Goal: Complete application form: Complete application form

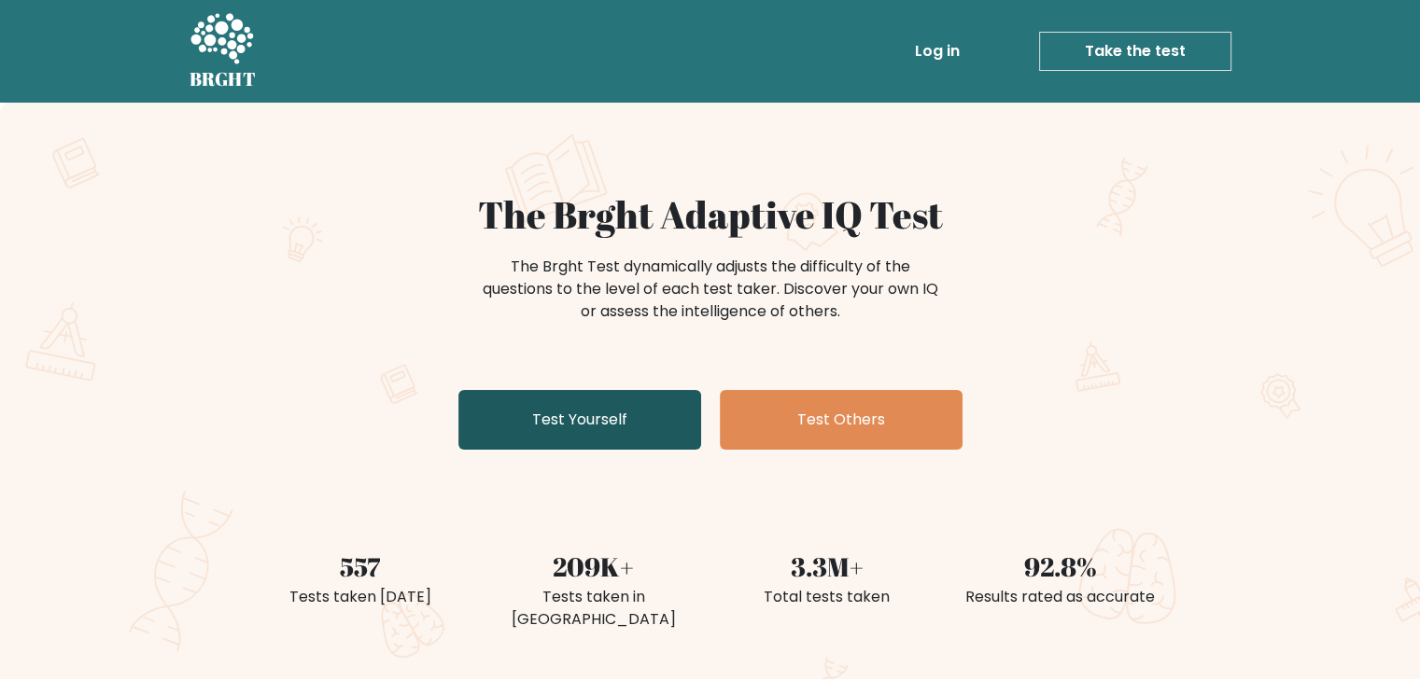
click at [605, 426] on link "Test Yourself" at bounding box center [579, 420] width 243 height 60
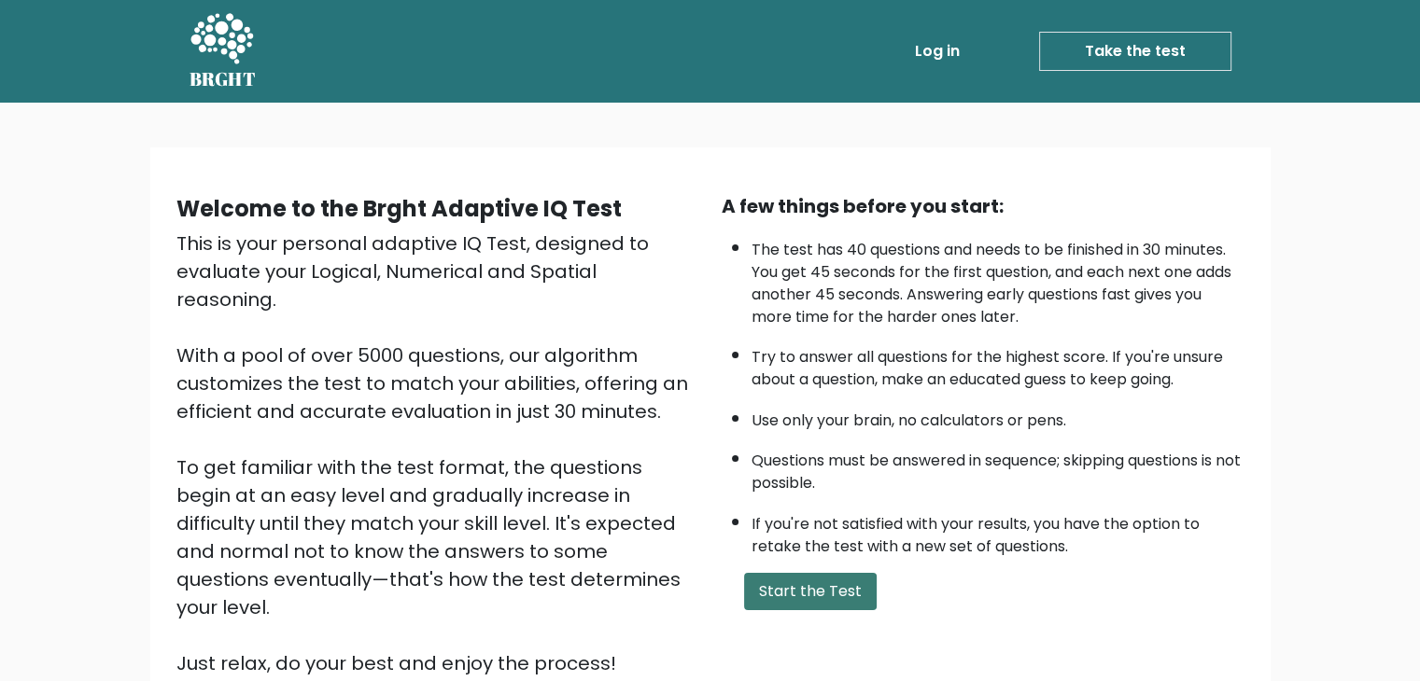
click at [798, 591] on button "Start the Test" at bounding box center [810, 591] width 133 height 37
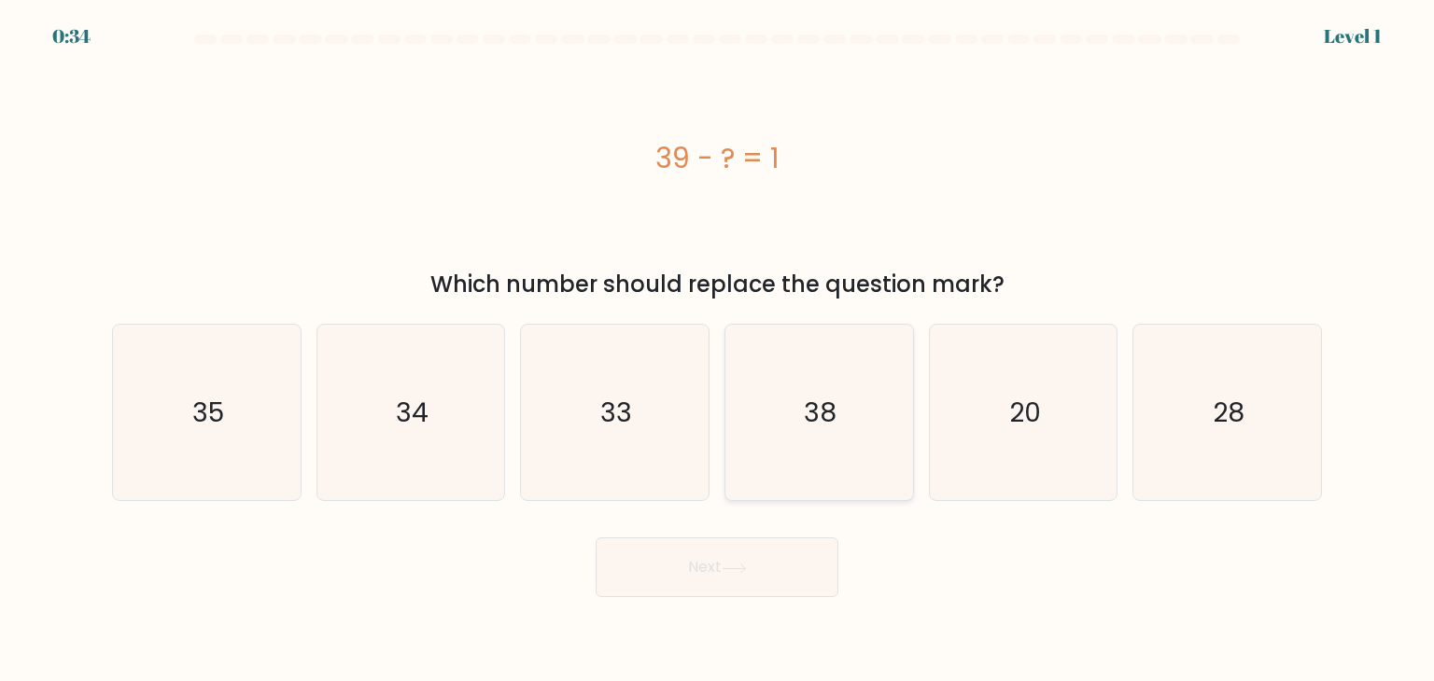
click at [806, 402] on text "38" at bounding box center [821, 412] width 33 height 37
click at [718, 350] on input "d. 38" at bounding box center [717, 345] width 1 height 9
radio input "true"
click at [742, 547] on button "Next" at bounding box center [716, 568] width 243 height 60
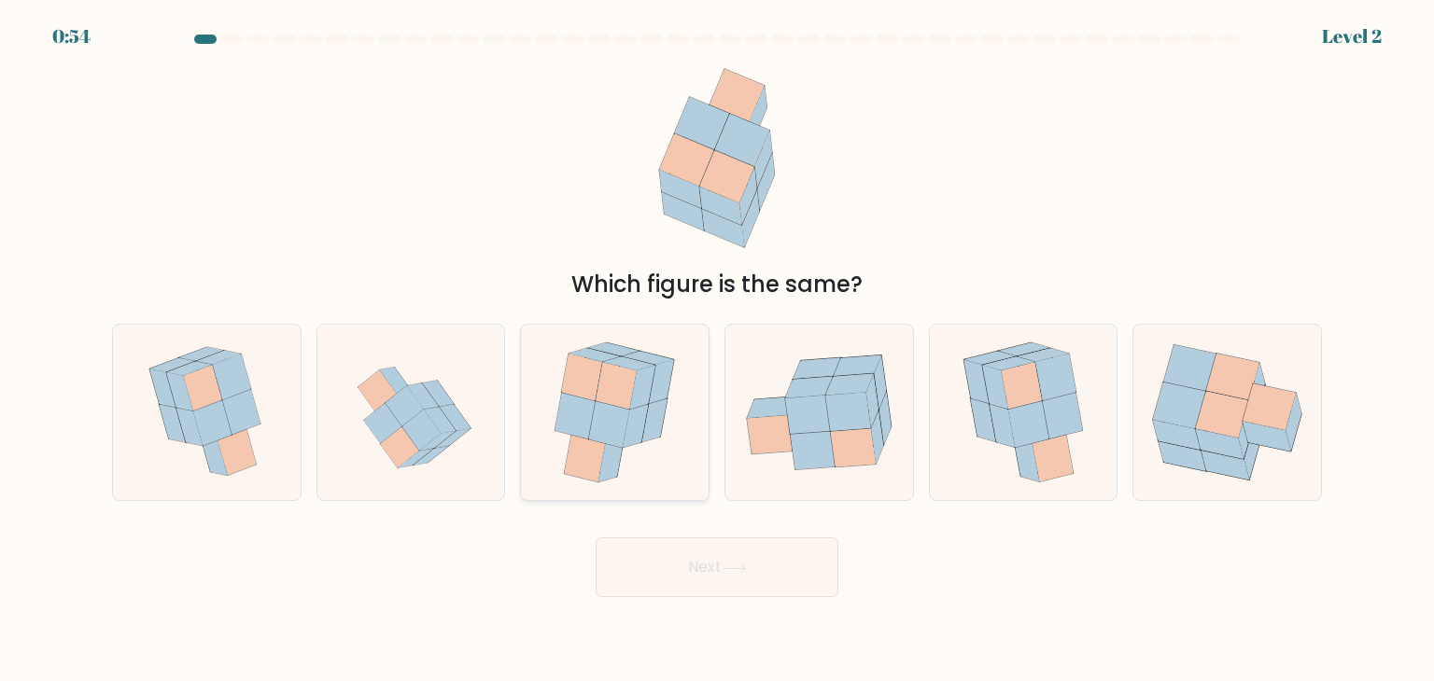
click at [588, 420] on icon at bounding box center [575, 415] width 41 height 47
click at [717, 350] on input "c." at bounding box center [717, 345] width 1 height 9
radio input "true"
click at [732, 583] on button "Next" at bounding box center [716, 568] width 243 height 60
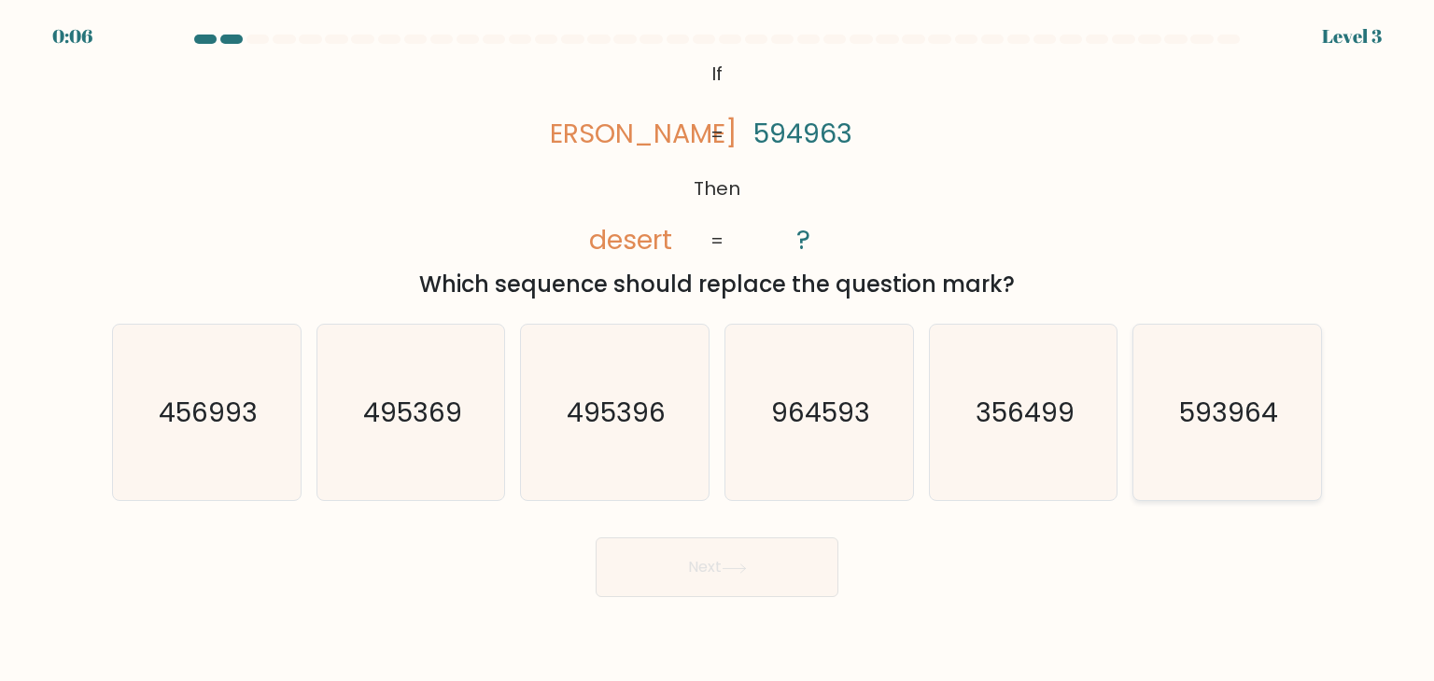
click at [1271, 420] on text "593964" at bounding box center [1228, 412] width 99 height 37
click at [718, 350] on input "f. 593964" at bounding box center [717, 345] width 1 height 9
radio input "true"
click at [780, 587] on button "Next" at bounding box center [716, 568] width 243 height 60
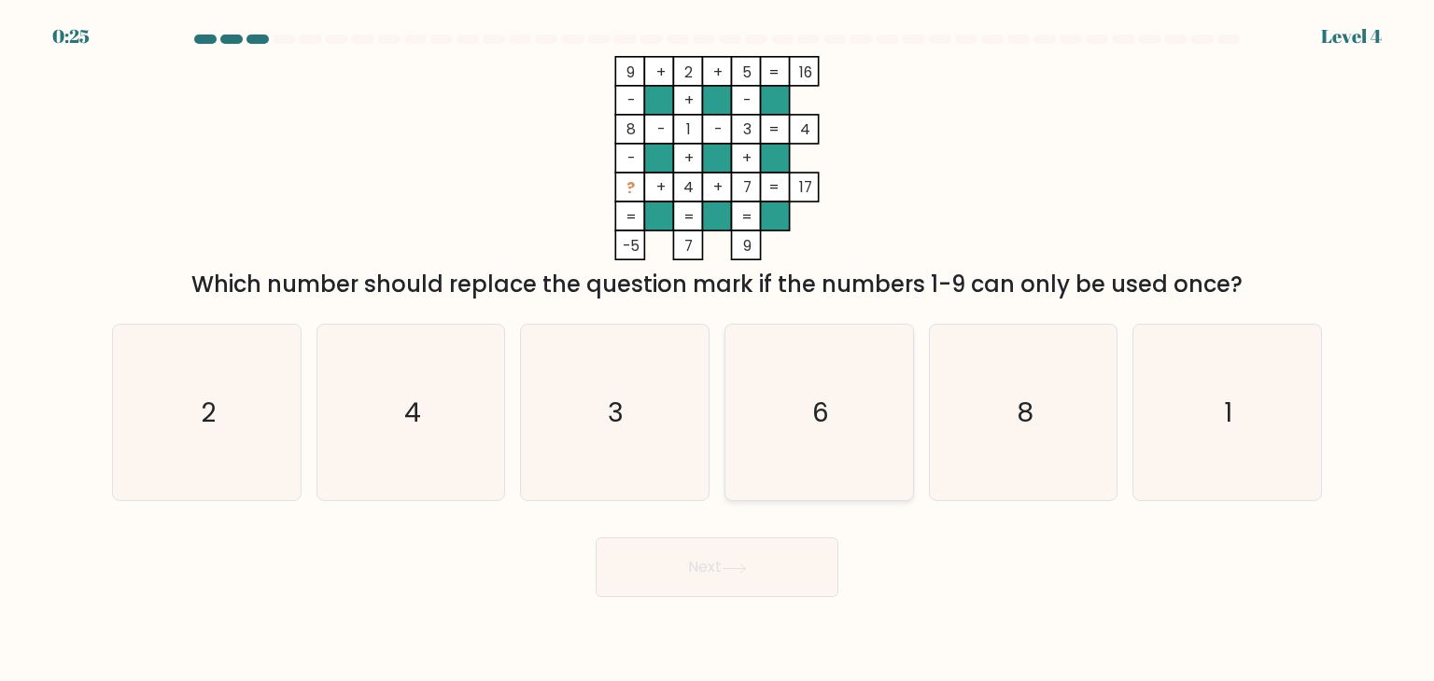
click at [841, 371] on icon "6" at bounding box center [818, 412] width 175 height 175
click at [718, 350] on input "d. 6" at bounding box center [717, 345] width 1 height 9
radio input "true"
click at [773, 570] on button "Next" at bounding box center [716, 568] width 243 height 60
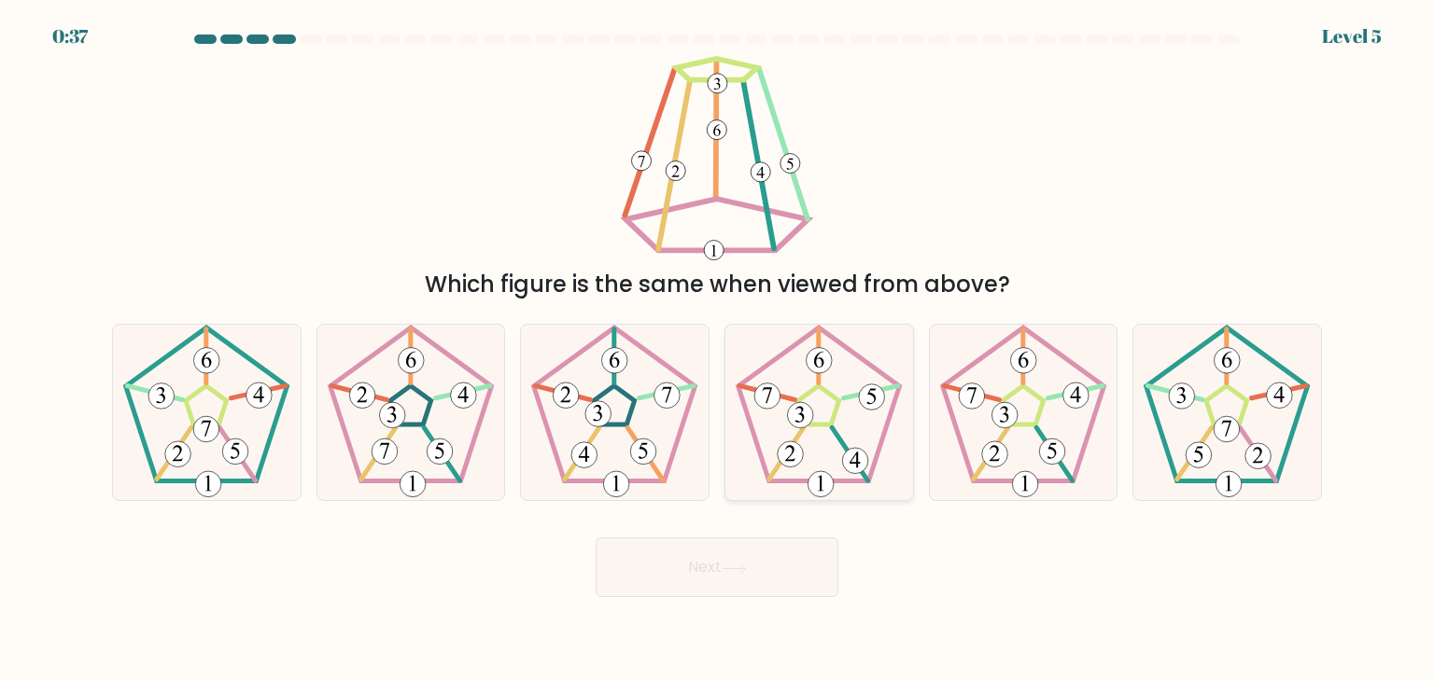
click at [793, 402] on icon at bounding box center [818, 412] width 175 height 175
click at [718, 350] on input "d." at bounding box center [717, 345] width 1 height 9
radio input "true"
click at [730, 592] on button "Next" at bounding box center [716, 568] width 243 height 60
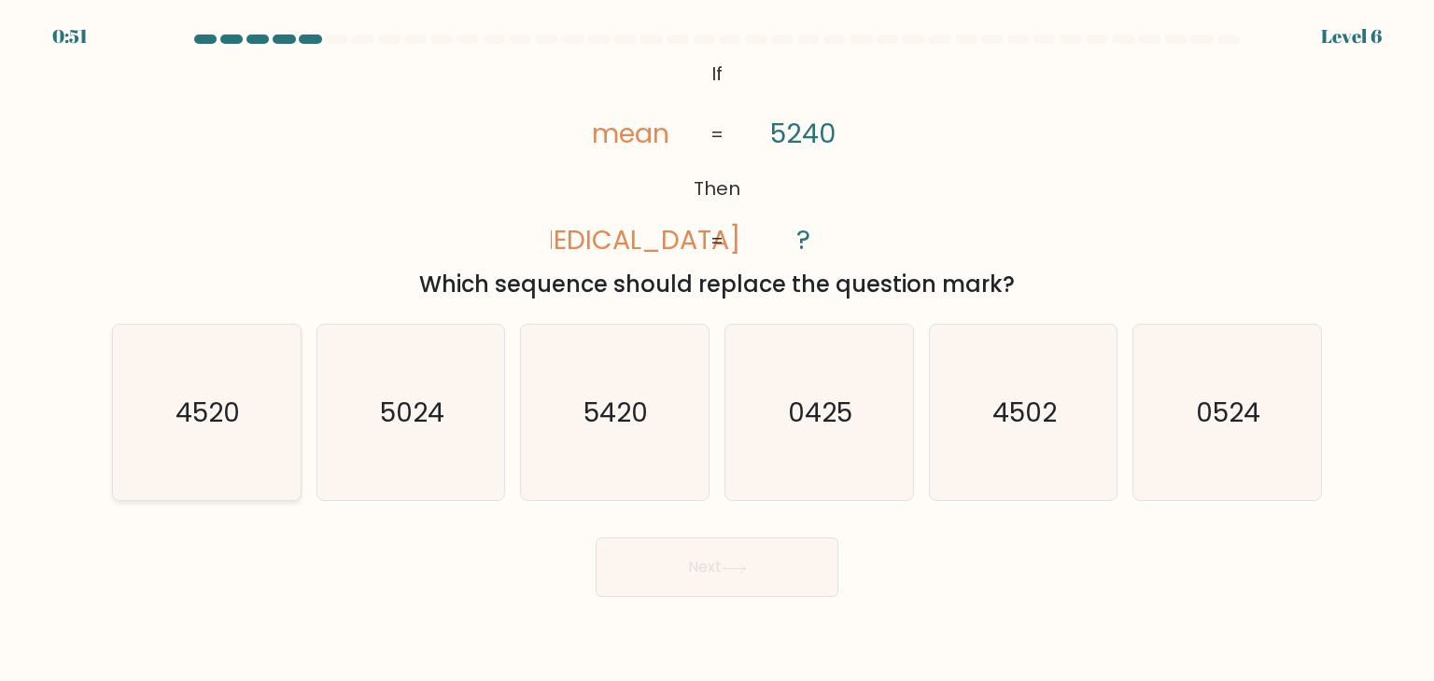
click at [194, 431] on icon "4520" at bounding box center [206, 412] width 175 height 175
click at [717, 350] on input "a. 4520" at bounding box center [717, 345] width 1 height 9
radio input "true"
click at [641, 571] on button "Next" at bounding box center [716, 568] width 243 height 60
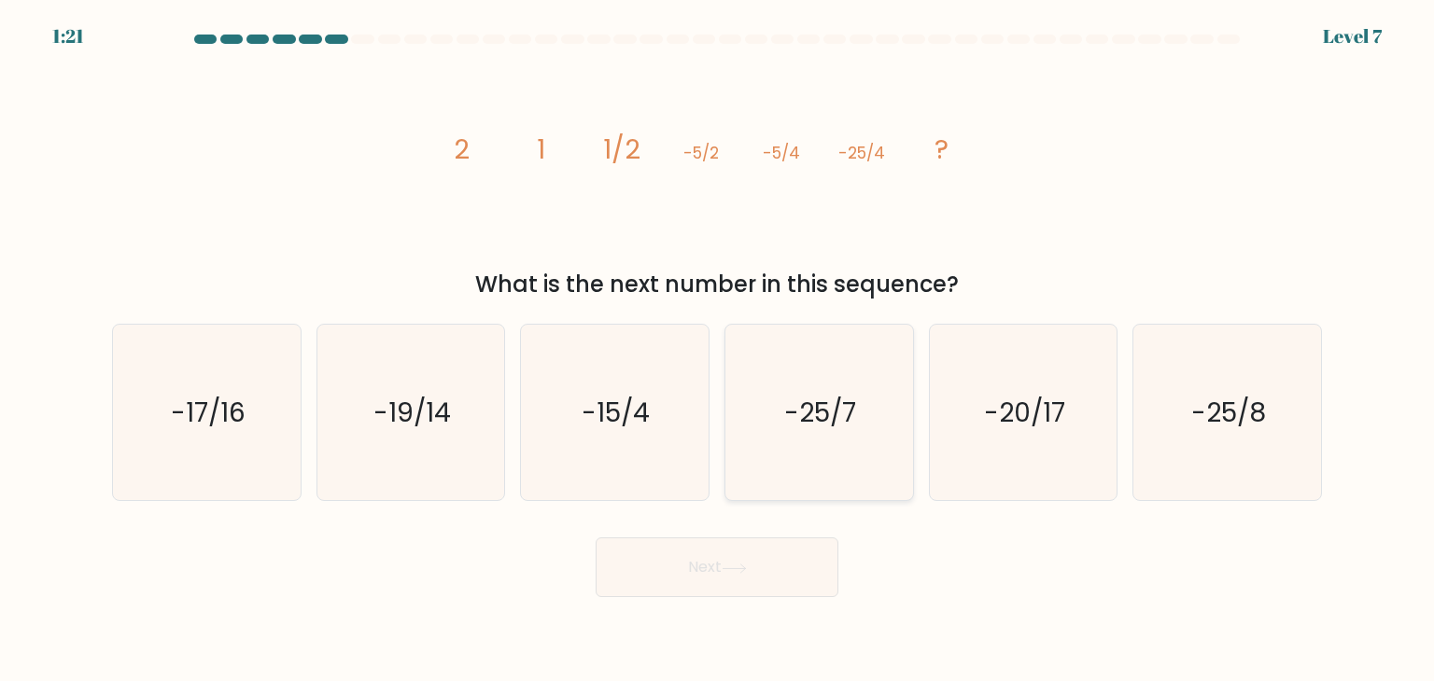
click at [811, 461] on icon "-25/7" at bounding box center [818, 412] width 175 height 175
click at [718, 350] on input "d. -25/7" at bounding box center [717, 345] width 1 height 9
radio input "true"
click at [762, 575] on button "Next" at bounding box center [716, 568] width 243 height 60
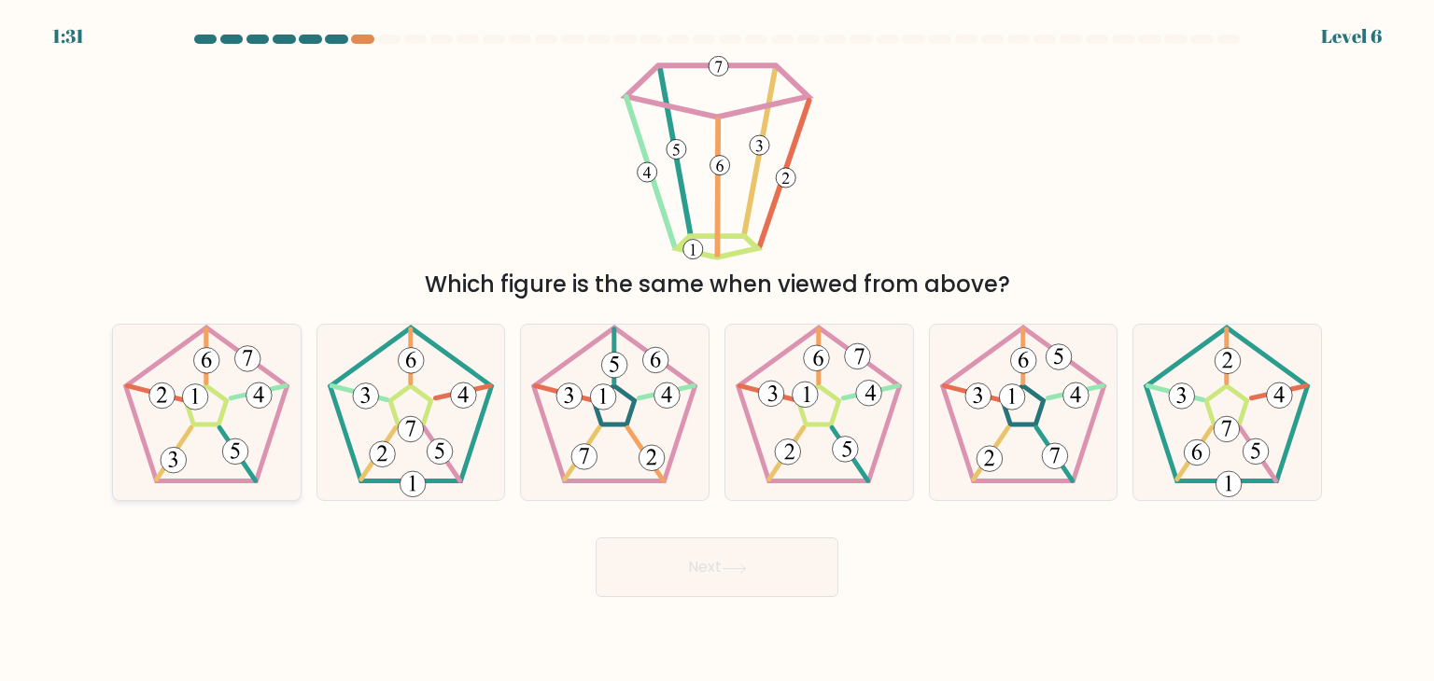
click at [186, 389] on 552 at bounding box center [196, 398] width 26 height 26
click at [717, 350] on input "a." at bounding box center [717, 345] width 1 height 9
radio input "true"
click at [679, 584] on button "Next" at bounding box center [716, 568] width 243 height 60
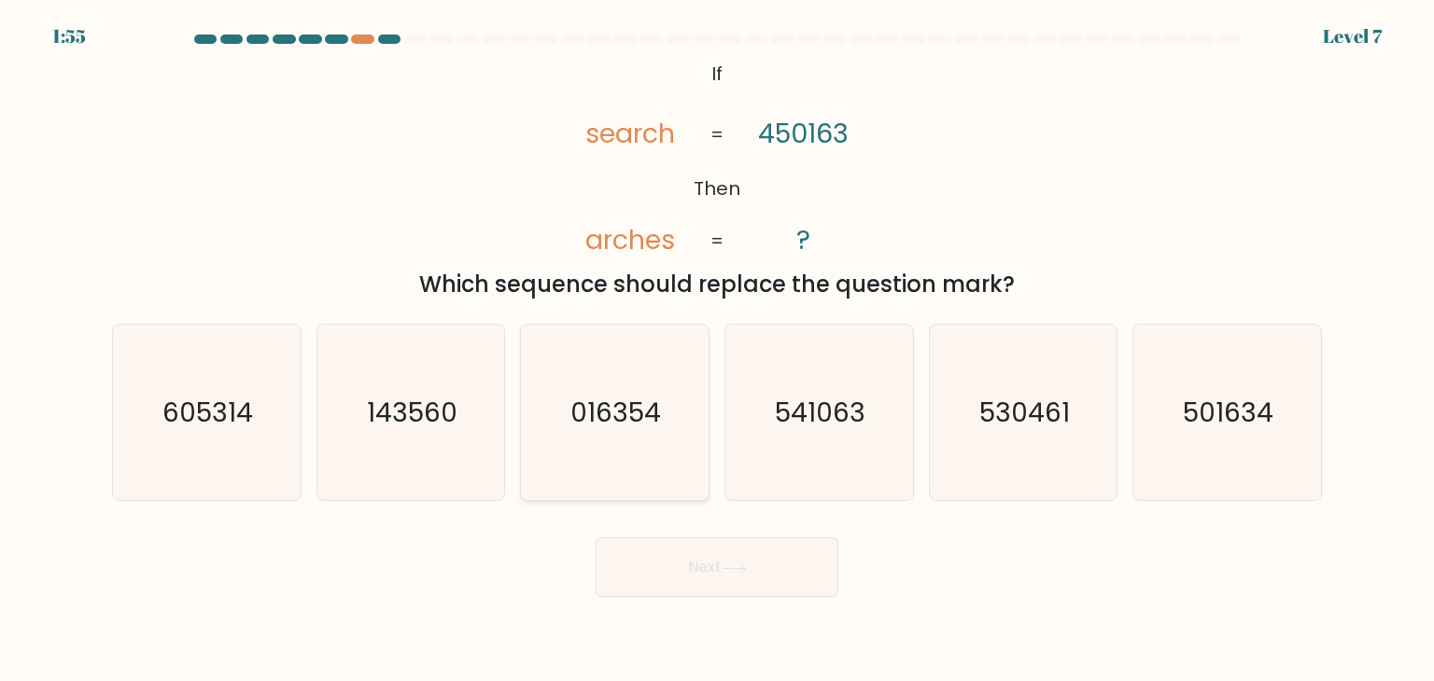
click at [636, 418] on text "016354" at bounding box center [616, 412] width 91 height 37
click at [717, 350] on input "c. 016354" at bounding box center [717, 345] width 1 height 9
radio input "true"
click at [729, 572] on icon at bounding box center [733, 569] width 25 height 10
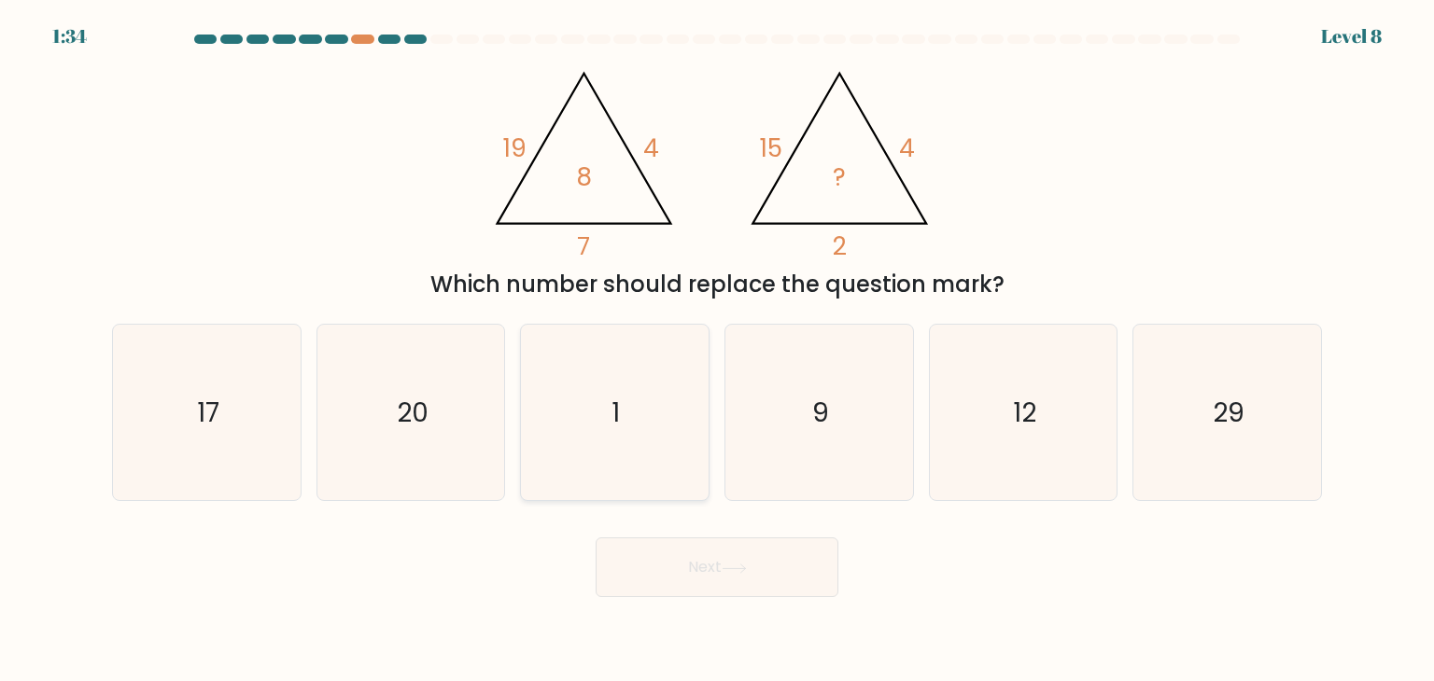
click at [612, 427] on text "1" at bounding box center [616, 412] width 8 height 37
click at [717, 350] on input "c. 1" at bounding box center [717, 345] width 1 height 9
radio input "true"
click at [663, 554] on button "Next" at bounding box center [716, 568] width 243 height 60
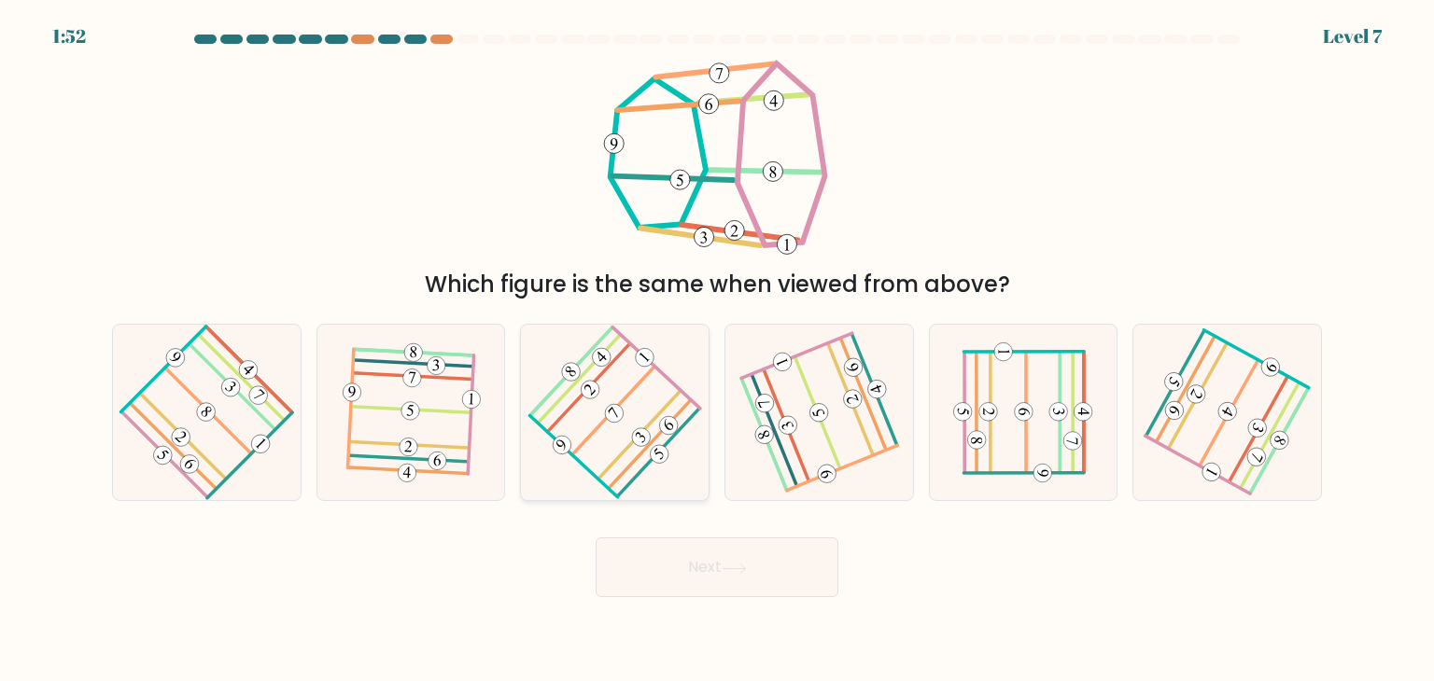
click at [627, 395] on 485 at bounding box center [613, 411] width 83 height 89
click at [717, 350] on input "c." at bounding box center [717, 345] width 1 height 9
radio input "true"
click at [672, 548] on button "Next" at bounding box center [716, 568] width 243 height 60
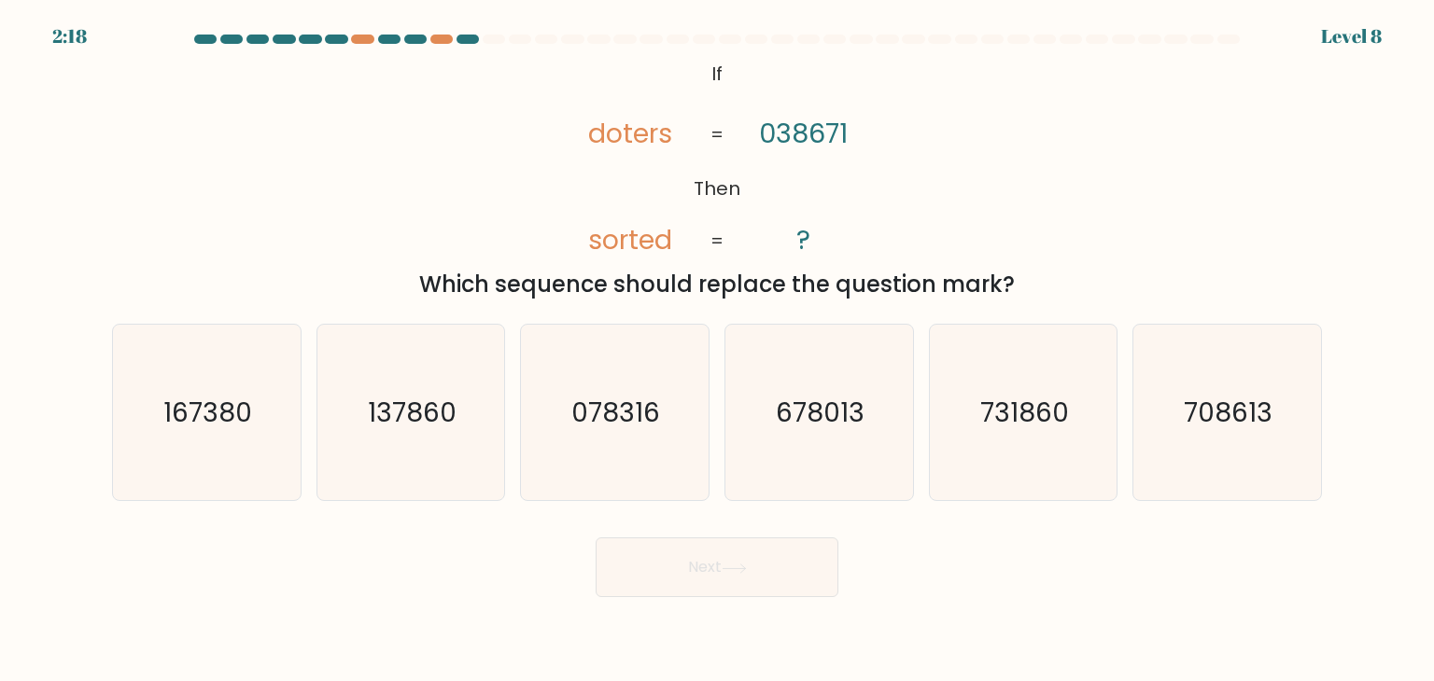
click at [643, 169] on icon "@import url('https://fonts.googleapis.com/css?family=Abril+Fatface:400,100,100i…" at bounding box center [717, 158] width 332 height 204
click at [396, 429] on text "137860" at bounding box center [412, 412] width 89 height 37
click at [717, 350] on input "b. 137860" at bounding box center [717, 345] width 1 height 9
radio input "true"
click at [740, 576] on button "Next" at bounding box center [716, 568] width 243 height 60
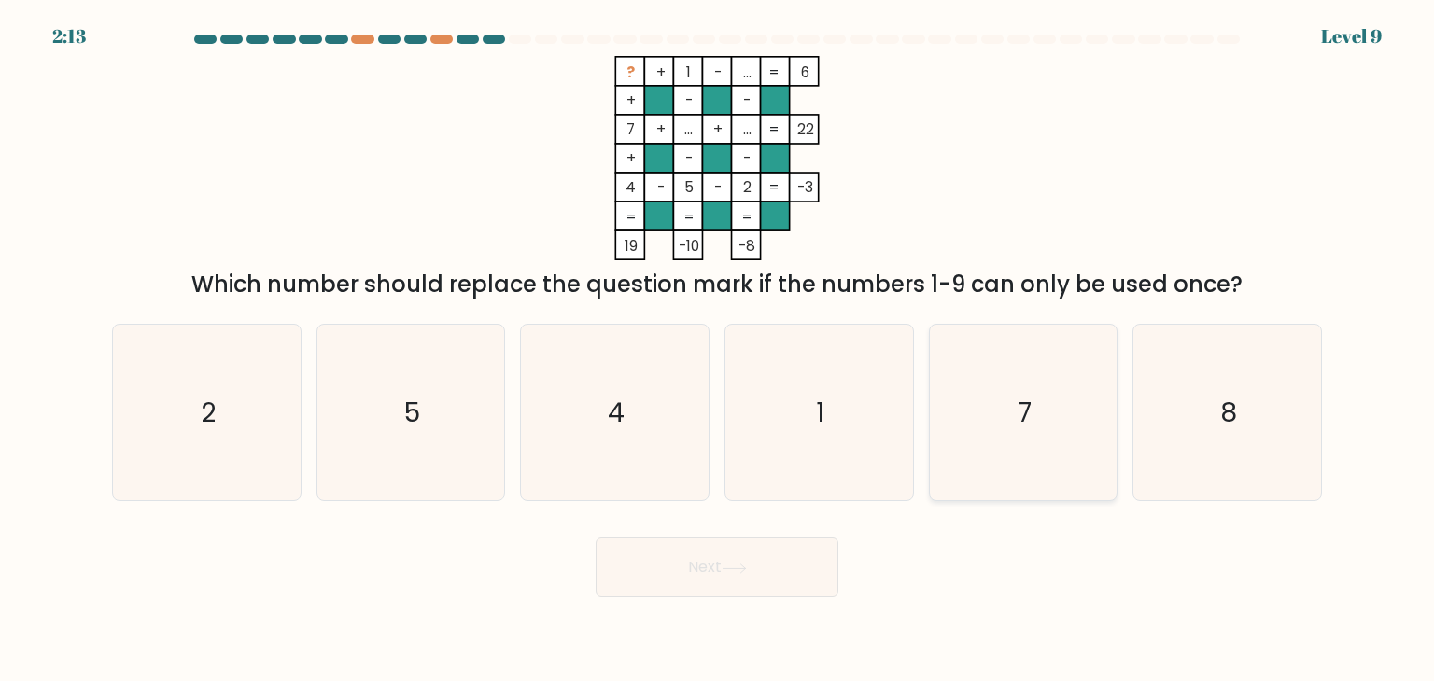
click at [990, 458] on icon "7" at bounding box center [1022, 412] width 175 height 175
click at [718, 350] on input "e. 7" at bounding box center [717, 345] width 1 height 9
radio input "true"
click at [797, 562] on button "Next" at bounding box center [716, 568] width 243 height 60
click at [763, 566] on button "Next" at bounding box center [716, 568] width 243 height 60
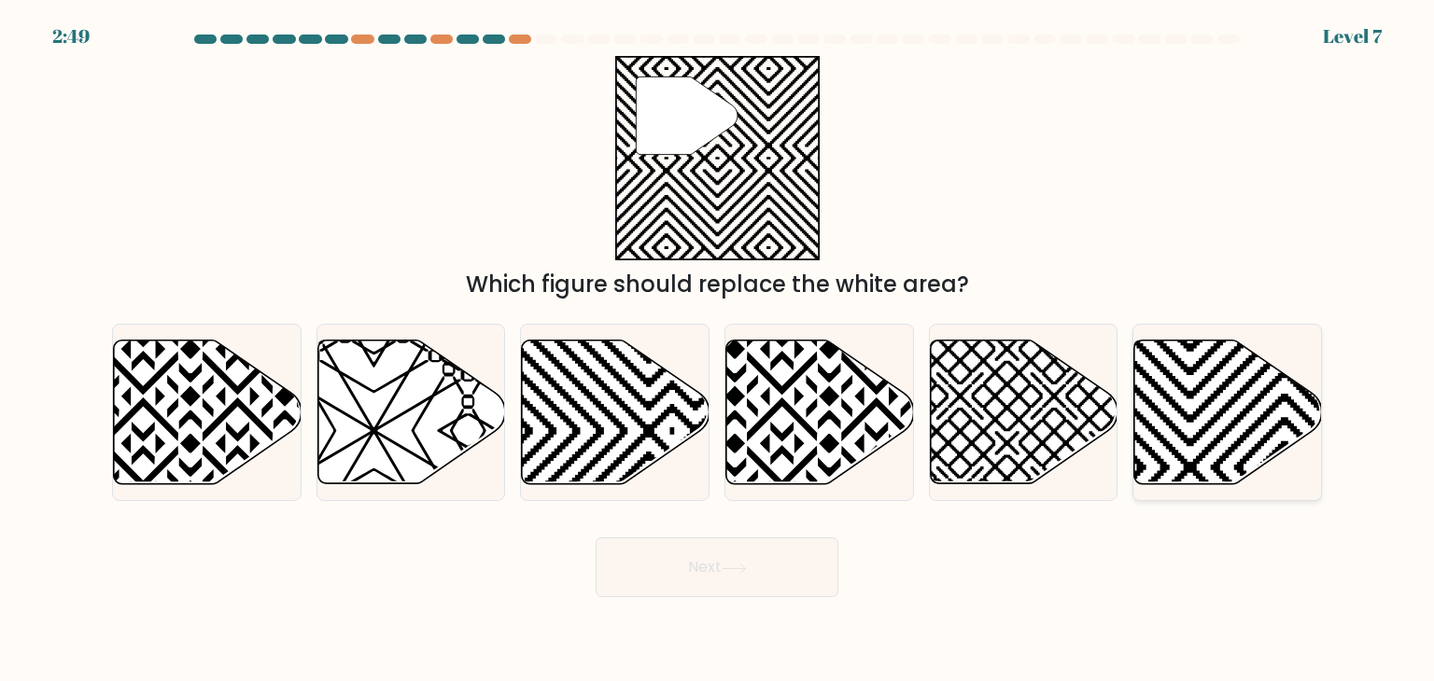
click at [1197, 427] on icon at bounding box center [1228, 413] width 188 height 144
click at [718, 350] on input "f." at bounding box center [717, 345] width 1 height 9
radio input "true"
click at [609, 389] on icon at bounding box center [672, 336] width 378 height 378
click at [717, 350] on input "c." at bounding box center [717, 345] width 1 height 9
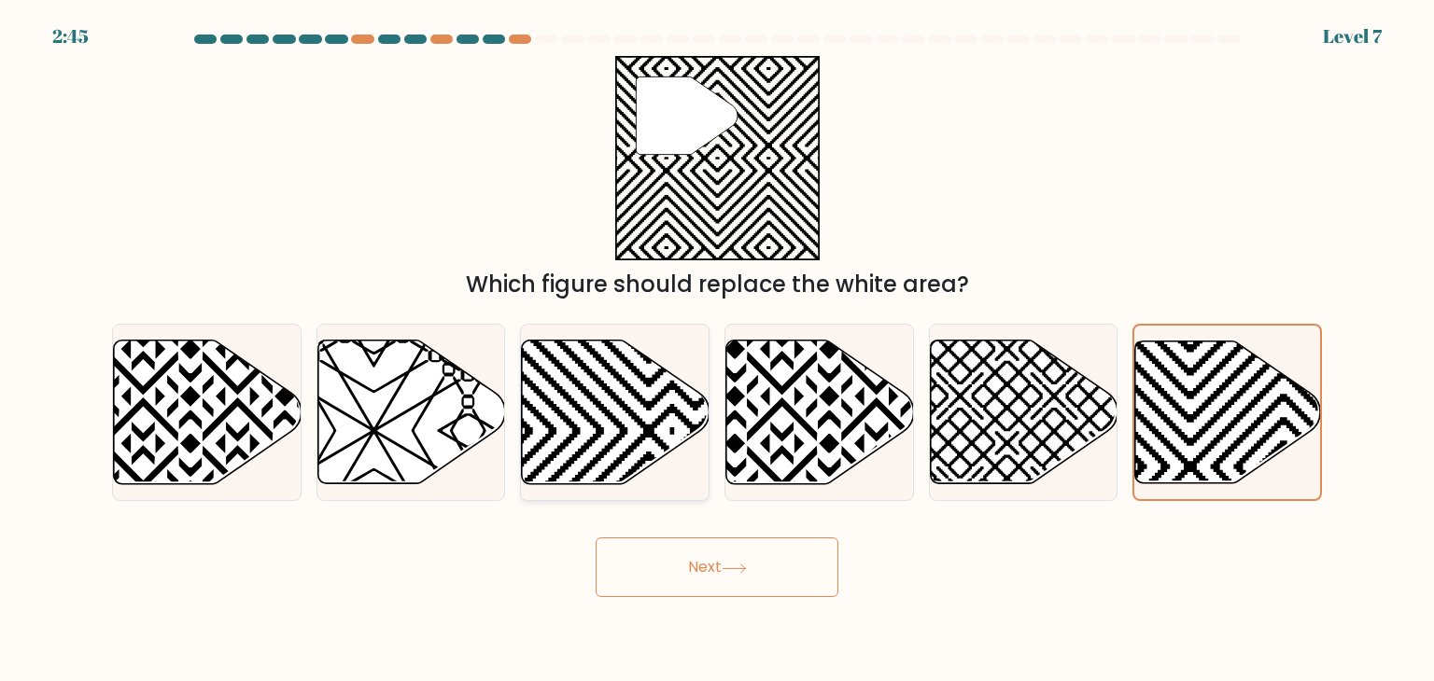
radio input "true"
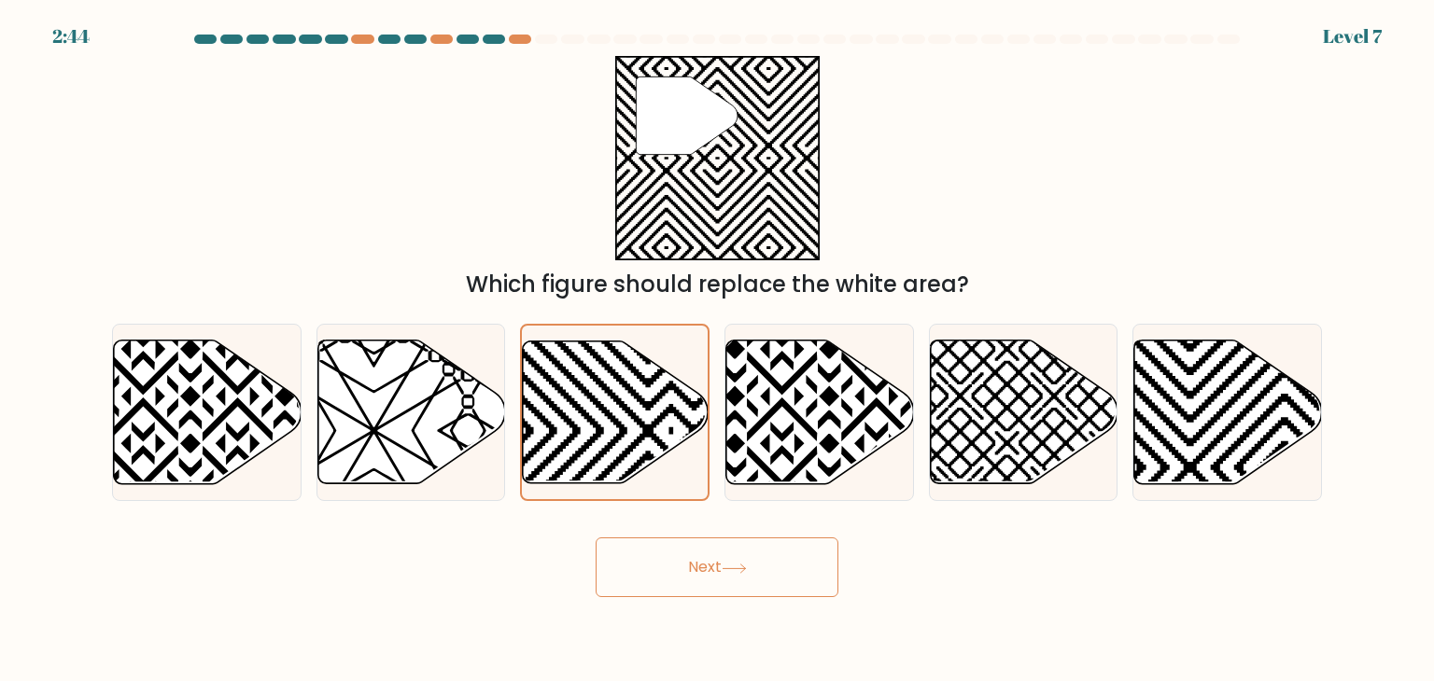
click at [687, 550] on button "Next" at bounding box center [716, 568] width 243 height 60
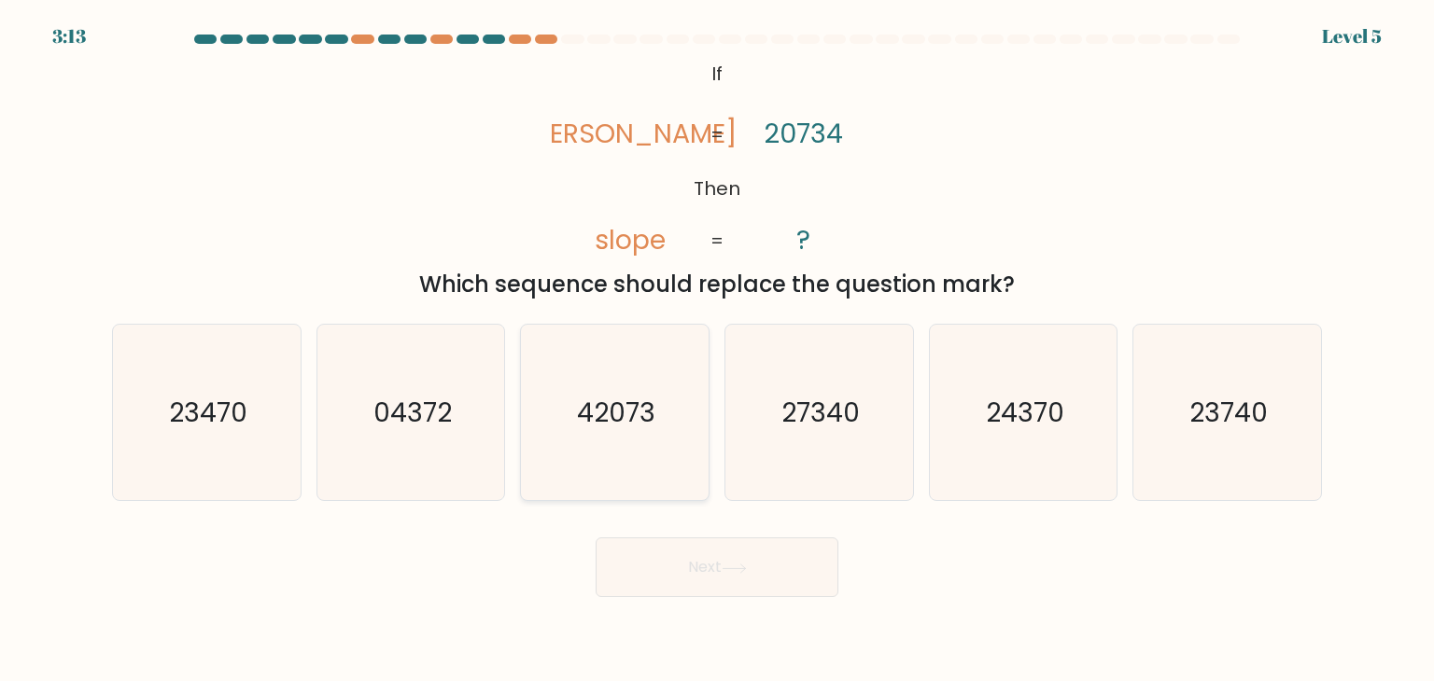
click at [575, 441] on icon "42073" at bounding box center [613, 412] width 175 height 175
click at [717, 350] on input "c. 42073" at bounding box center [717, 345] width 1 height 9
radio input "true"
click at [661, 538] on button "Next" at bounding box center [716, 568] width 243 height 60
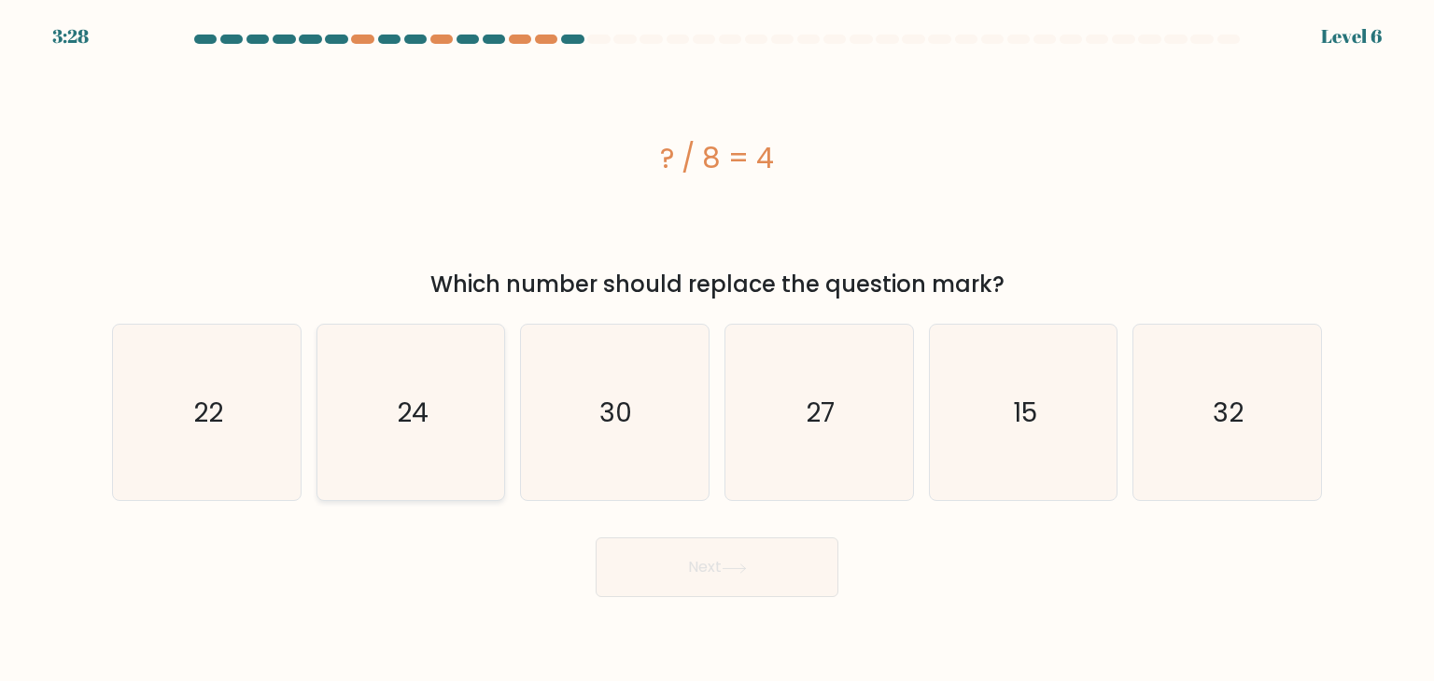
click at [437, 419] on icon "24" at bounding box center [410, 412] width 175 height 175
click at [717, 350] on input "b. 24" at bounding box center [717, 345] width 1 height 9
radio input "true"
click at [660, 590] on button "Next" at bounding box center [716, 568] width 243 height 60
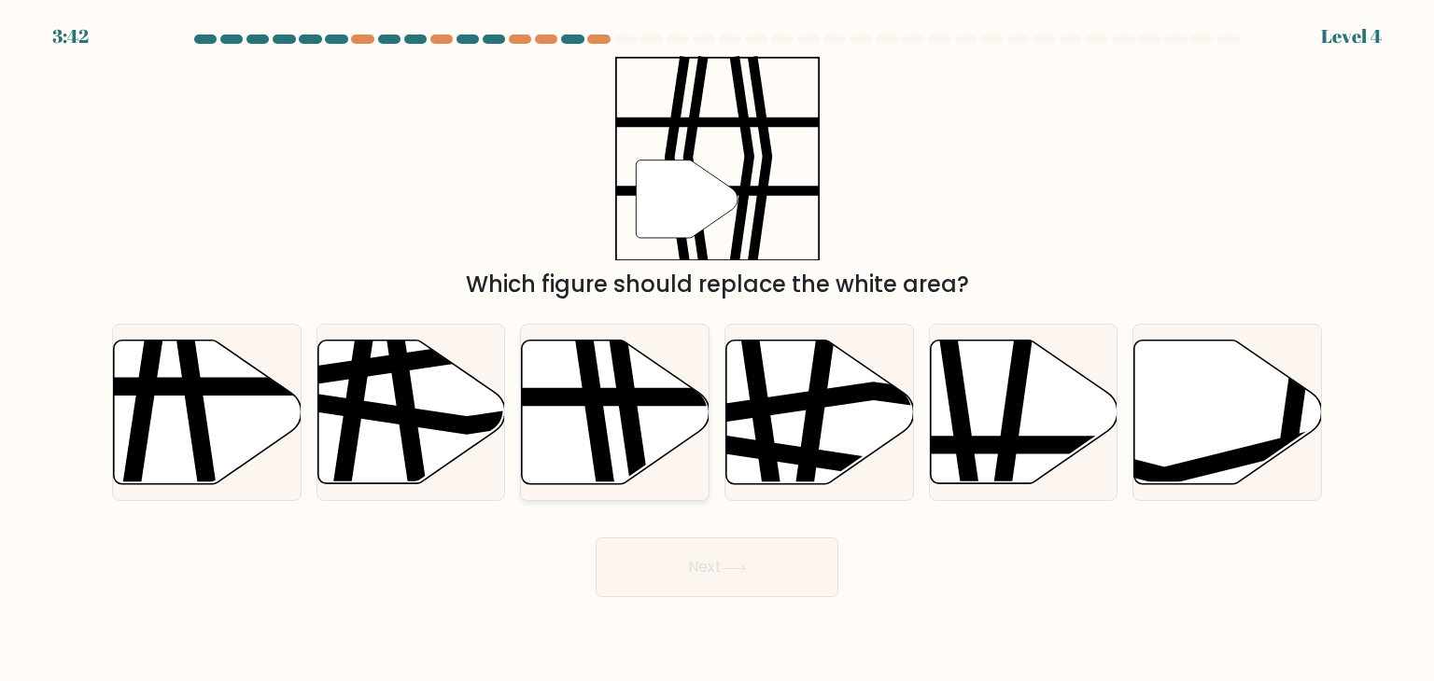
click at [556, 381] on icon at bounding box center [616, 413] width 188 height 144
click at [717, 350] on input "c." at bounding box center [717, 345] width 1 height 9
radio input "true"
click at [701, 588] on button "Next" at bounding box center [716, 568] width 243 height 60
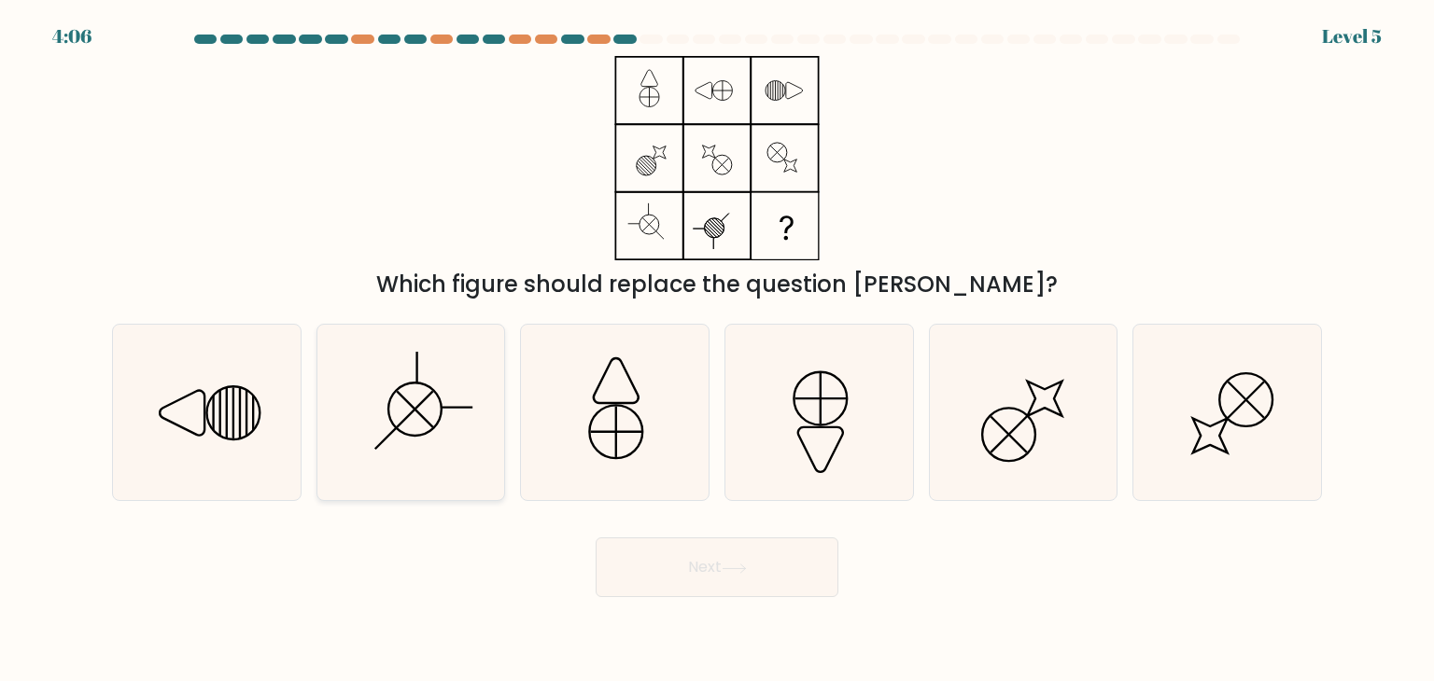
click at [470, 373] on icon at bounding box center [410, 412] width 175 height 175
click at [717, 350] on input "b." at bounding box center [717, 345] width 1 height 9
radio input "true"
click at [708, 572] on button "Next" at bounding box center [716, 568] width 243 height 60
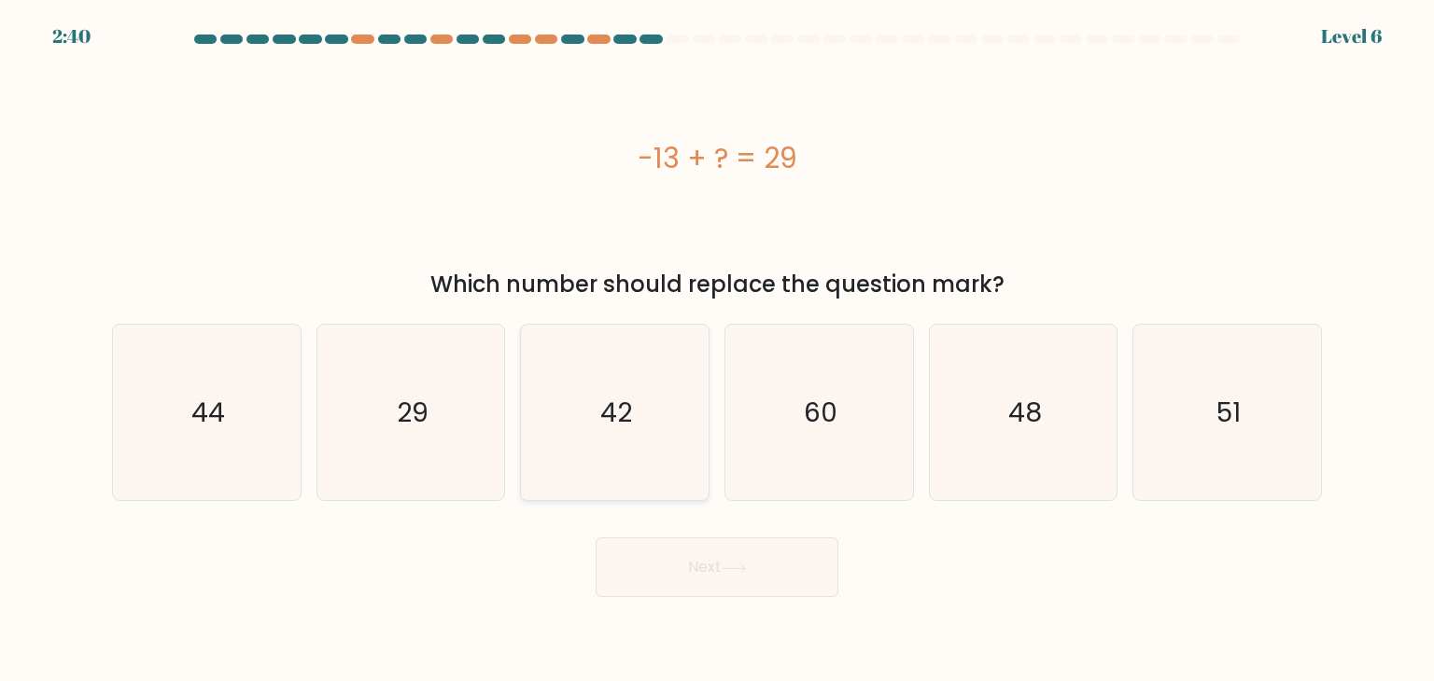
click at [687, 441] on icon "42" at bounding box center [613, 412] width 175 height 175
click at [717, 350] on input "c. 42" at bounding box center [717, 345] width 1 height 9
radio input "true"
click at [736, 575] on button "Next" at bounding box center [716, 568] width 243 height 60
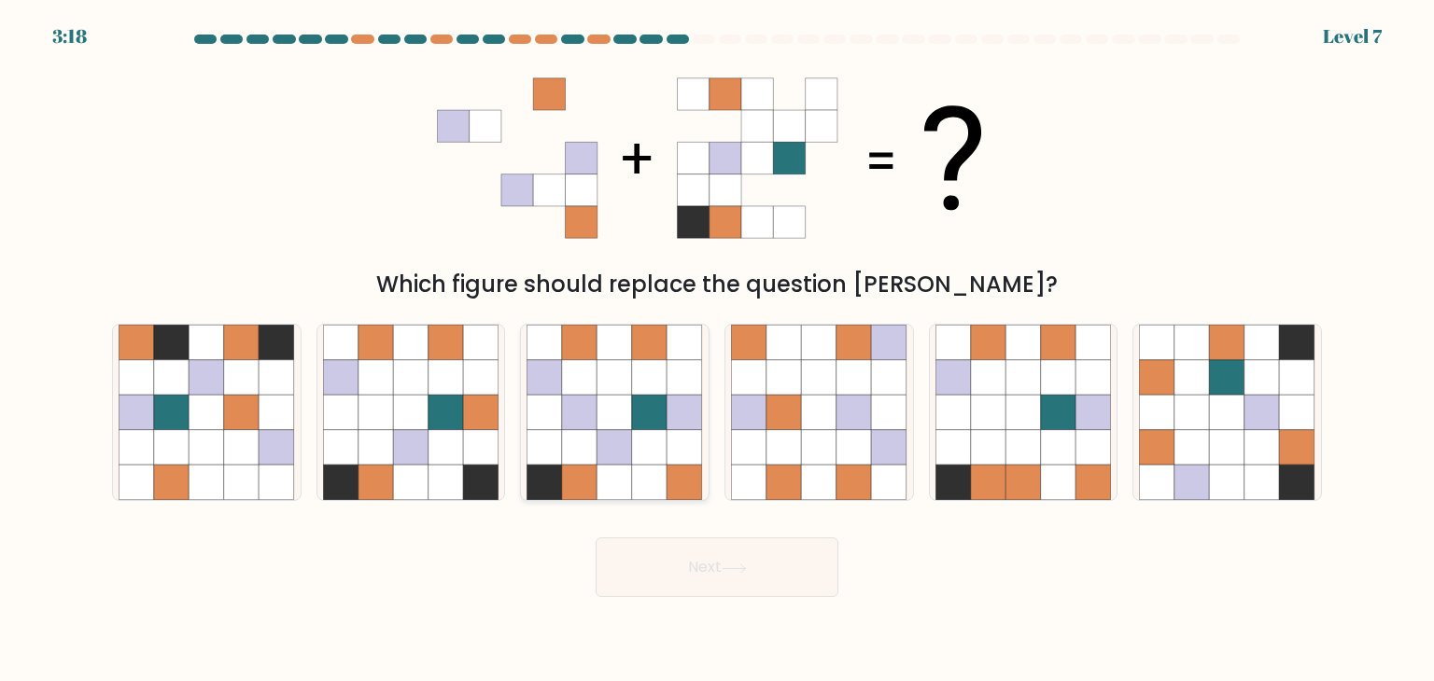
click at [539, 396] on icon at bounding box center [544, 412] width 35 height 35
click at [717, 350] on input "c." at bounding box center [717, 345] width 1 height 9
radio input "true"
click at [734, 561] on button "Next" at bounding box center [716, 568] width 243 height 60
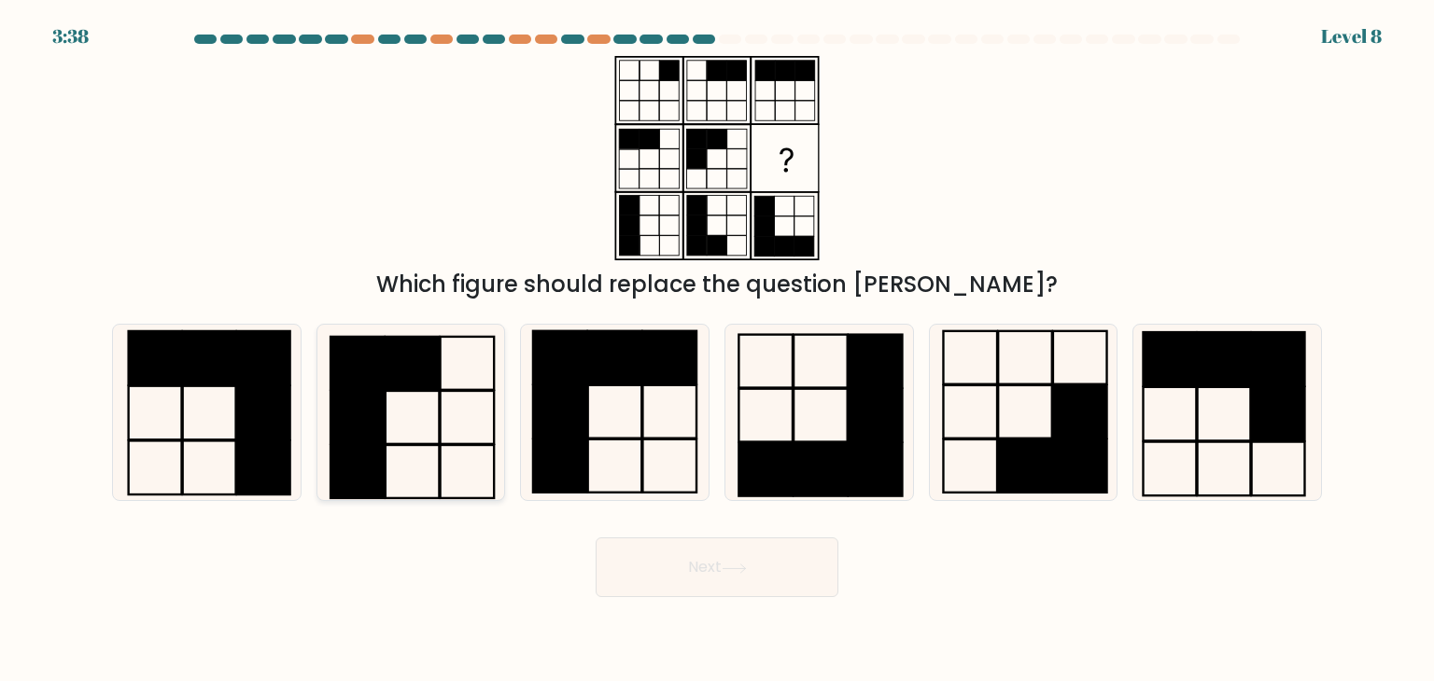
click at [371, 383] on rect at bounding box center [357, 363] width 54 height 53
click at [717, 350] on input "b." at bounding box center [717, 345] width 1 height 9
radio input "true"
click at [707, 561] on button "Next" at bounding box center [716, 568] width 243 height 60
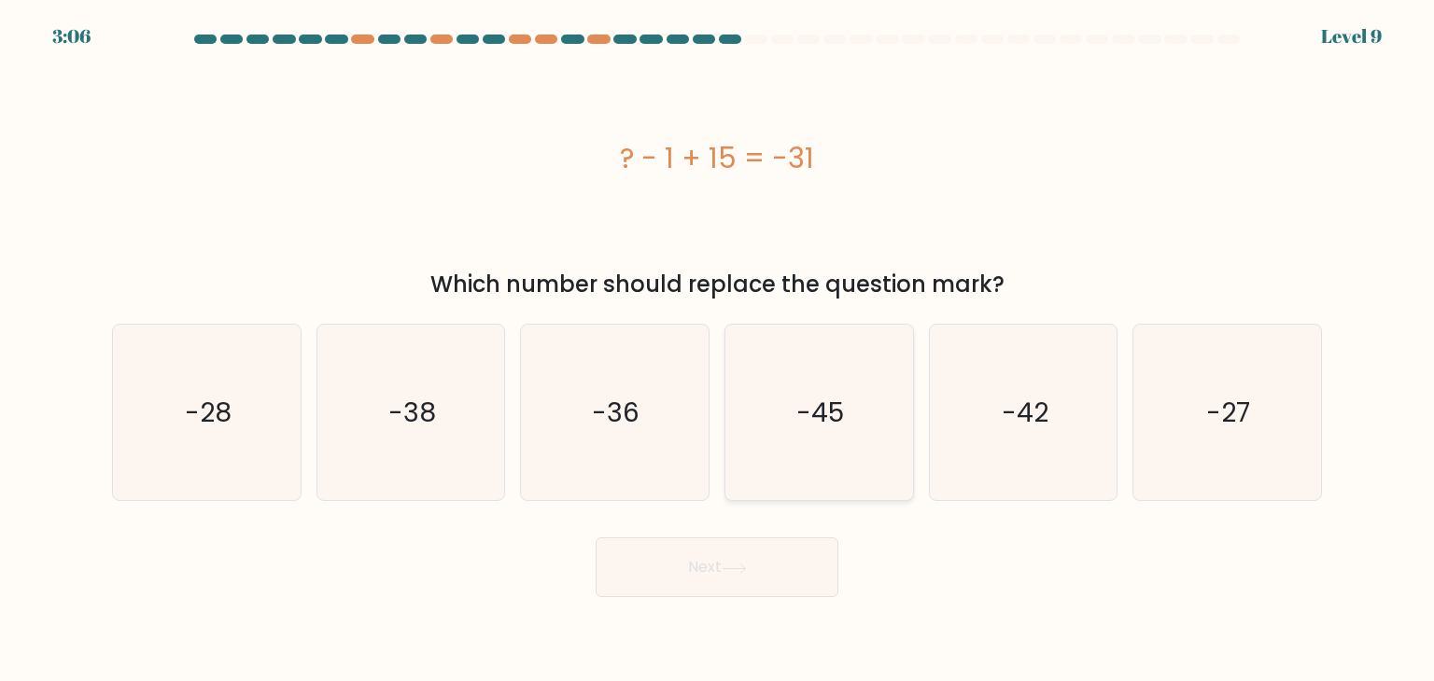
click at [817, 460] on icon "-45" at bounding box center [818, 412] width 175 height 175
click at [718, 350] on input "d. -45" at bounding box center [717, 345] width 1 height 9
radio input "true"
click at [766, 568] on button "Next" at bounding box center [716, 568] width 243 height 60
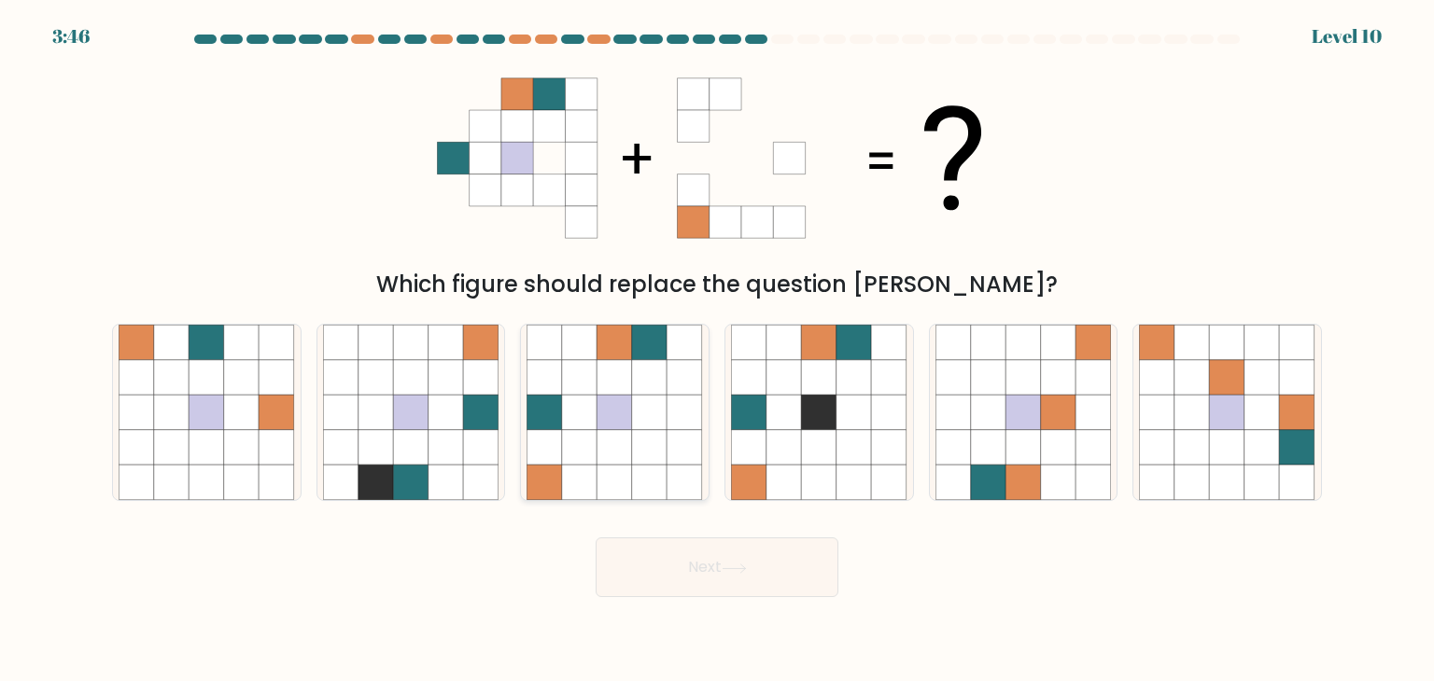
click at [550, 409] on icon at bounding box center [544, 412] width 35 height 35
click at [717, 350] on input "c." at bounding box center [717, 345] width 1 height 9
radio input "true"
click at [738, 583] on button "Next" at bounding box center [716, 568] width 243 height 60
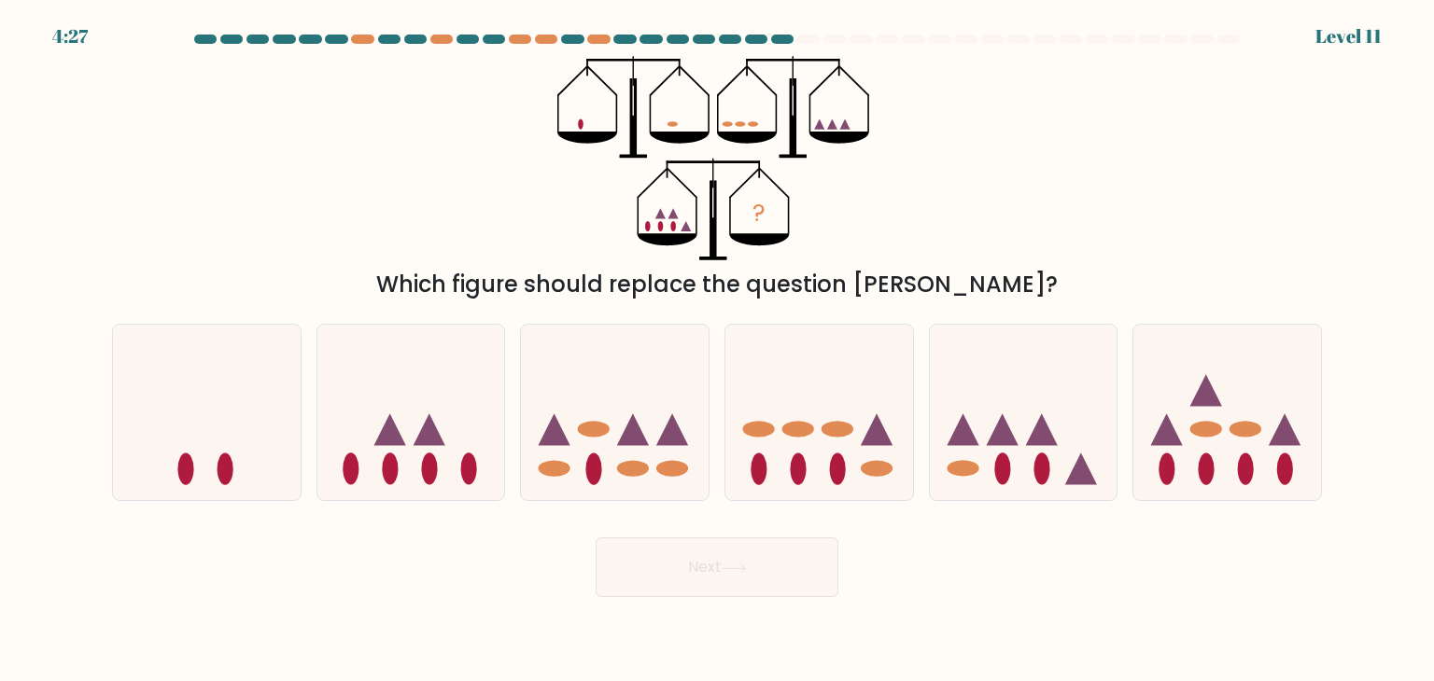
drag, startPoint x: 430, startPoint y: 403, endPoint x: 754, endPoint y: 544, distance: 353.2
click at [754, 544] on form at bounding box center [717, 316] width 1434 height 563
click at [614, 479] on icon at bounding box center [615, 412] width 188 height 155
click at [717, 350] on input "c." at bounding box center [717, 345] width 1 height 9
radio input "true"
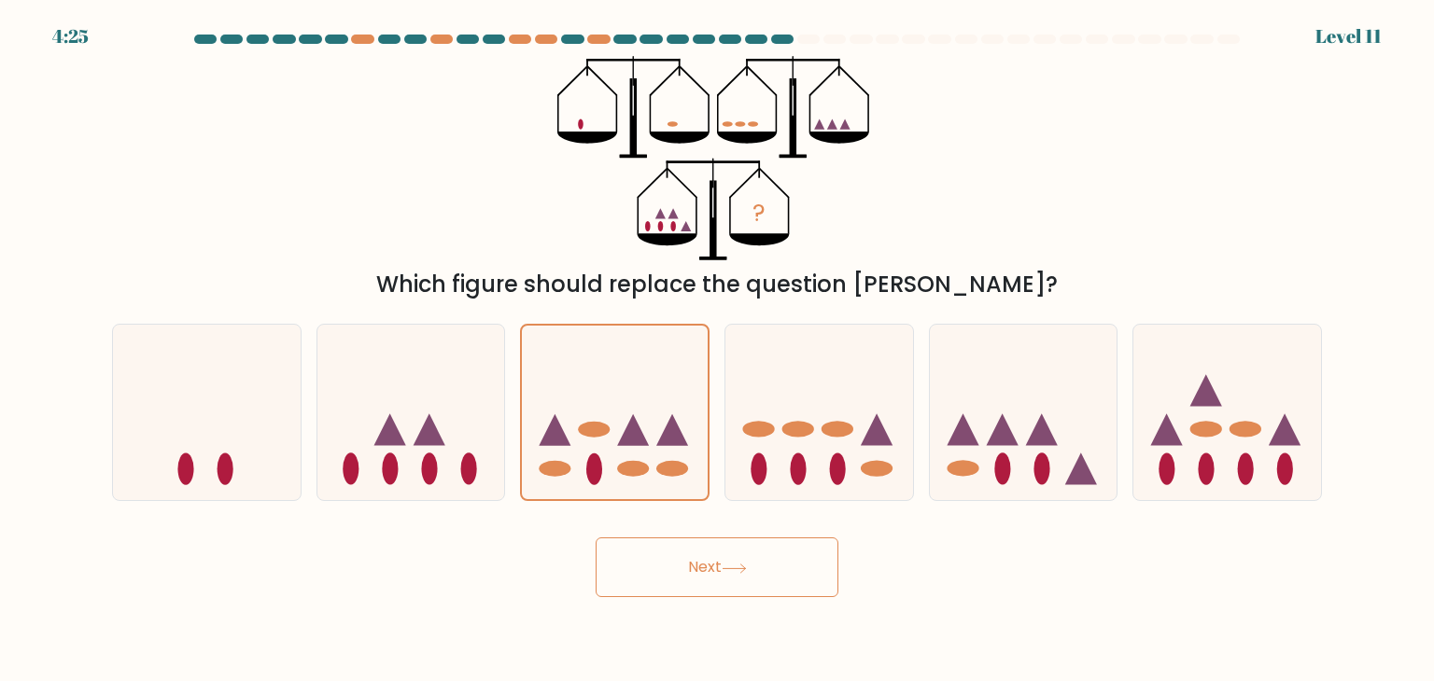
click at [669, 552] on button "Next" at bounding box center [716, 568] width 243 height 60
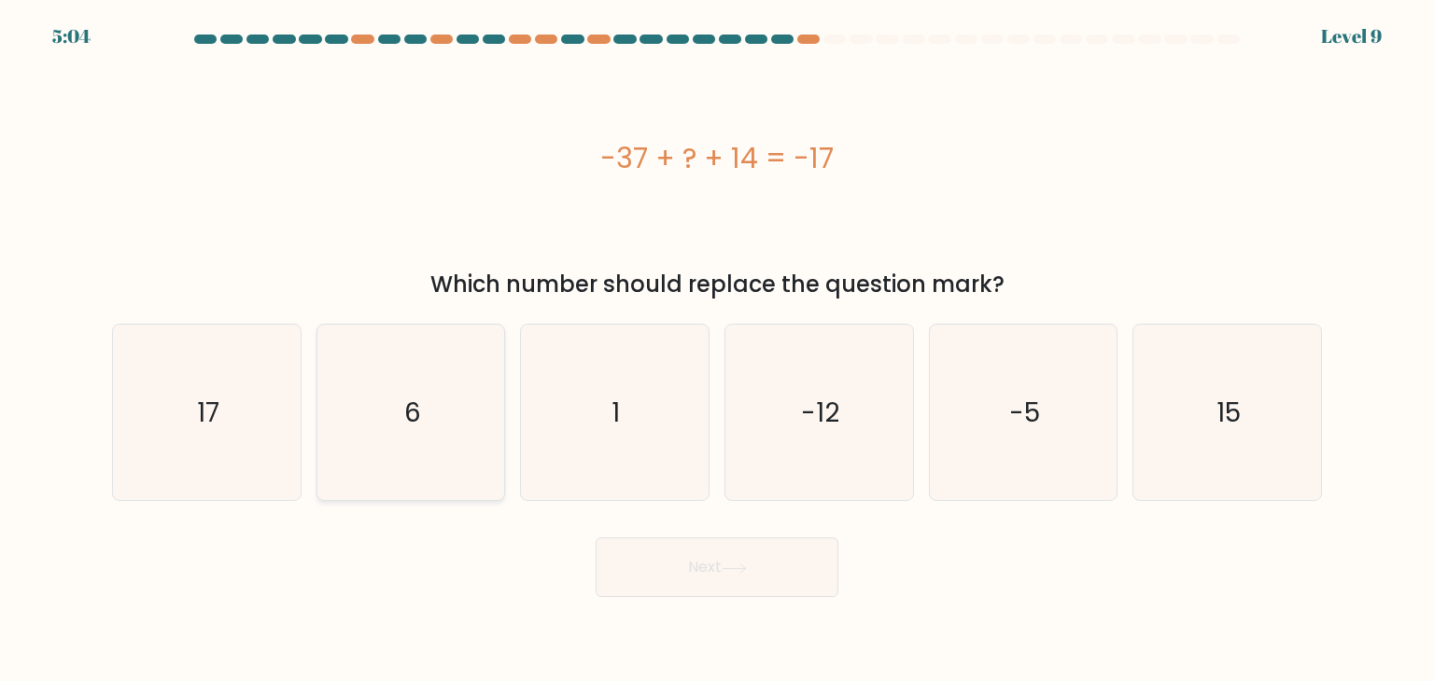
click at [432, 438] on icon "6" at bounding box center [410, 412] width 175 height 175
click at [717, 350] on input "b. 6" at bounding box center [717, 345] width 1 height 9
radio input "true"
click at [710, 553] on button "Next" at bounding box center [716, 568] width 243 height 60
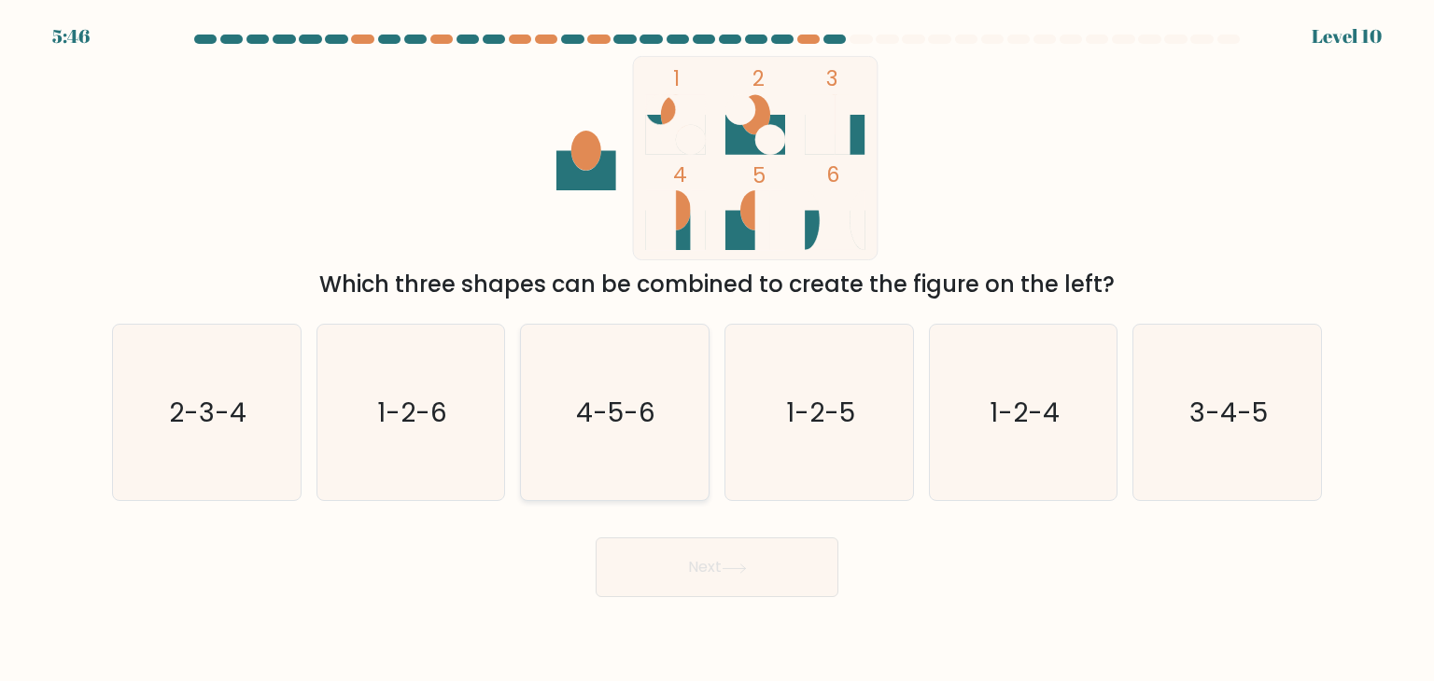
click at [583, 447] on icon "4-5-6" at bounding box center [613, 412] width 175 height 175
click at [717, 350] on input "c. 4-5-6" at bounding box center [717, 345] width 1 height 9
radio input "true"
click at [657, 546] on button "Next" at bounding box center [716, 568] width 243 height 60
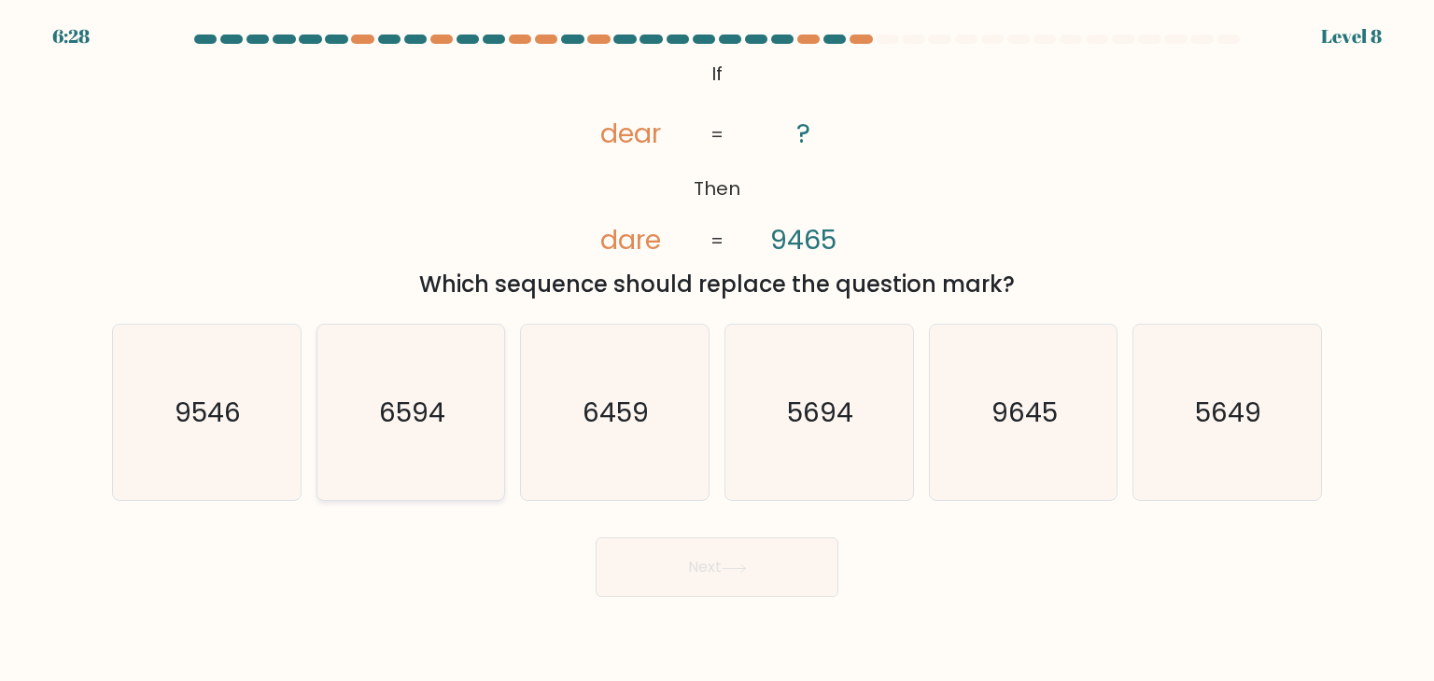
click at [436, 418] on text "6594" at bounding box center [412, 412] width 66 height 37
click at [717, 350] on input "b. 6594" at bounding box center [717, 345] width 1 height 9
radio input "true"
click at [706, 560] on button "Next" at bounding box center [716, 568] width 243 height 60
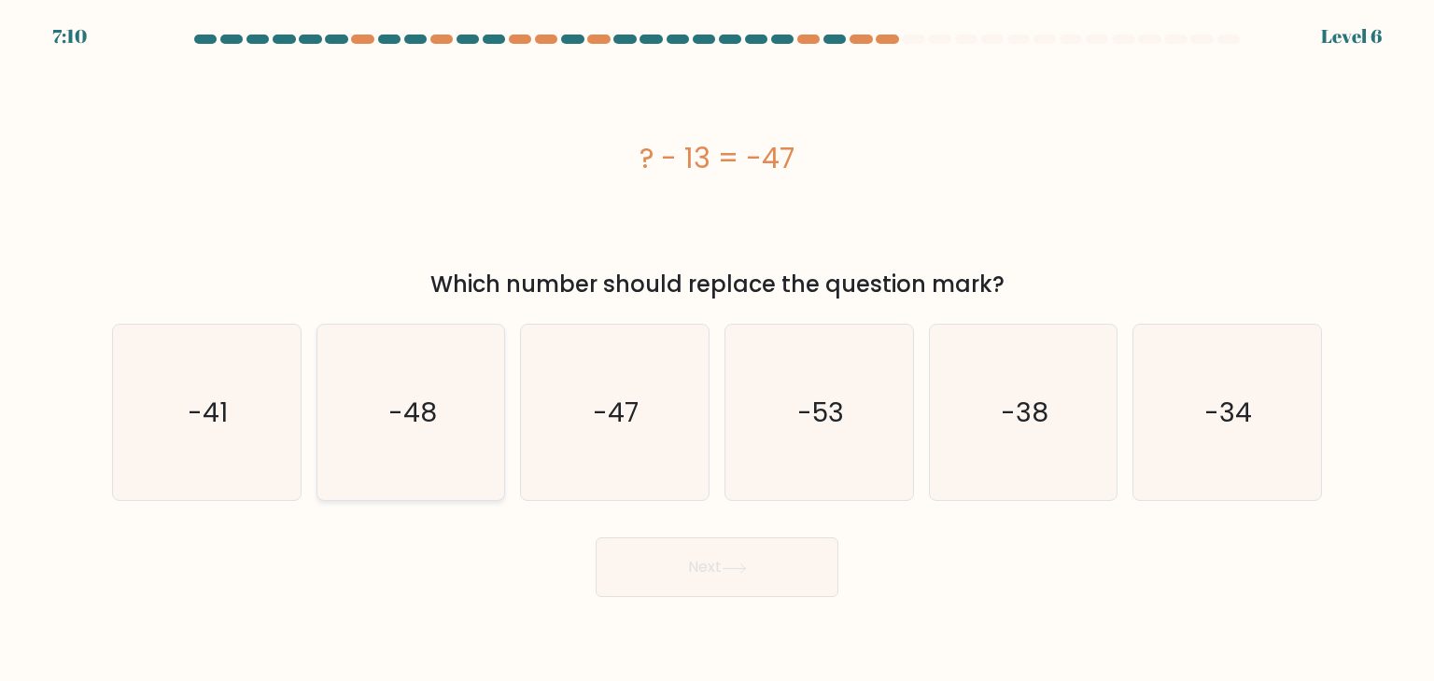
click at [465, 437] on icon "-48" at bounding box center [410, 412] width 175 height 175
click at [717, 350] on input "b. -48" at bounding box center [717, 345] width 1 height 9
radio input "true"
click at [655, 541] on button "Next" at bounding box center [716, 568] width 243 height 60
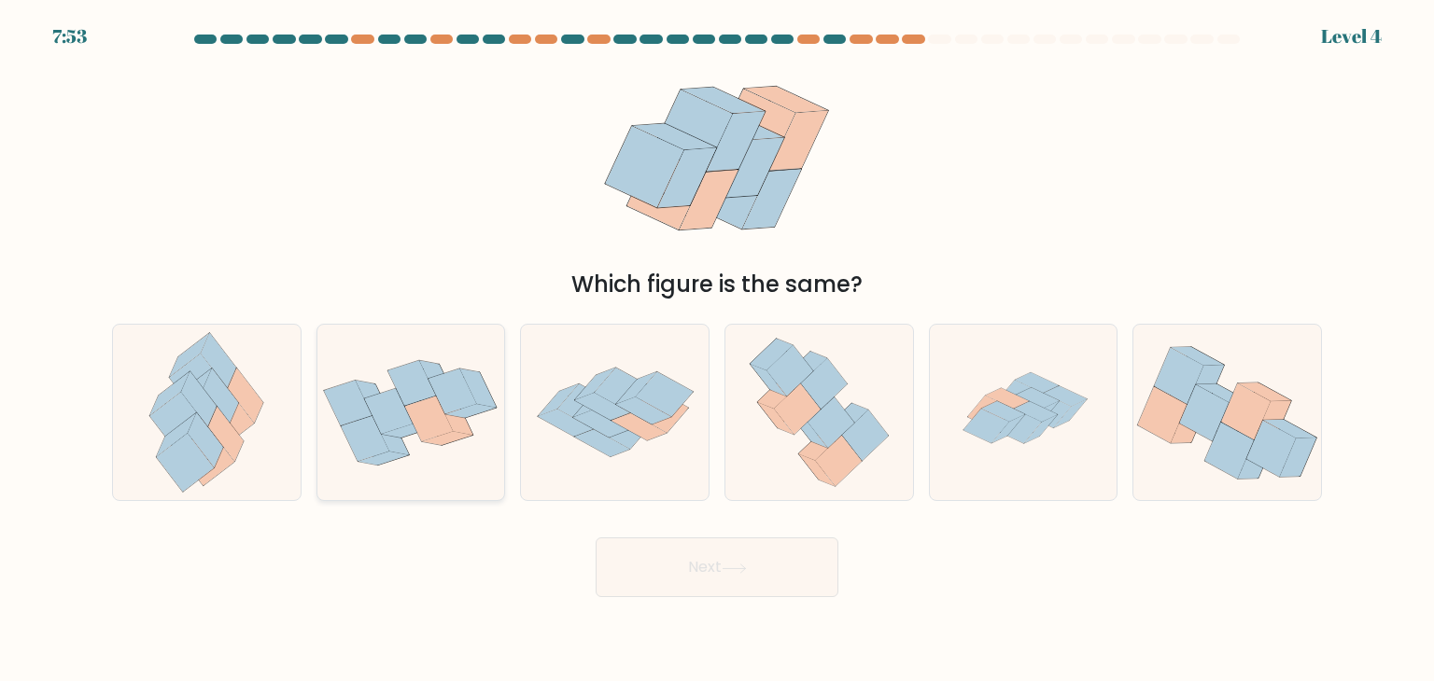
click at [464, 448] on icon at bounding box center [411, 413] width 188 height 144
click at [717, 350] on input "b." at bounding box center [717, 345] width 1 height 9
radio input "true"
click at [653, 539] on button "Next" at bounding box center [716, 568] width 243 height 60
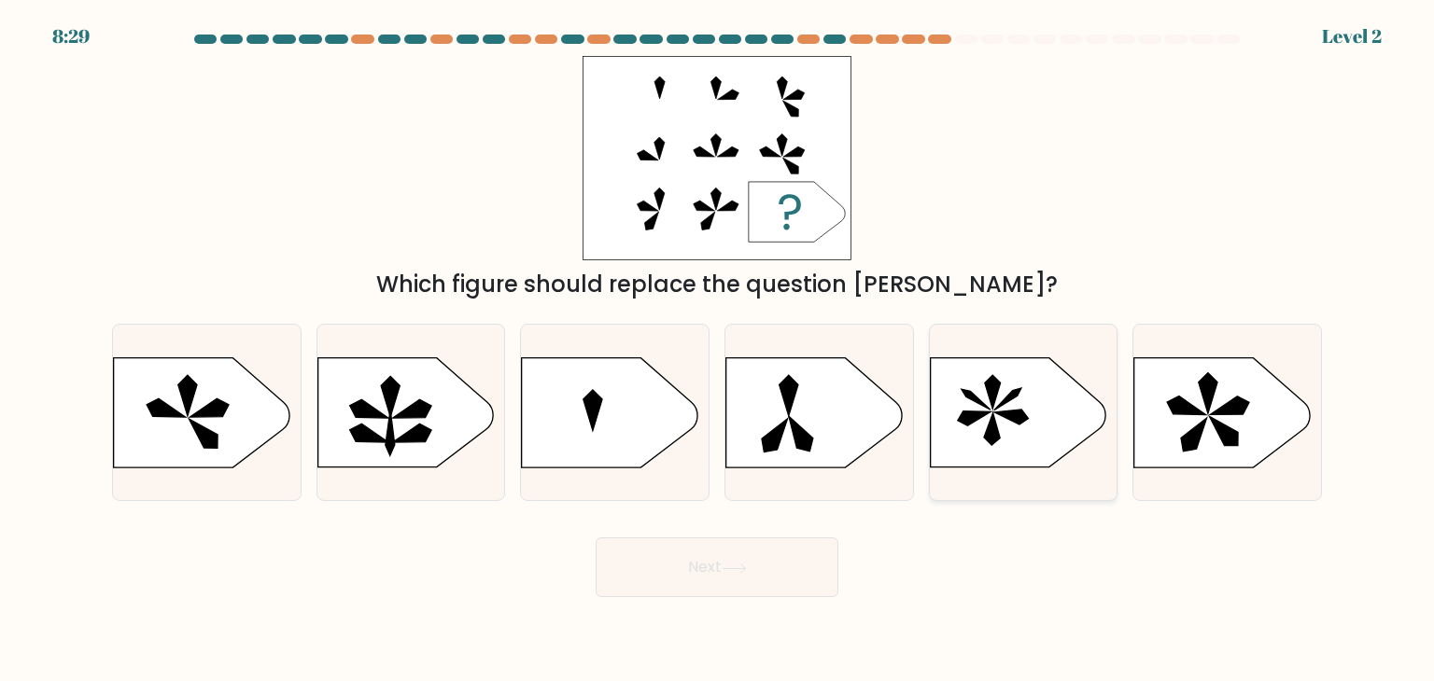
click at [972, 435] on icon at bounding box center [1017, 412] width 175 height 109
click at [718, 350] on input "e." at bounding box center [717, 345] width 1 height 9
radio input "true"
click at [780, 584] on button "Next" at bounding box center [716, 568] width 243 height 60
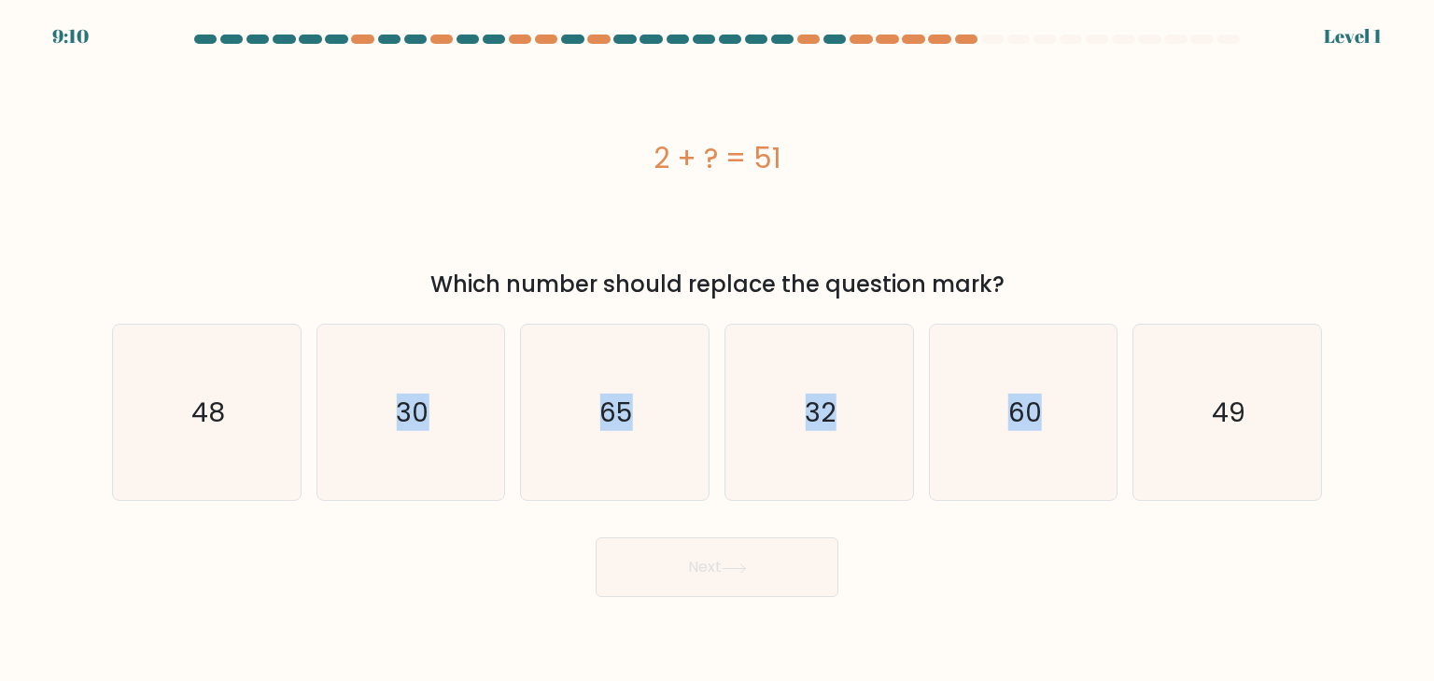
drag, startPoint x: 459, startPoint y: 451, endPoint x: 700, endPoint y: 582, distance: 274.4
click at [700, 582] on form "a." at bounding box center [717, 316] width 1434 height 563
click at [700, 582] on button "Next" at bounding box center [716, 568] width 243 height 60
click at [438, 437] on icon "30" at bounding box center [410, 412] width 175 height 175
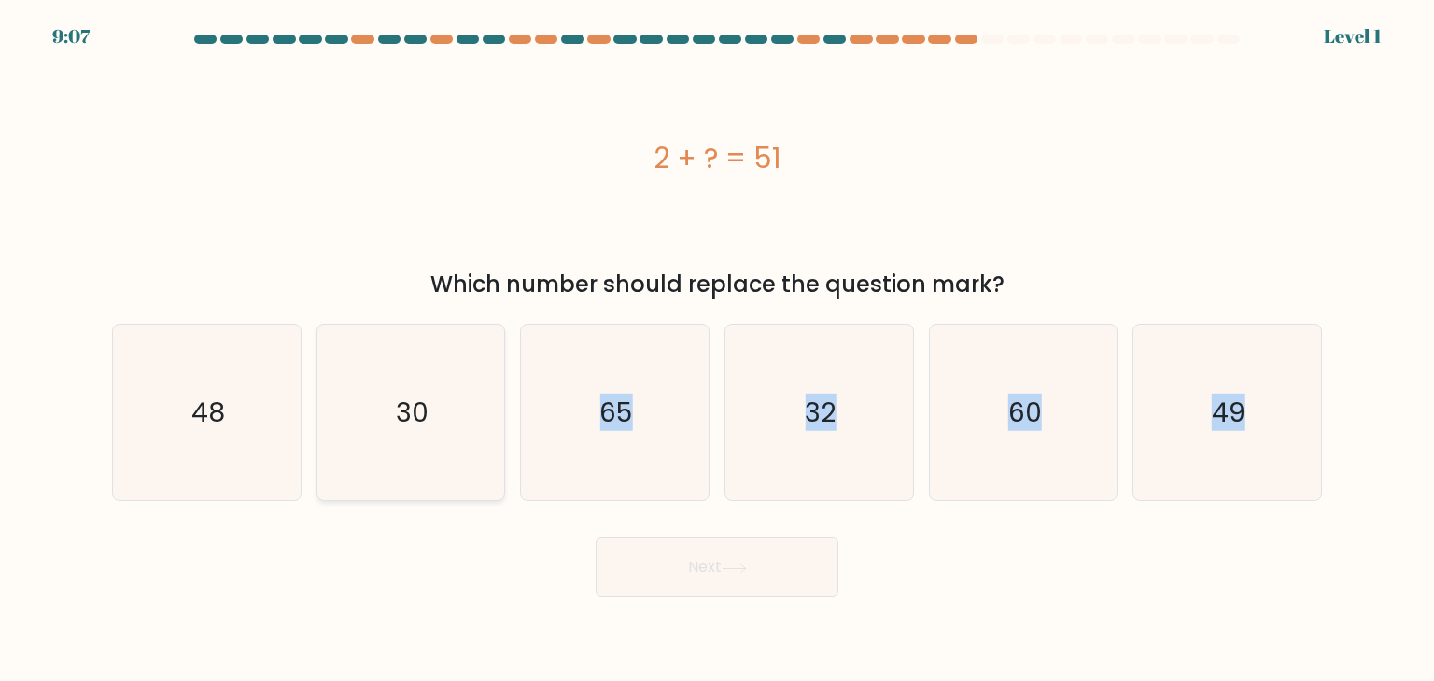
click at [717, 350] on input "b. 30" at bounding box center [717, 345] width 1 height 9
radio input "true"
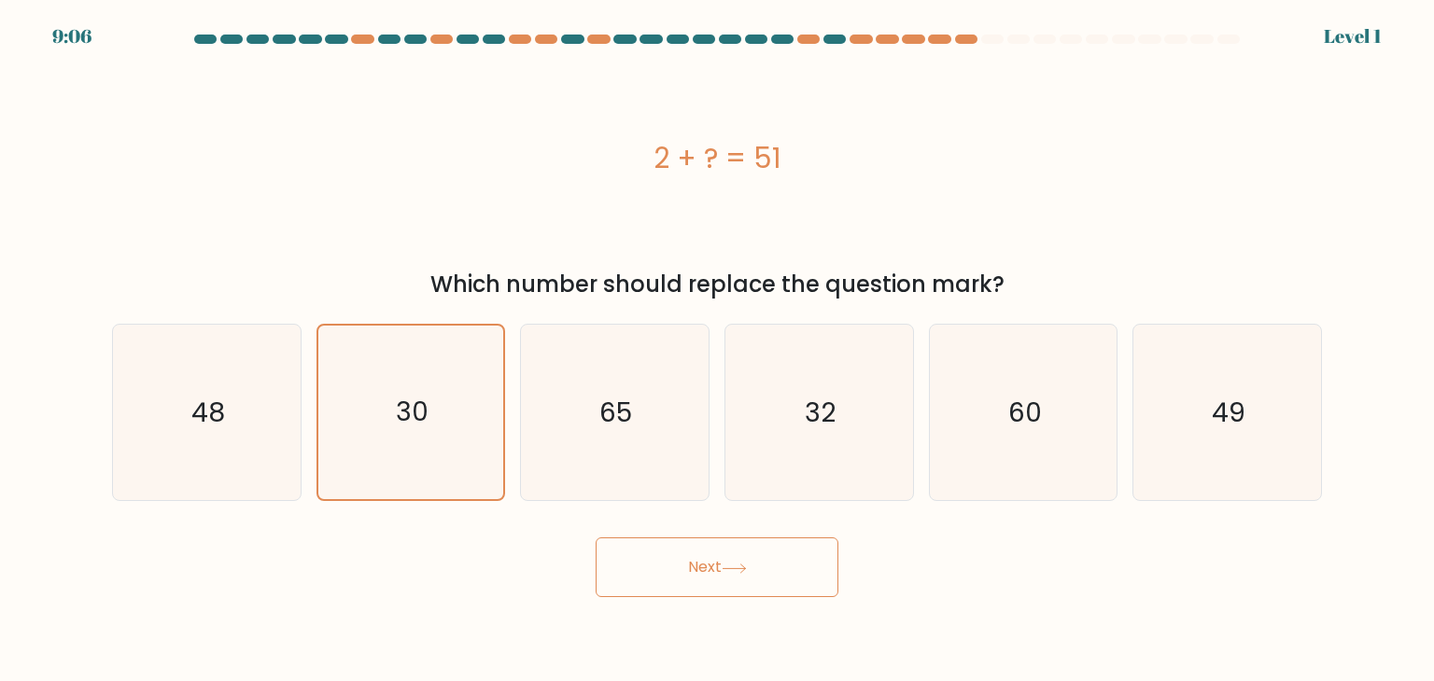
click at [617, 564] on button "Next" at bounding box center [716, 568] width 243 height 60
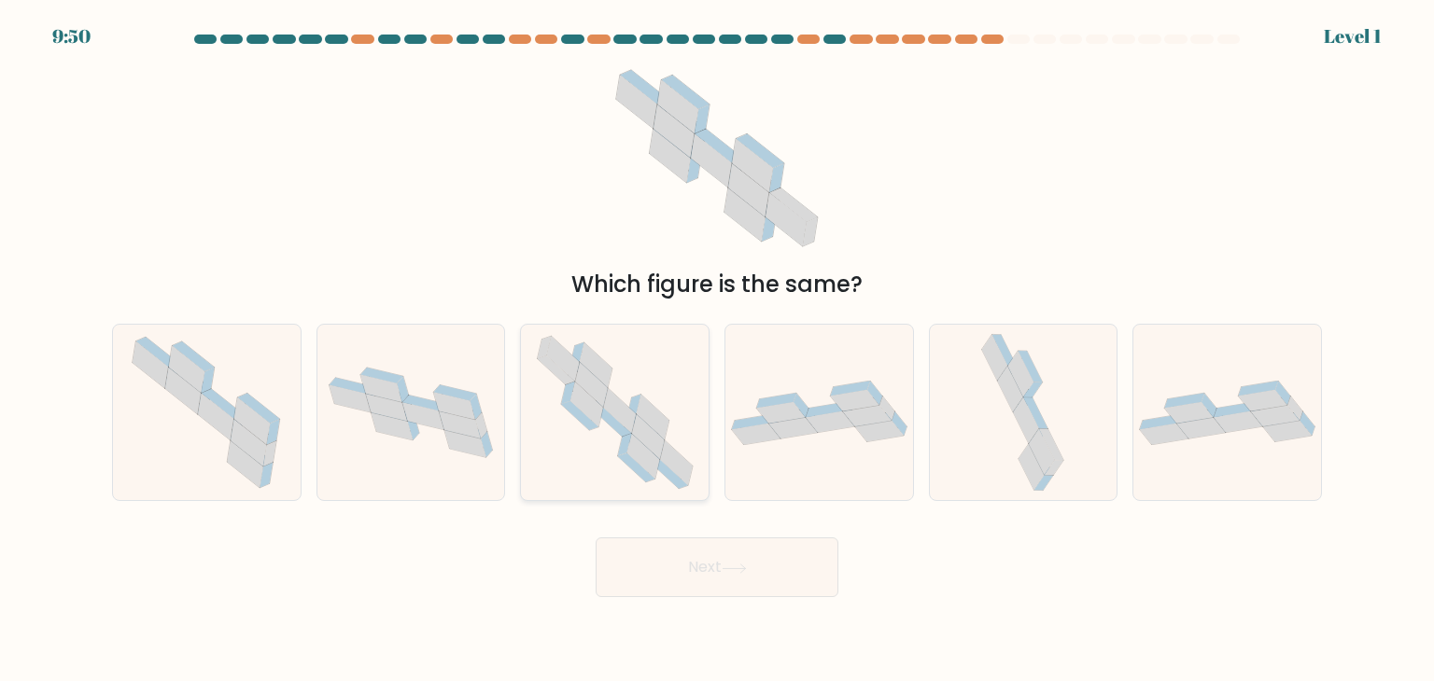
click at [574, 443] on icon at bounding box center [614, 412] width 179 height 175
click at [717, 350] on input "c." at bounding box center [717, 345] width 1 height 9
radio input "true"
click at [747, 557] on button "Next" at bounding box center [716, 568] width 243 height 60
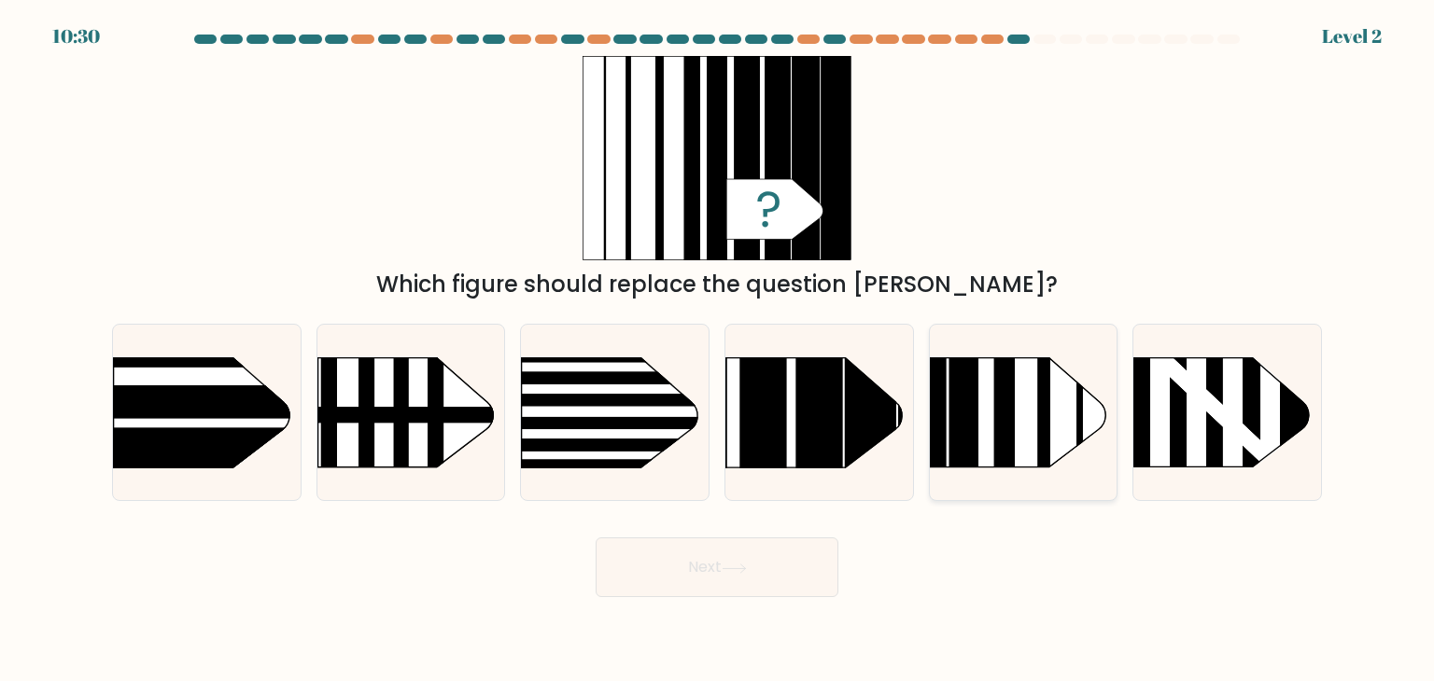
click at [938, 412] on rect at bounding box center [938, 412] width 16 height 111
click at [718, 350] on input "e." at bounding box center [717, 345] width 1 height 9
radio input "true"
click at [721, 415] on div "d." at bounding box center [819, 412] width 204 height 177
click at [763, 415] on rect at bounding box center [763, 319] width 47 height 372
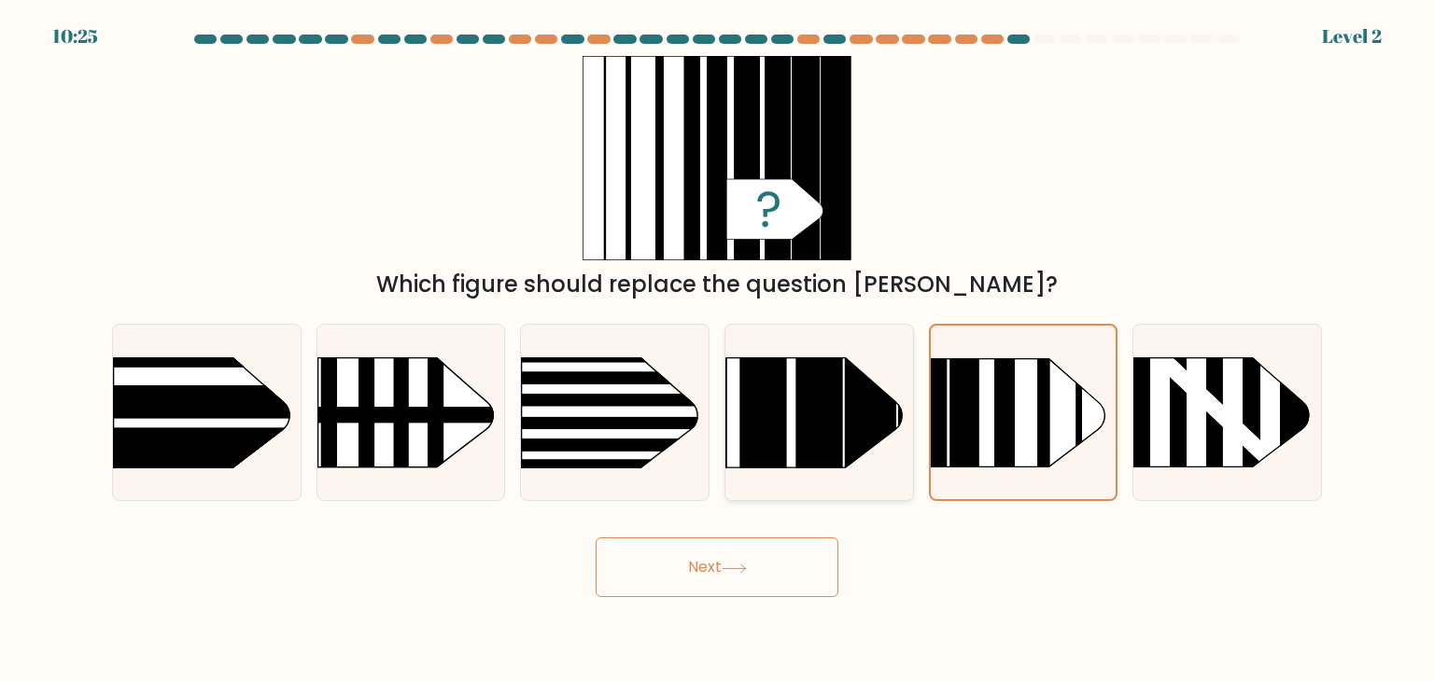
click at [718, 350] on input "d." at bounding box center [717, 345] width 1 height 9
radio input "true"
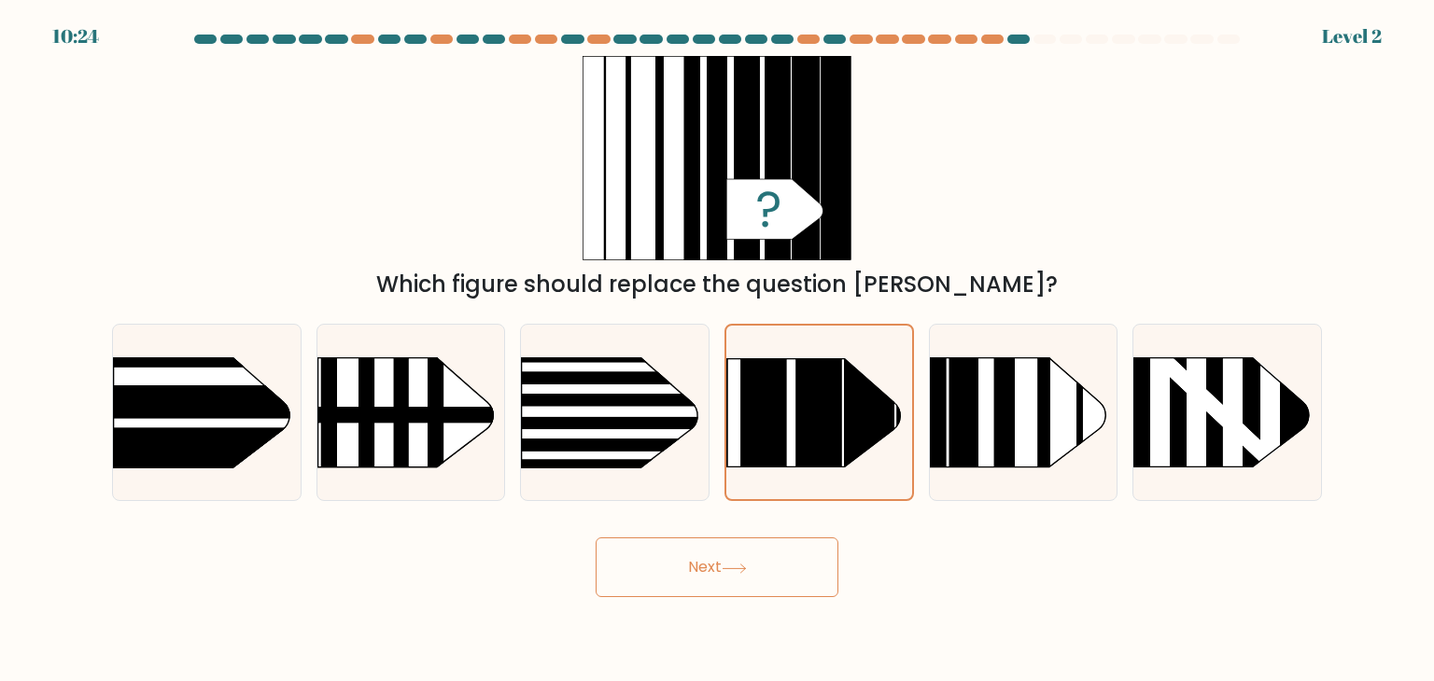
click at [752, 583] on button "Next" at bounding box center [716, 568] width 243 height 60
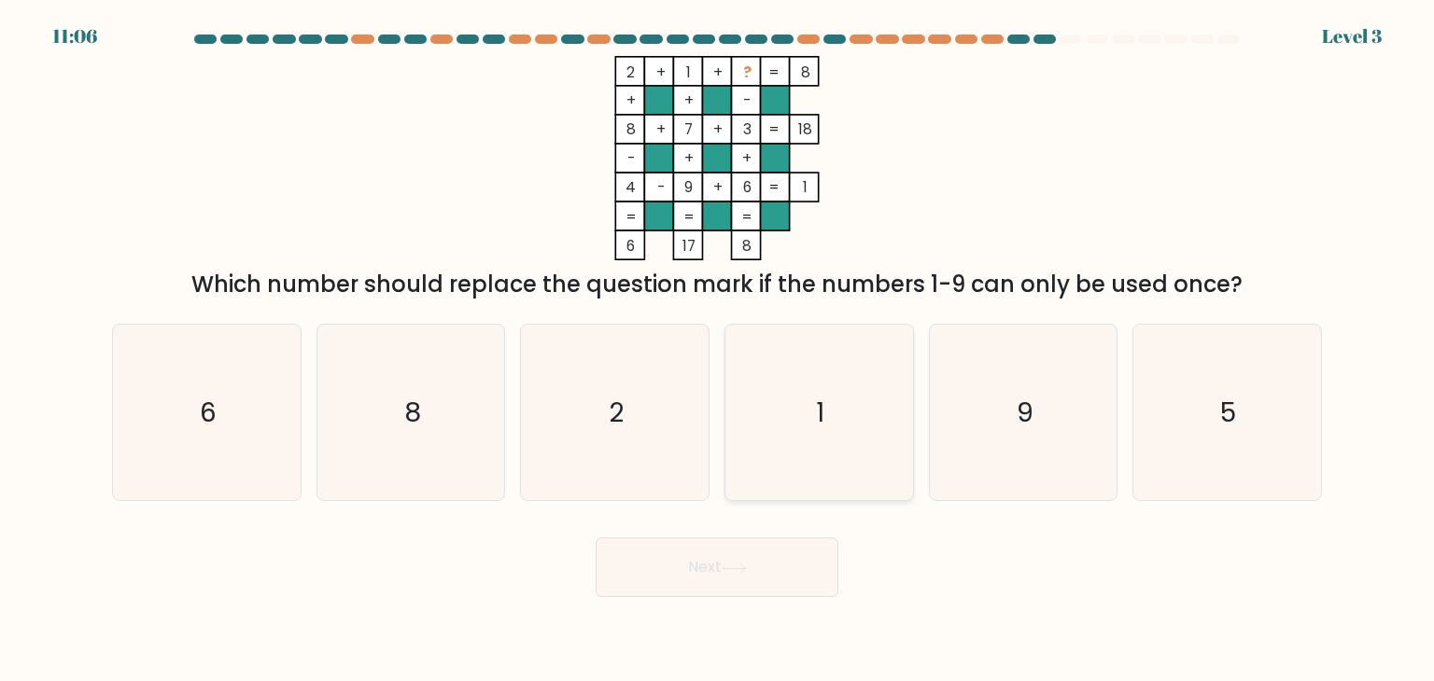
click at [843, 434] on icon "1" at bounding box center [818, 412] width 175 height 175
click at [718, 350] on input "d. 1" at bounding box center [717, 345] width 1 height 9
radio input "true"
click at [773, 567] on button "Next" at bounding box center [716, 568] width 243 height 60
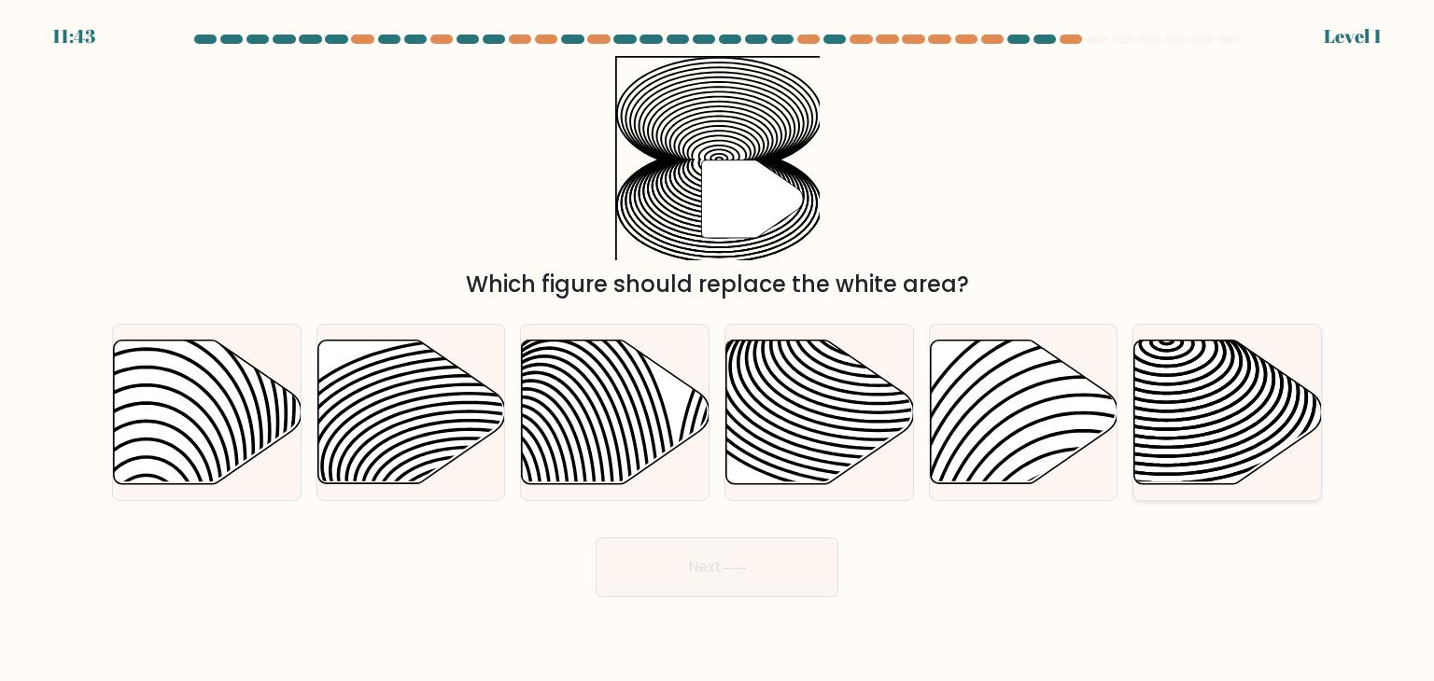
click at [1236, 411] on icon at bounding box center [1228, 413] width 188 height 144
click at [718, 350] on input "f." at bounding box center [717, 345] width 1 height 9
radio input "true"
click at [777, 583] on button "Next" at bounding box center [716, 568] width 243 height 60
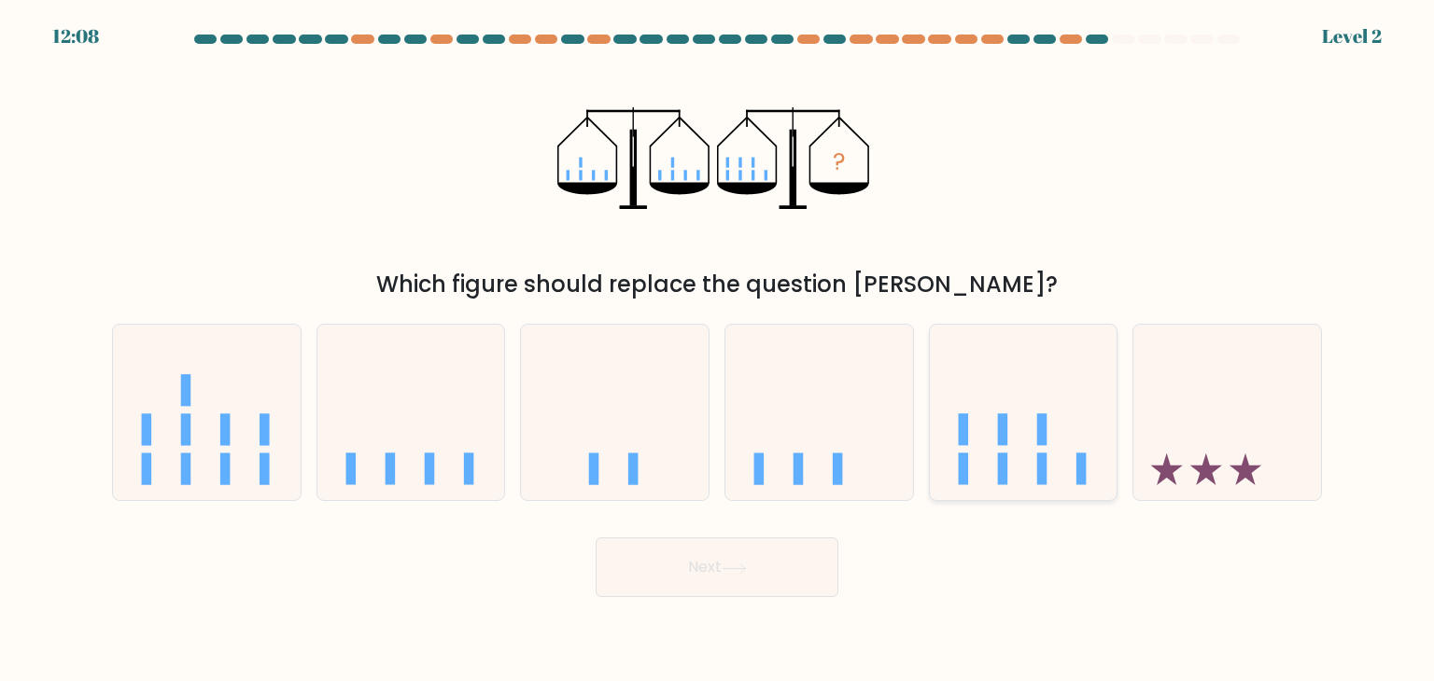
click at [985, 473] on icon at bounding box center [1024, 412] width 188 height 155
click at [718, 350] on input "e." at bounding box center [717, 345] width 1 height 9
radio input "true"
click at [737, 575] on button "Next" at bounding box center [716, 568] width 243 height 60
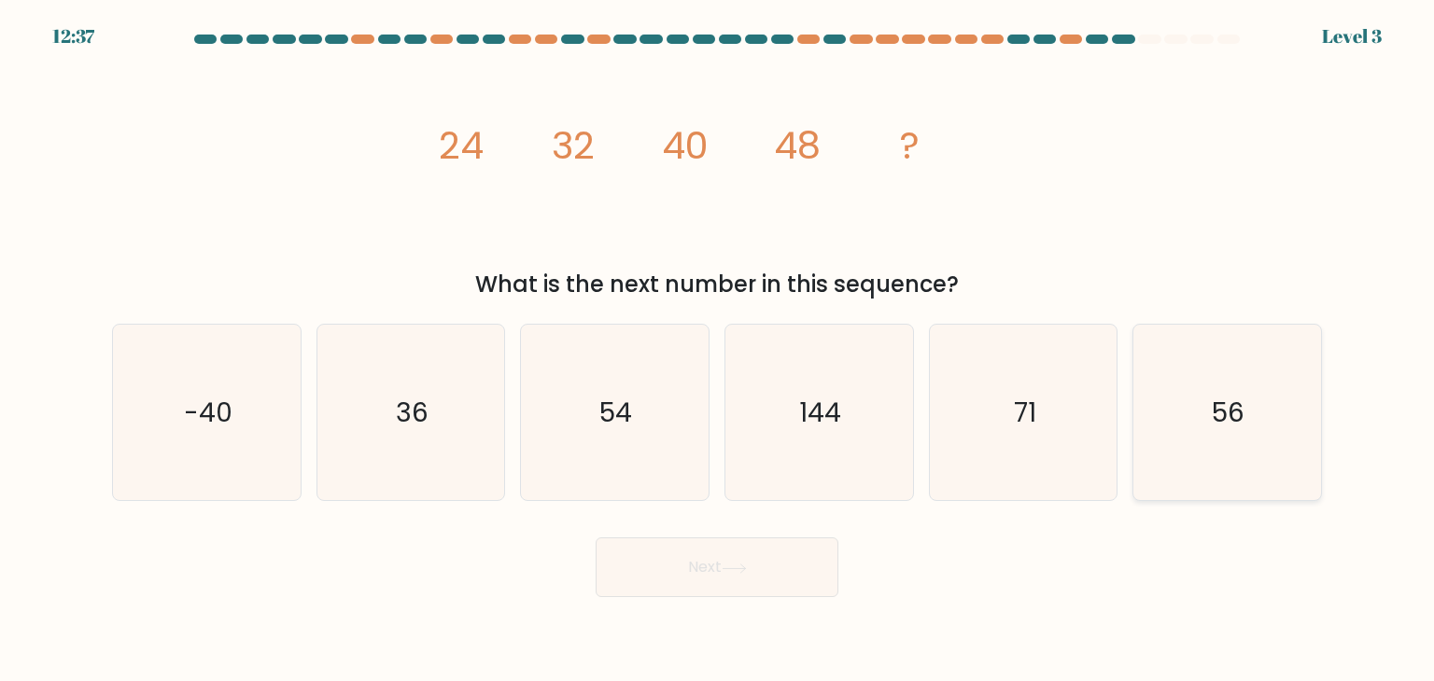
click at [1212, 415] on text "56" at bounding box center [1228, 412] width 33 height 37
click at [718, 350] on input "f. 56" at bounding box center [717, 345] width 1 height 9
radio input "true"
click at [736, 546] on button "Next" at bounding box center [716, 568] width 243 height 60
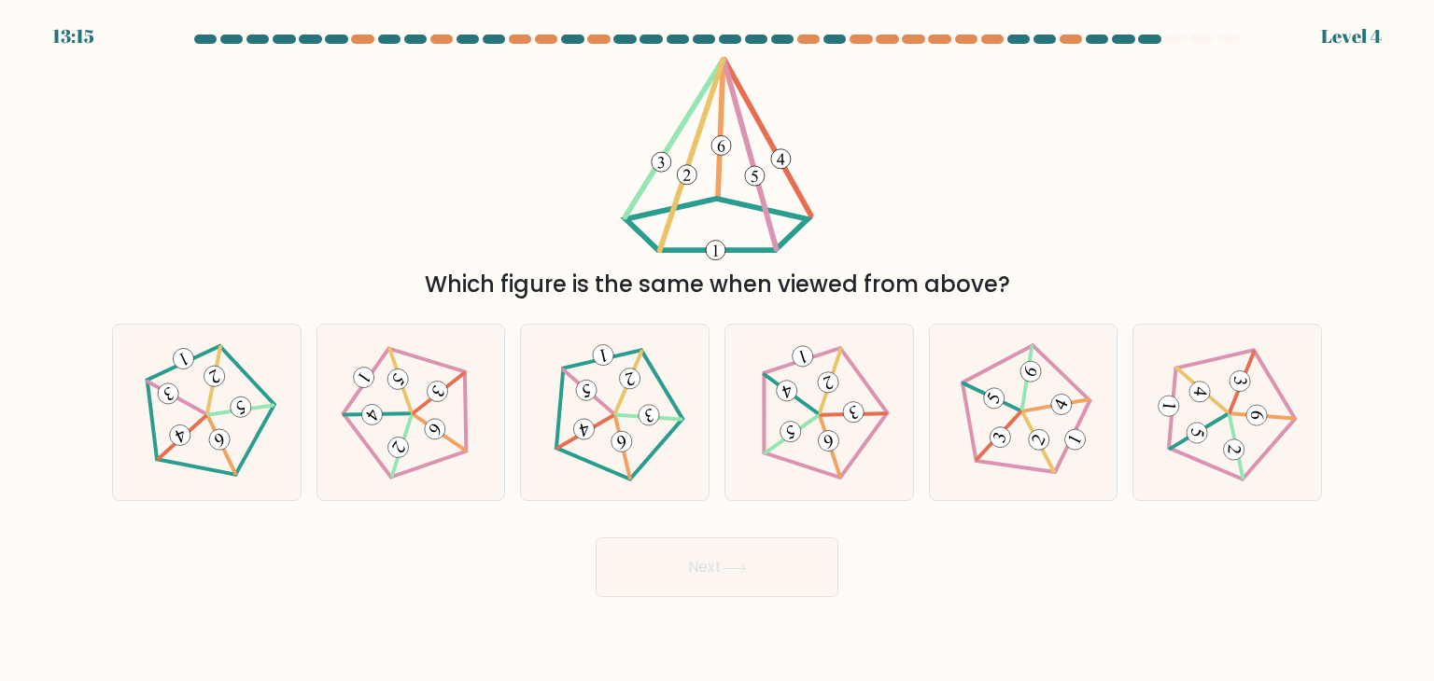
drag, startPoint x: 818, startPoint y: 398, endPoint x: 721, endPoint y: 582, distance: 208.7
click at [721, 582] on form at bounding box center [717, 316] width 1434 height 563
click at [784, 471] on icon at bounding box center [819, 413] width 141 height 141
click at [718, 350] on input "d." at bounding box center [717, 345] width 1 height 9
radio input "true"
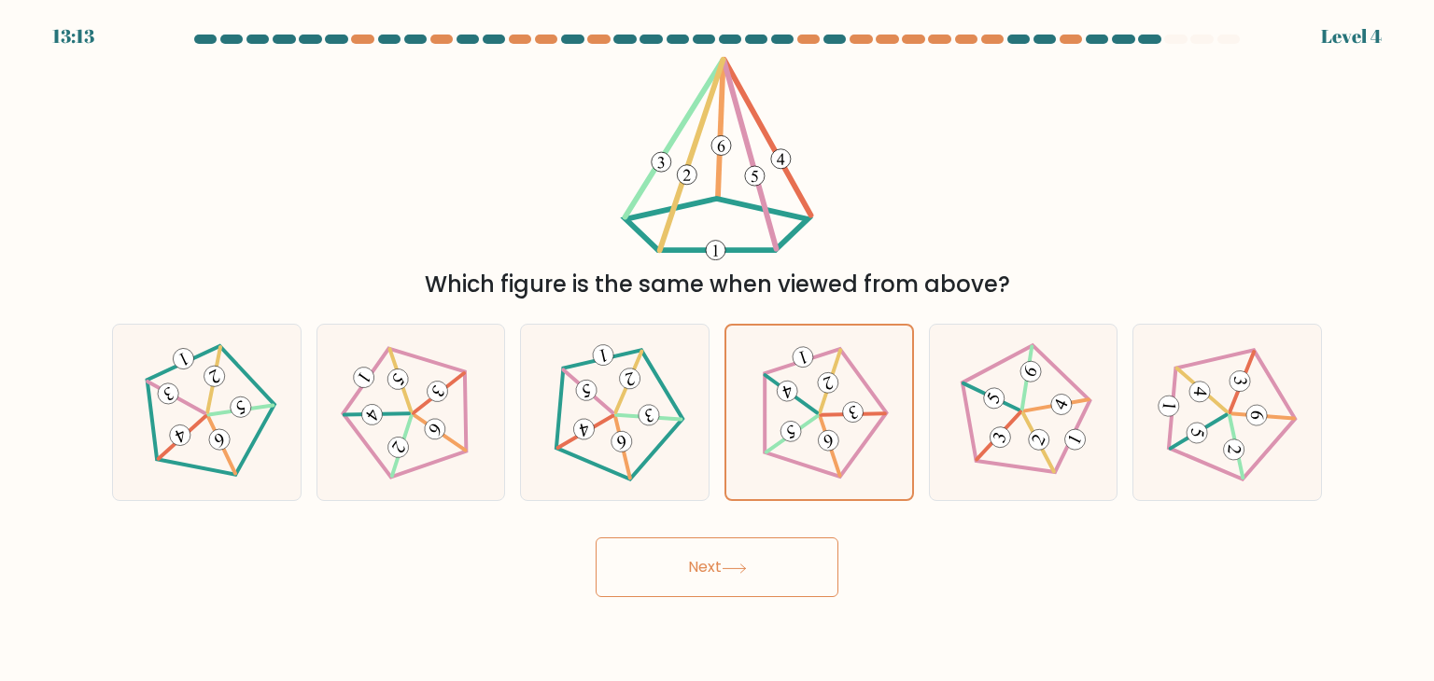
click at [739, 575] on button "Next" at bounding box center [716, 568] width 243 height 60
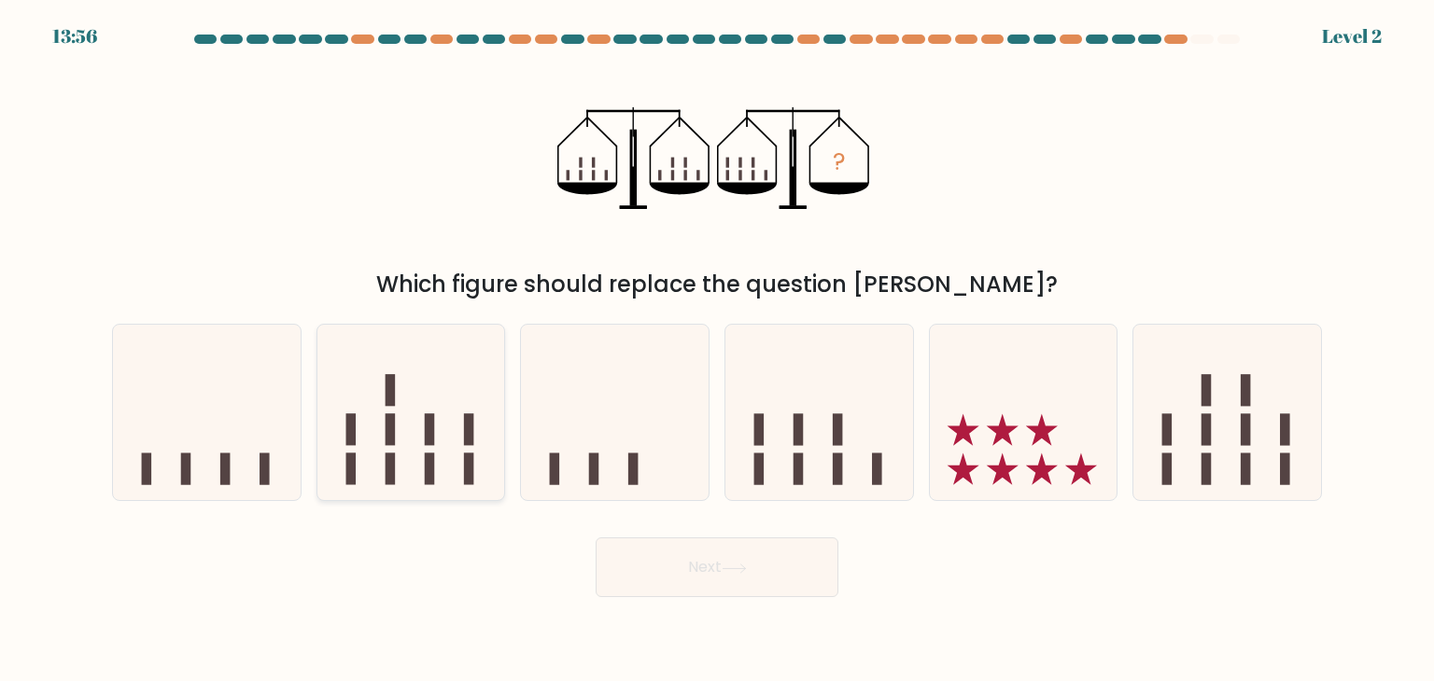
click at [391, 464] on rect at bounding box center [390, 470] width 10 height 32
click at [717, 350] on input "b." at bounding box center [717, 345] width 1 height 9
radio input "true"
click at [690, 595] on button "Next" at bounding box center [716, 568] width 243 height 60
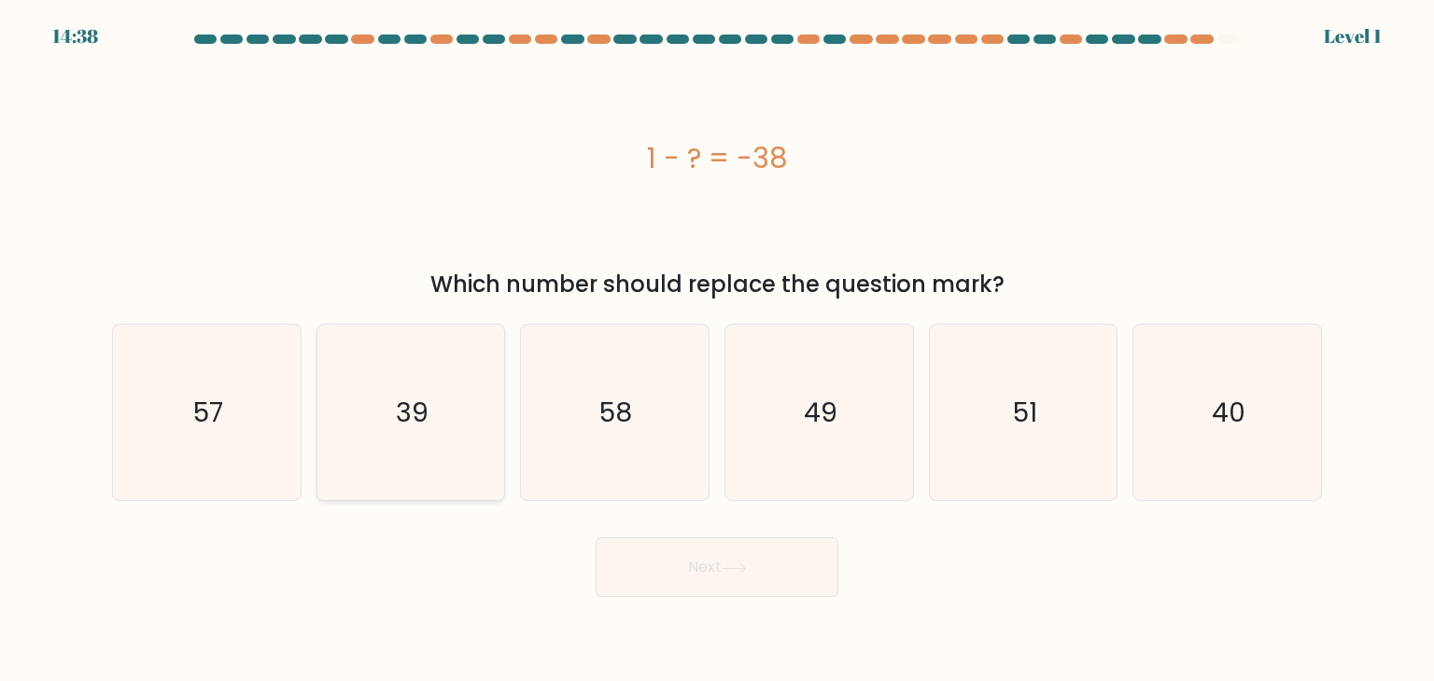
click at [406, 434] on icon "39" at bounding box center [410, 412] width 175 height 175
click at [717, 350] on input "b. 39" at bounding box center [717, 345] width 1 height 9
radio input "true"
click at [406, 434] on icon "39" at bounding box center [411, 413] width 174 height 174
click at [717, 350] on input "b. 39" at bounding box center [717, 345] width 1 height 9
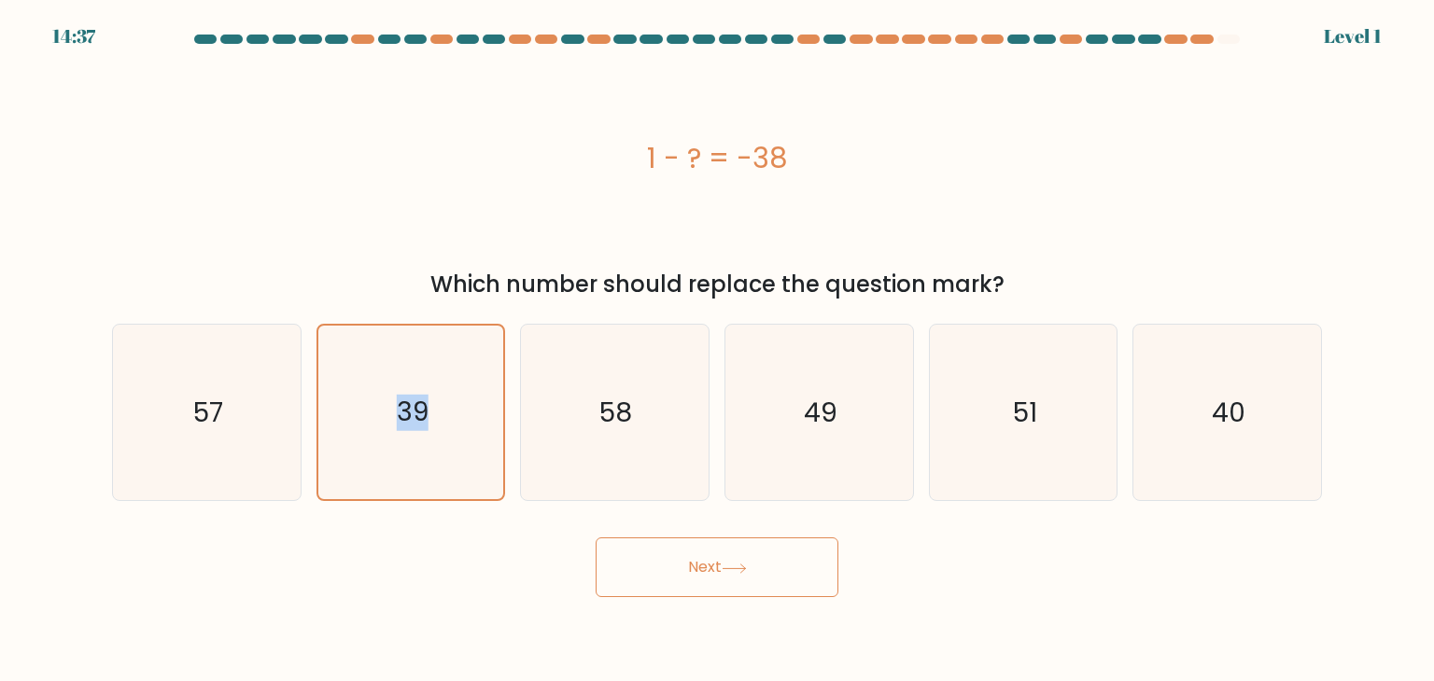
click at [661, 557] on button "Next" at bounding box center [716, 568] width 243 height 60
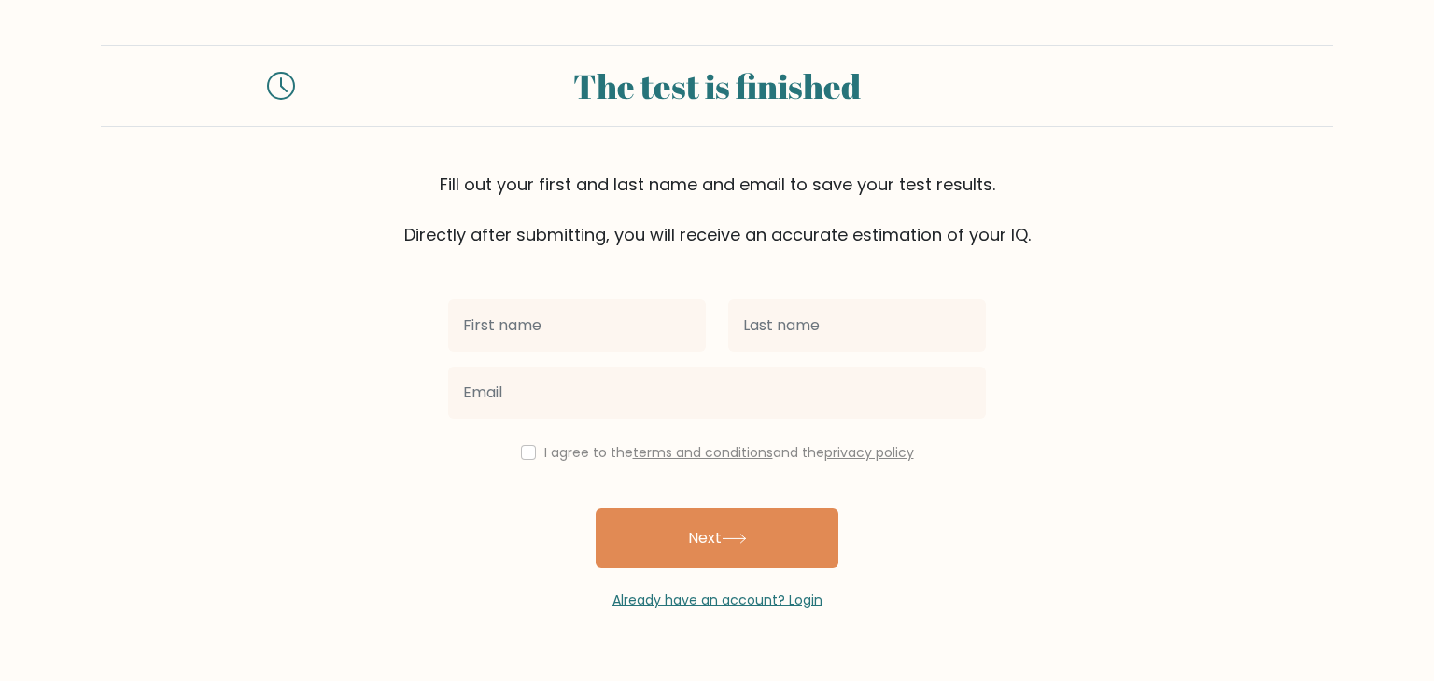
click at [463, 335] on input "text" at bounding box center [577, 326] width 258 height 52
type input "L"
type input "[PERSON_NAME]"
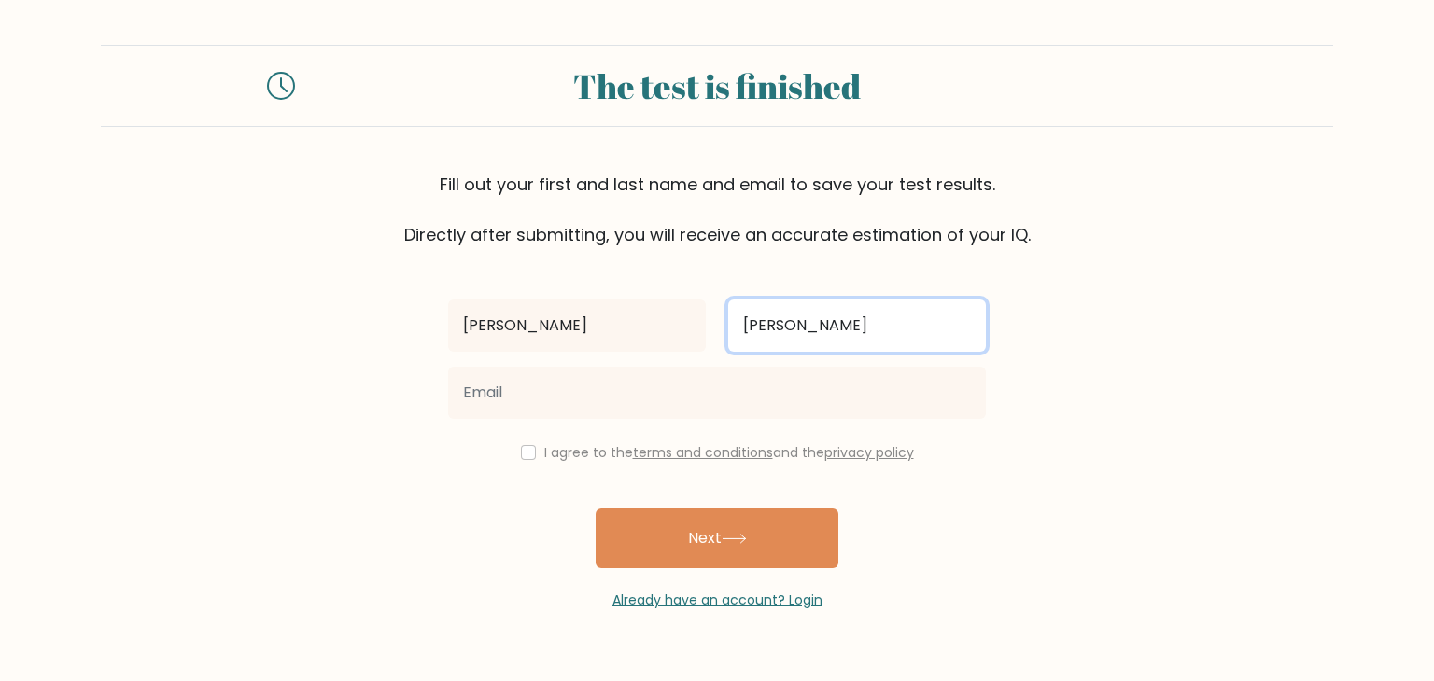
type input "Manalo"
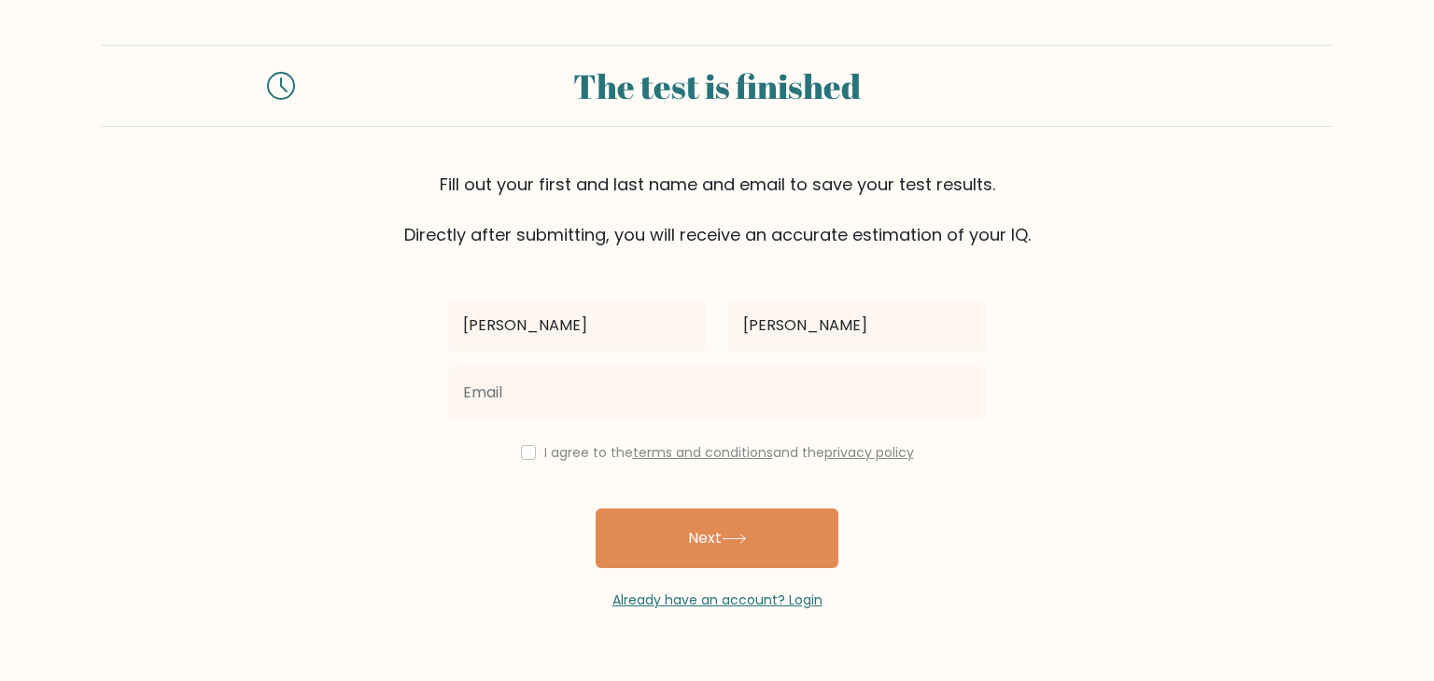
click at [540, 359] on div at bounding box center [717, 392] width 560 height 67
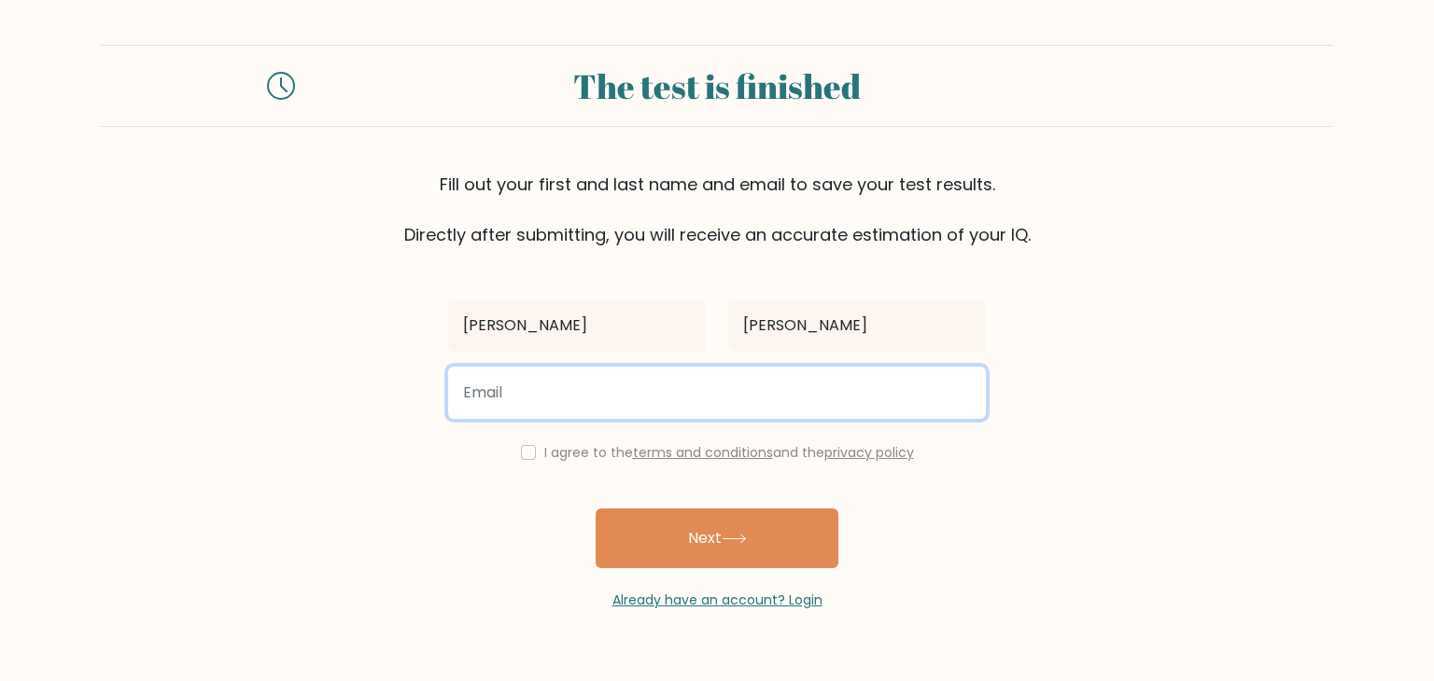
click at [505, 400] on input "email" at bounding box center [717, 393] width 538 height 52
type input "leomanalo68@yahoo.com"
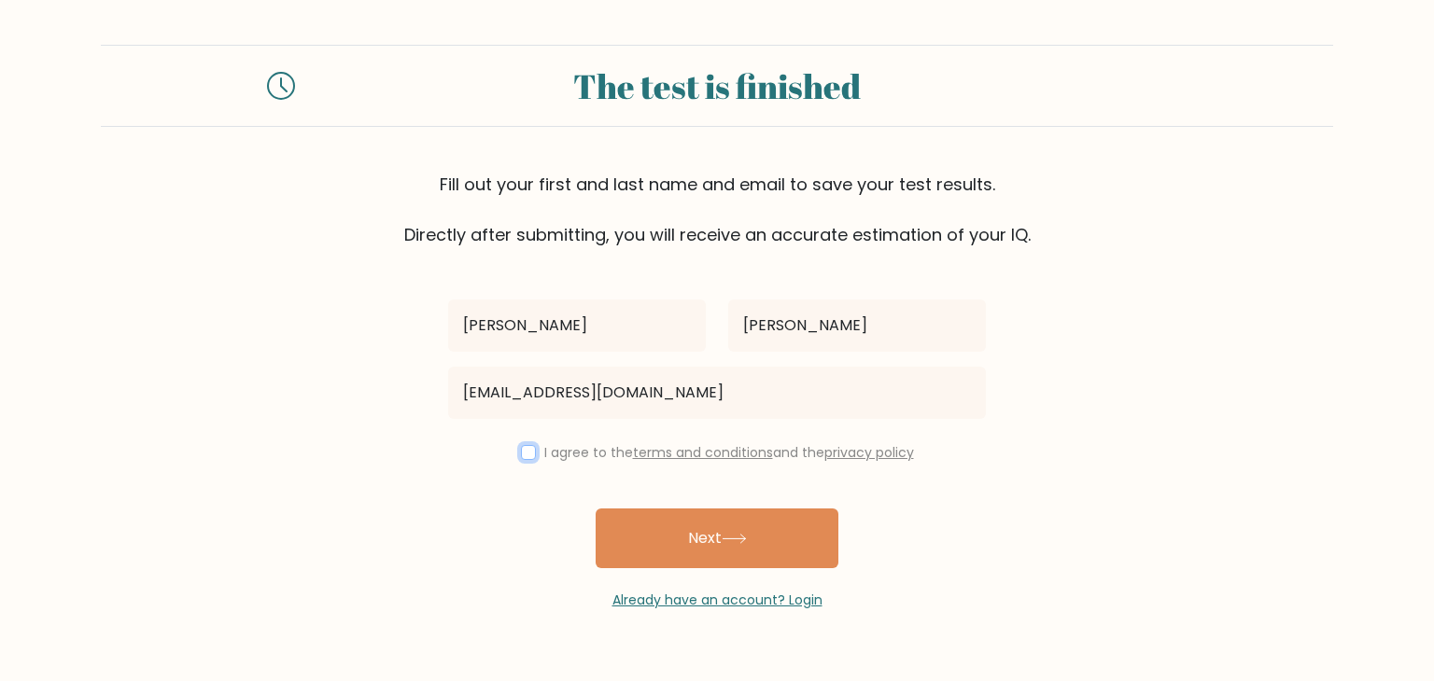
click at [528, 458] on input "checkbox" at bounding box center [528, 452] width 15 height 15
checkbox input "true"
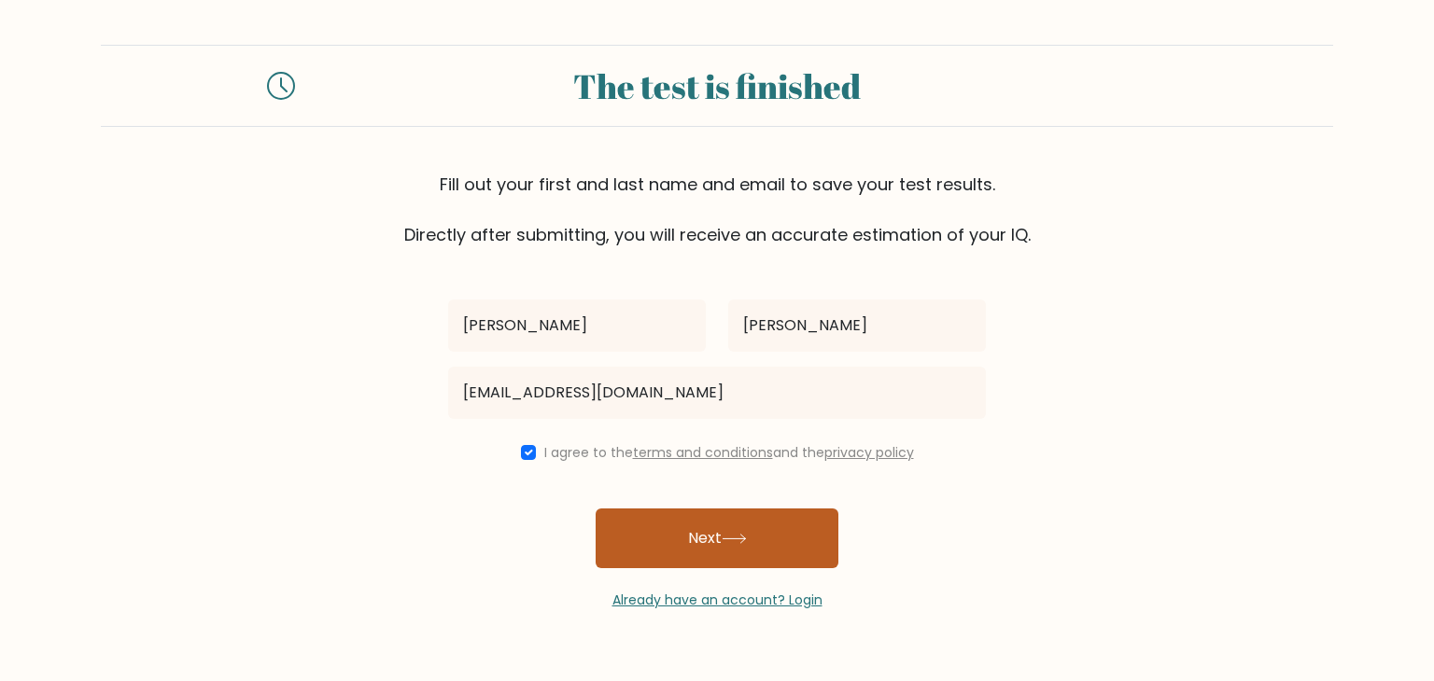
click at [644, 531] on button "Next" at bounding box center [716, 539] width 243 height 60
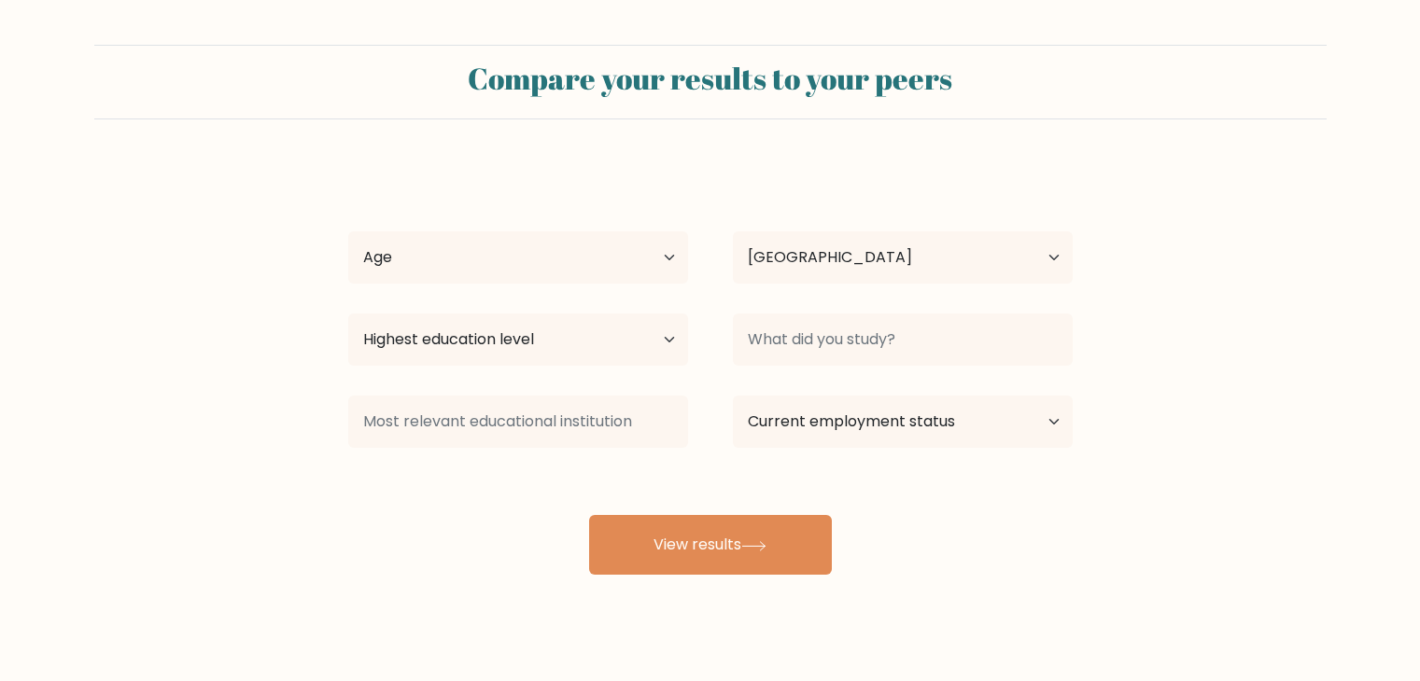
select select "PH"
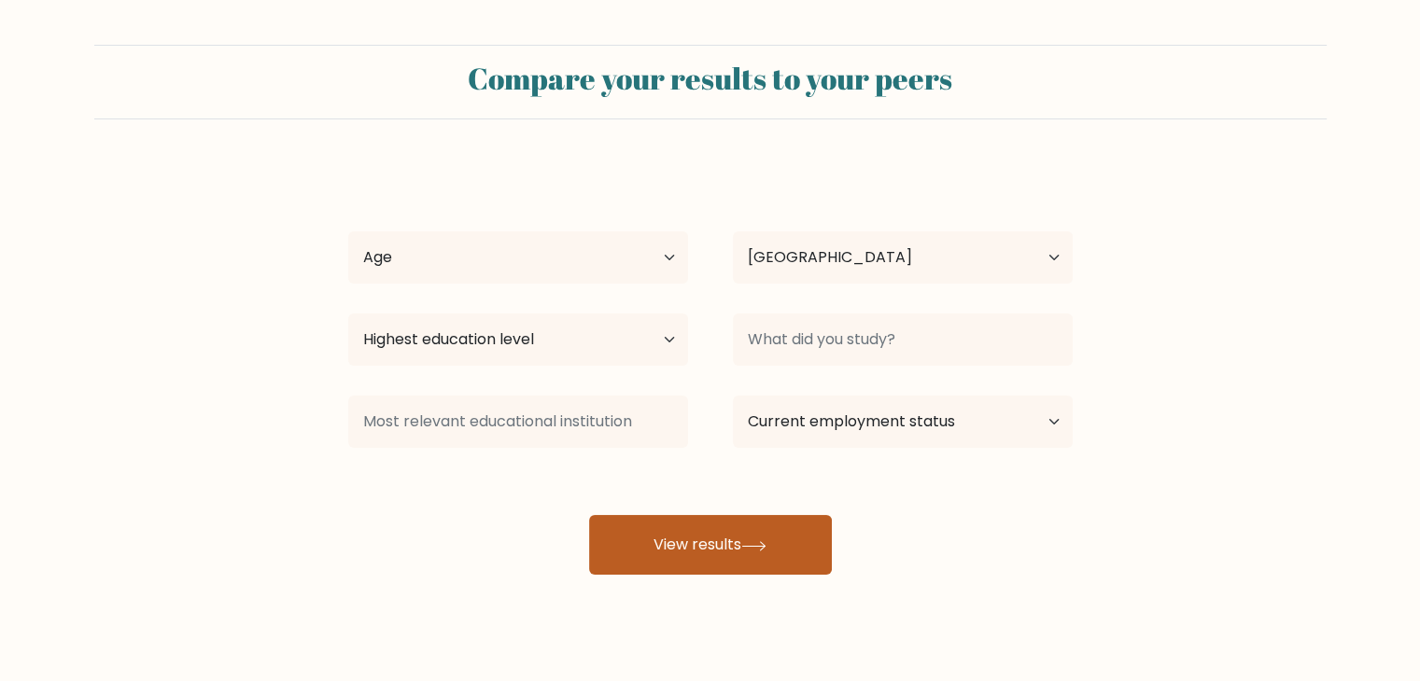
click at [707, 547] on button "View results" at bounding box center [710, 545] width 243 height 60
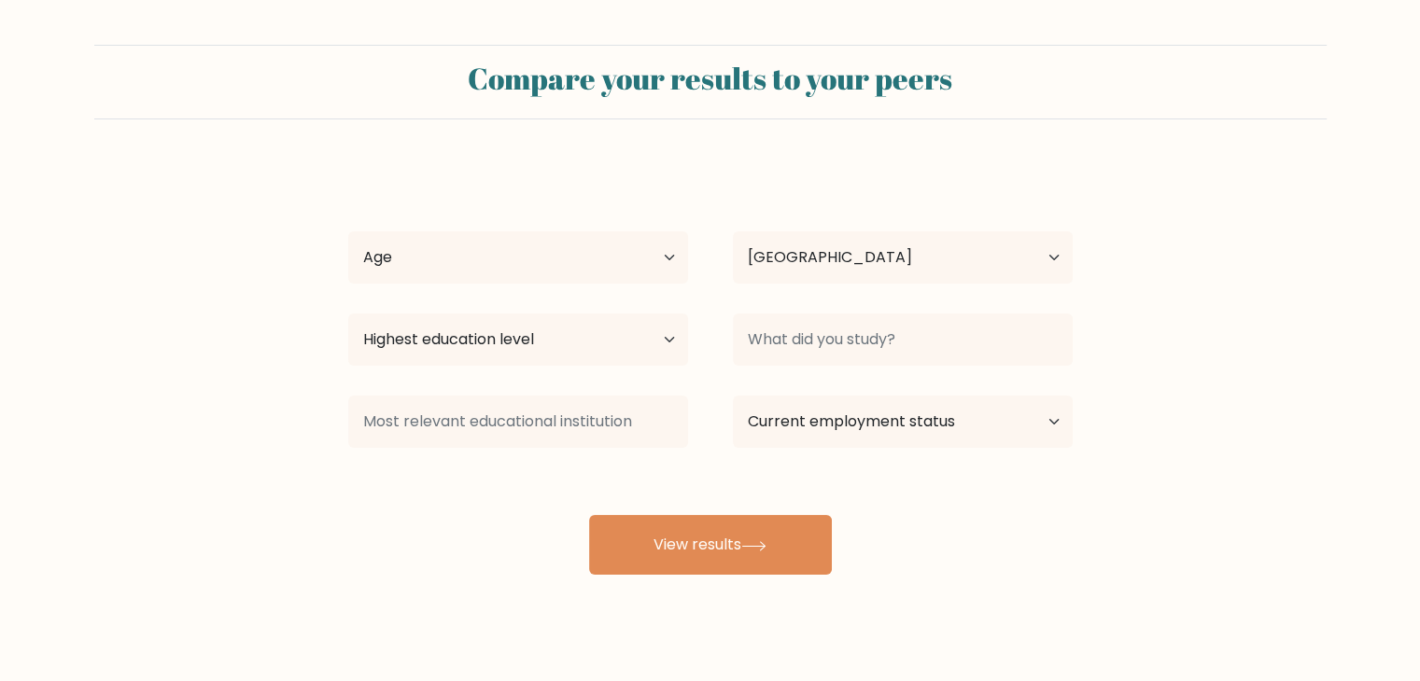
drag, startPoint x: 468, startPoint y: 301, endPoint x: 462, endPoint y: 278, distance: 23.1
click at [462, 278] on div "Leo Manalo Age Under 18 years old 18-24 years old 25-34 years old 35-44 years o…" at bounding box center [710, 369] width 747 height 411
click at [462, 278] on select "Age Under 18 years old 18-24 years old 25-34 years old 35-44 years old 45-54 ye…" at bounding box center [518, 257] width 340 height 52
select select "35_44"
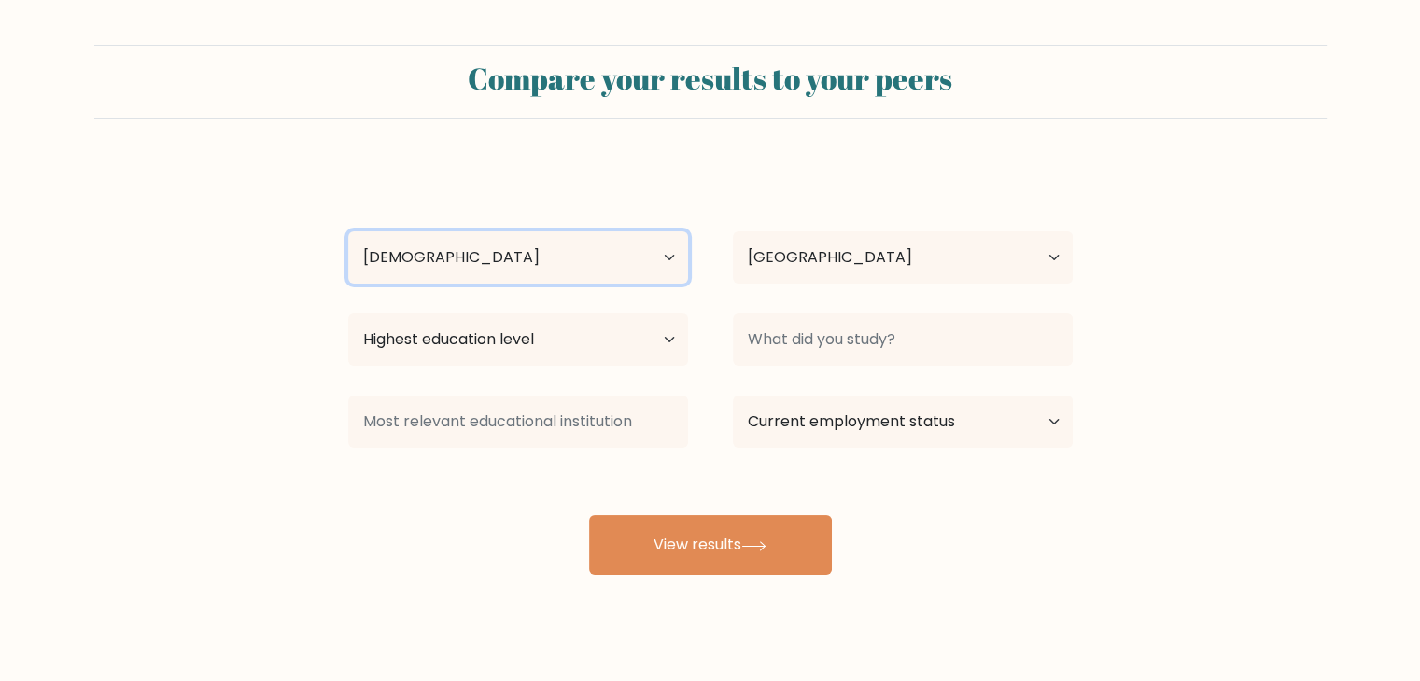
click at [348, 231] on select "Age Under 18 years old 18-24 years old 25-34 years old 35-44 years old 45-54 ye…" at bounding box center [518, 257] width 340 height 52
click at [636, 505] on div "Leo Manalo Age Under 18 years old 18-24 years old 25-34 years old 35-44 years o…" at bounding box center [710, 369] width 747 height 411
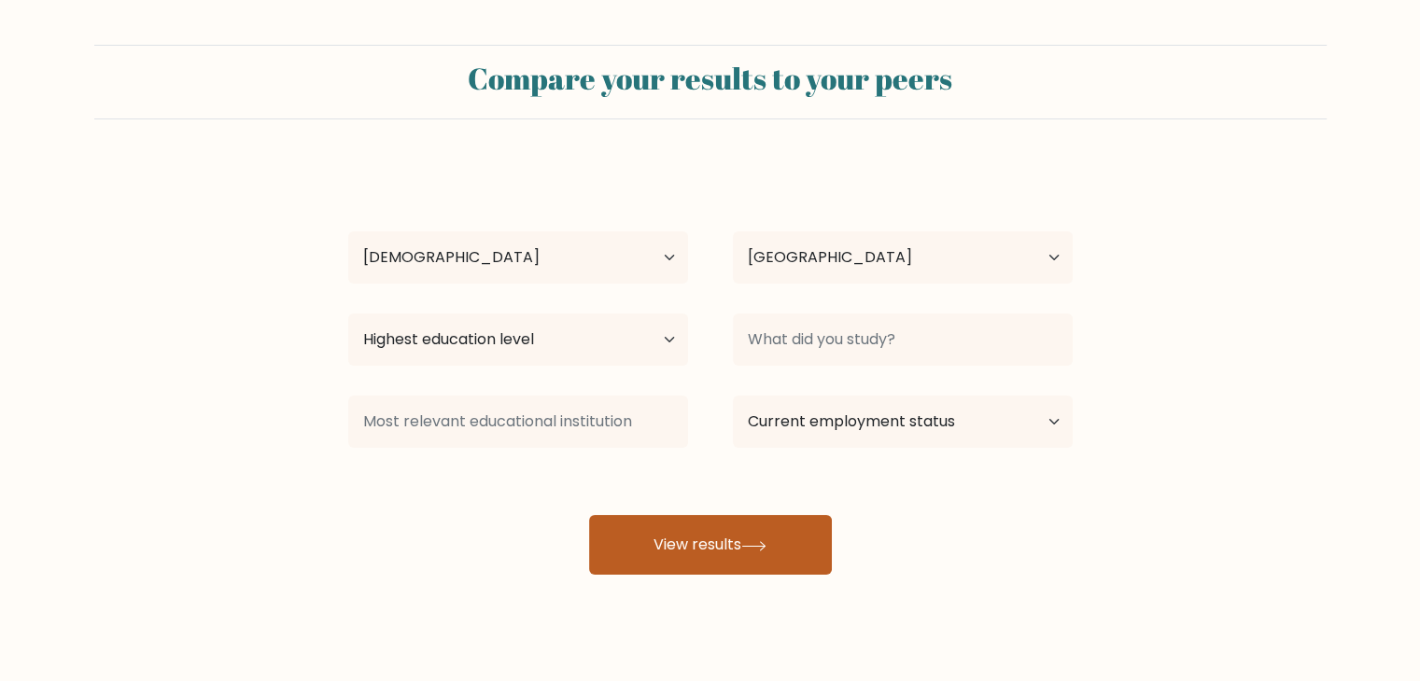
click at [661, 552] on button "View results" at bounding box center [710, 545] width 243 height 60
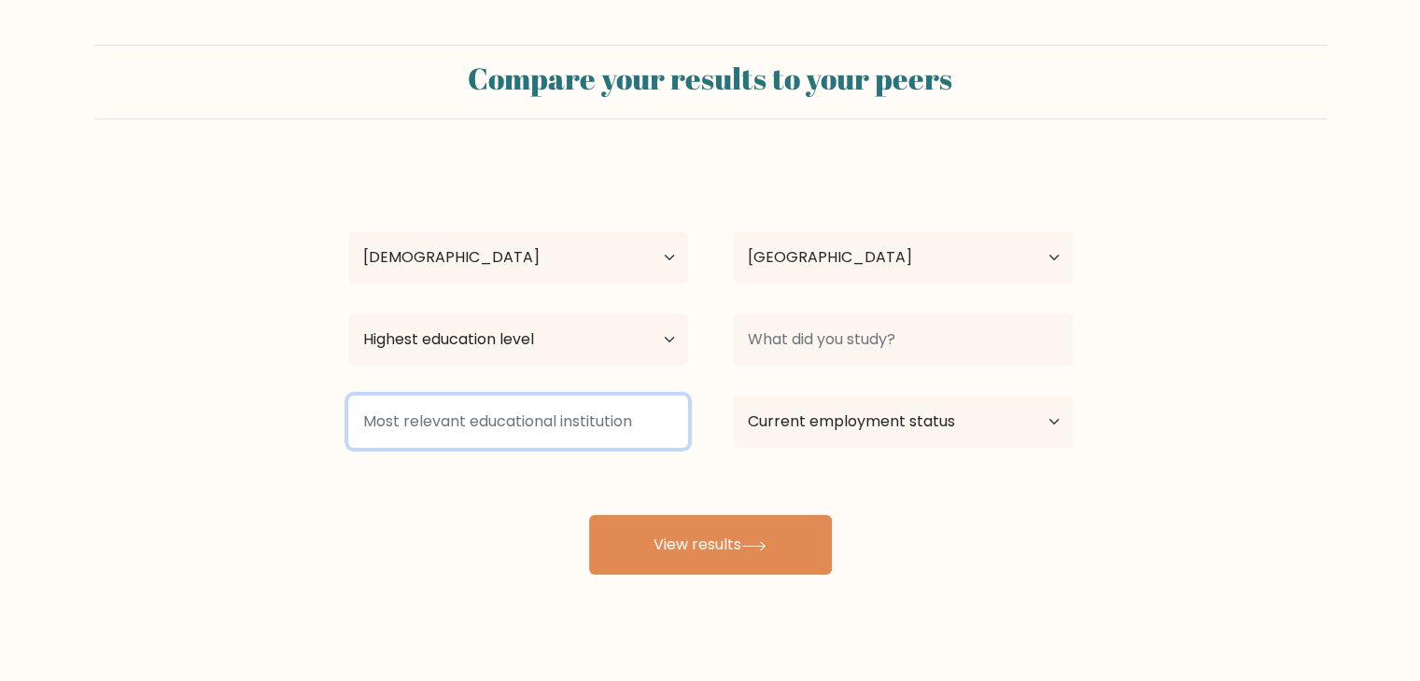
click at [571, 447] on input at bounding box center [518, 422] width 340 height 52
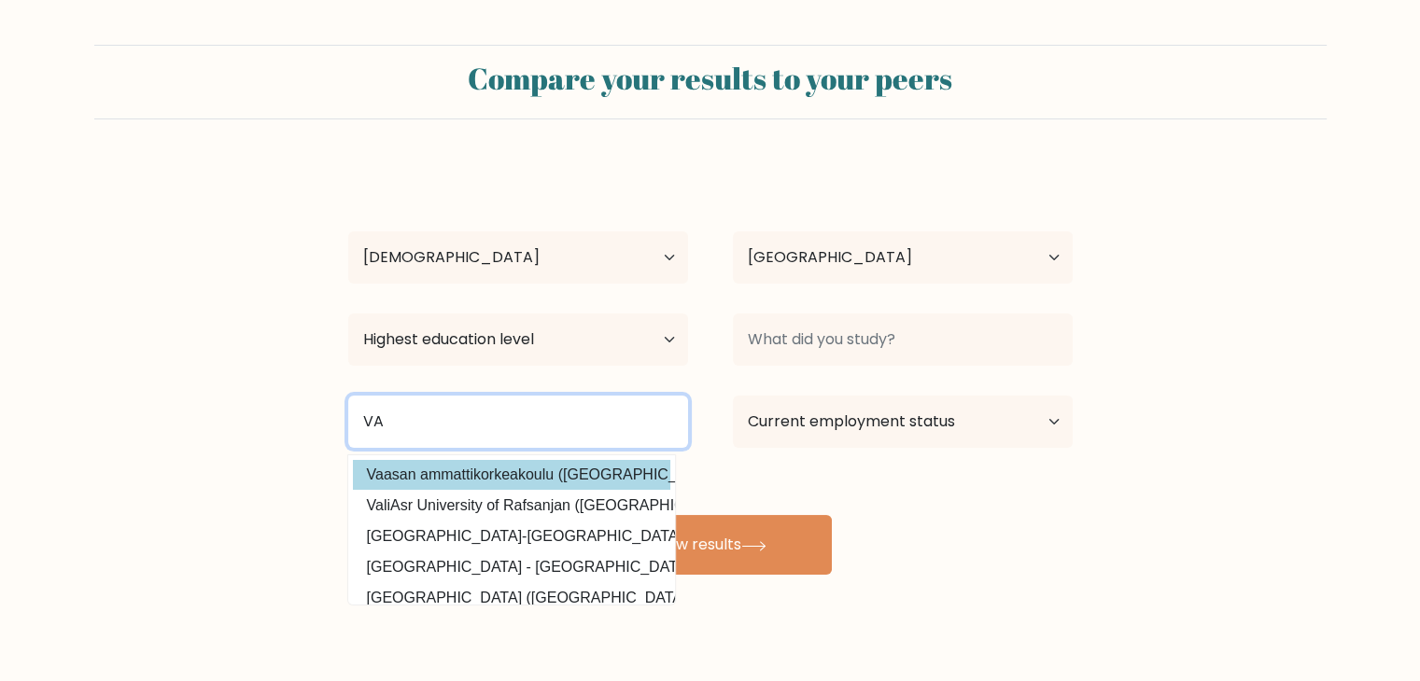
type input "V"
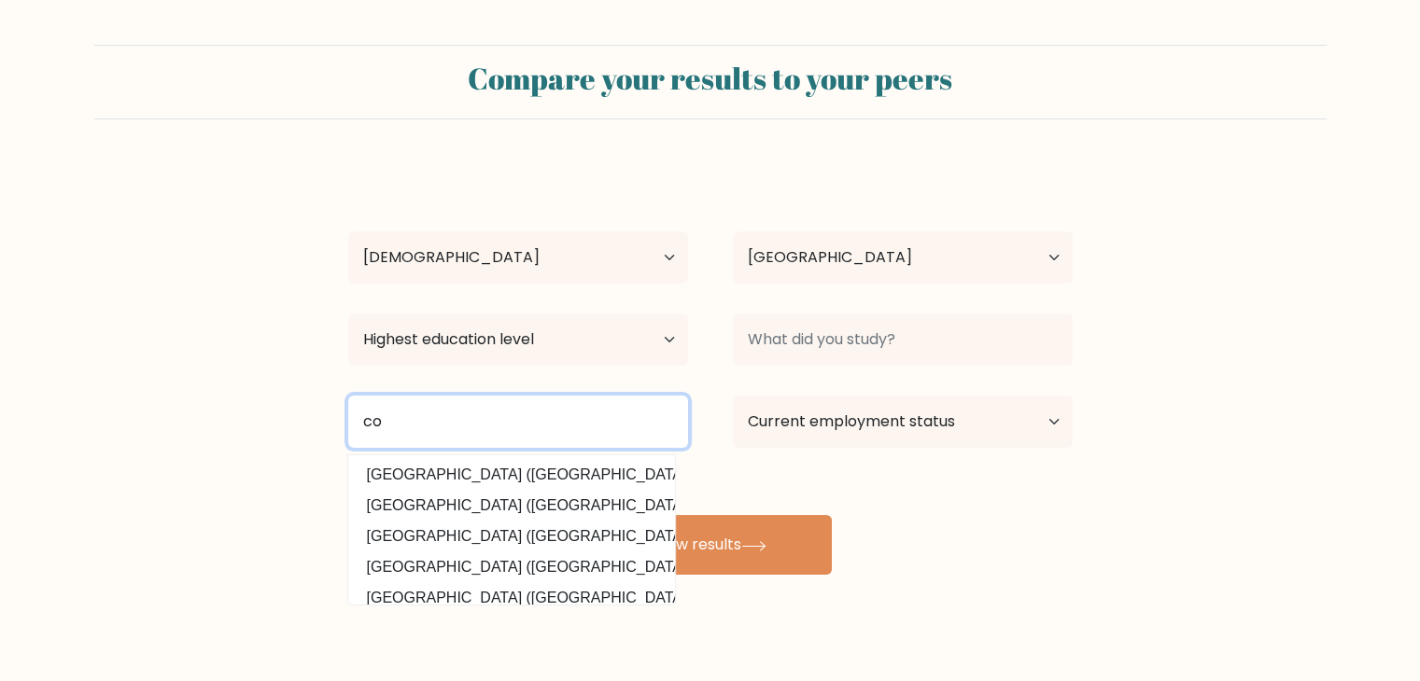
type input "c"
click at [403, 411] on input "phi" at bounding box center [518, 422] width 340 height 52
type input "p"
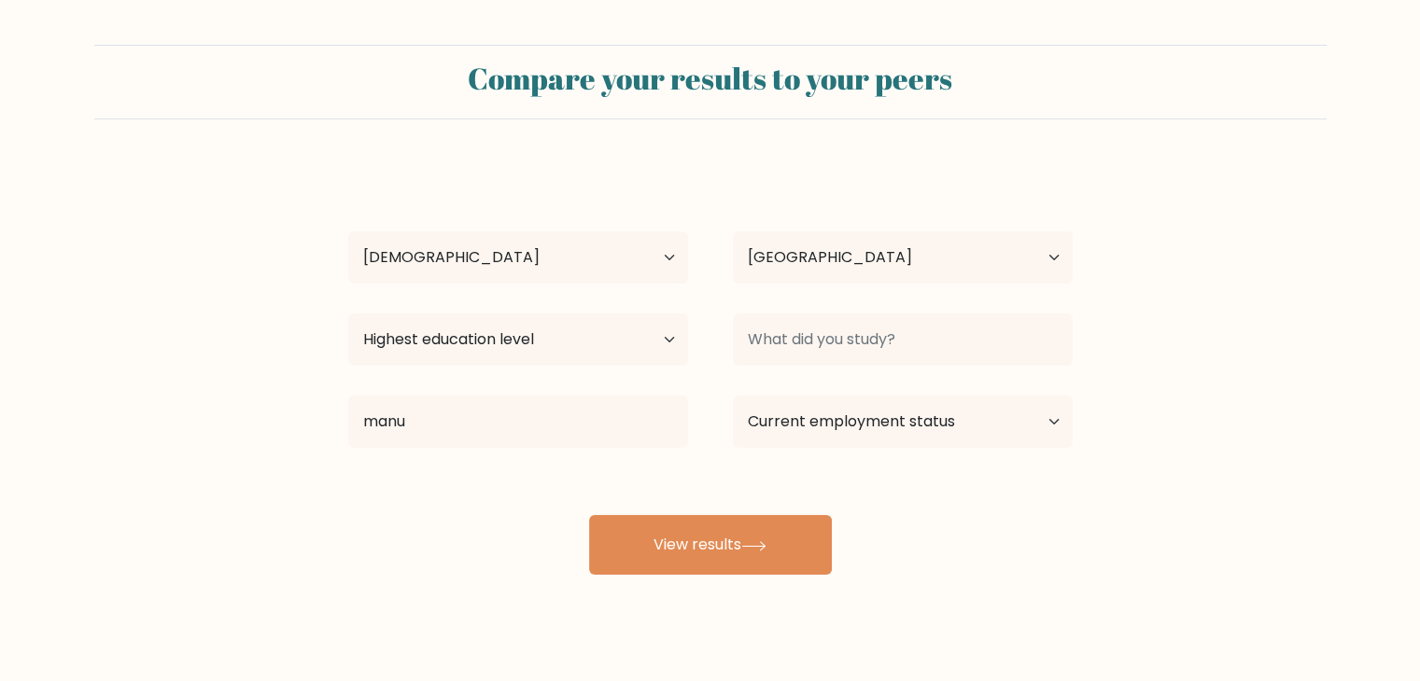
click at [376, 509] on div "Leo Manalo Age Under 18 years old 18-24 years old 25-34 years old 35-44 years o…" at bounding box center [710, 369] width 747 height 411
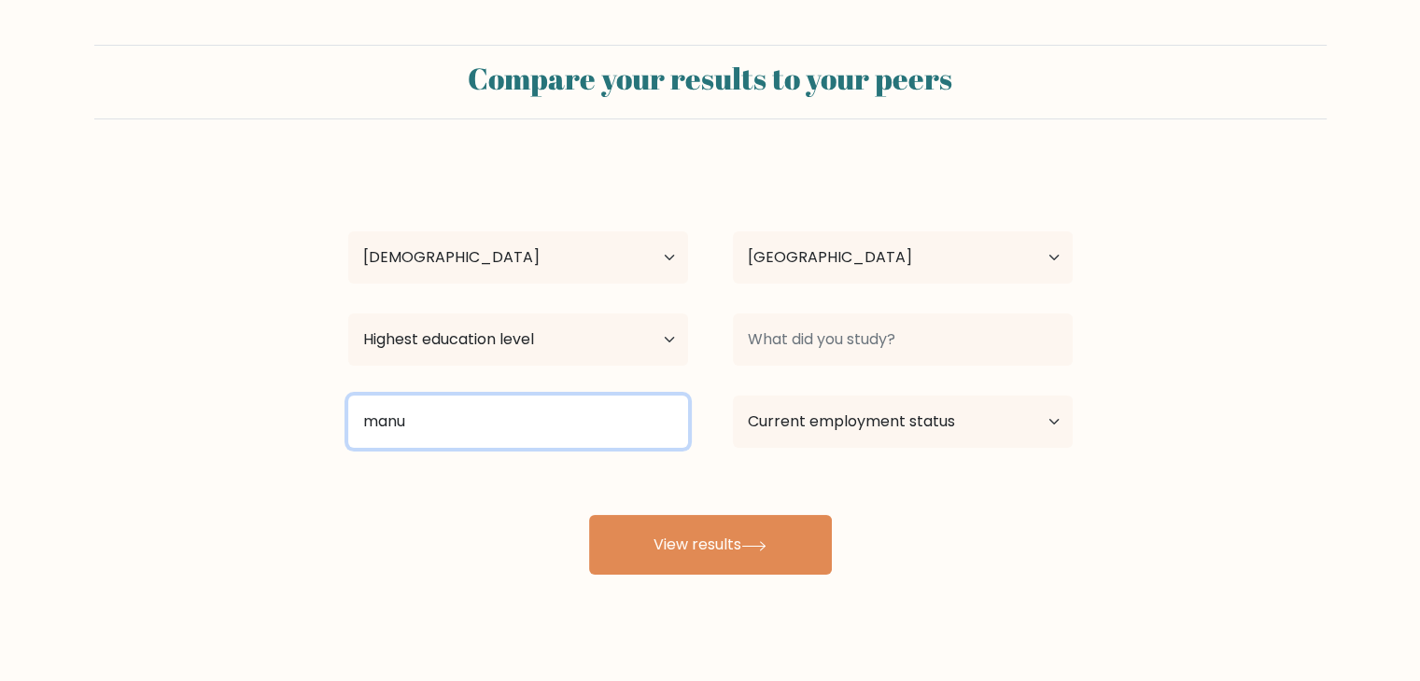
click at [508, 421] on input "manu" at bounding box center [518, 422] width 340 height 52
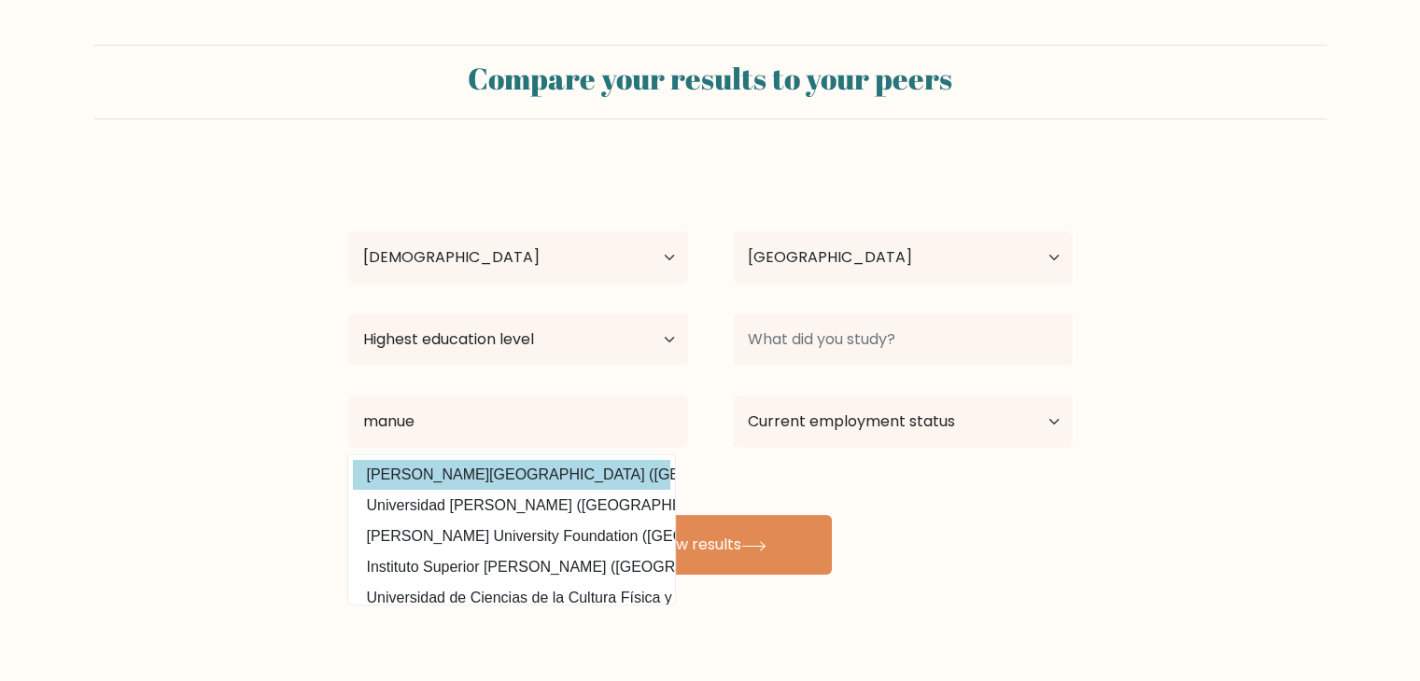
click at [438, 478] on div "Leo Manalo Age Under 18 years old 18-24 years old 25-34 years old 35-44 years o…" at bounding box center [710, 369] width 747 height 411
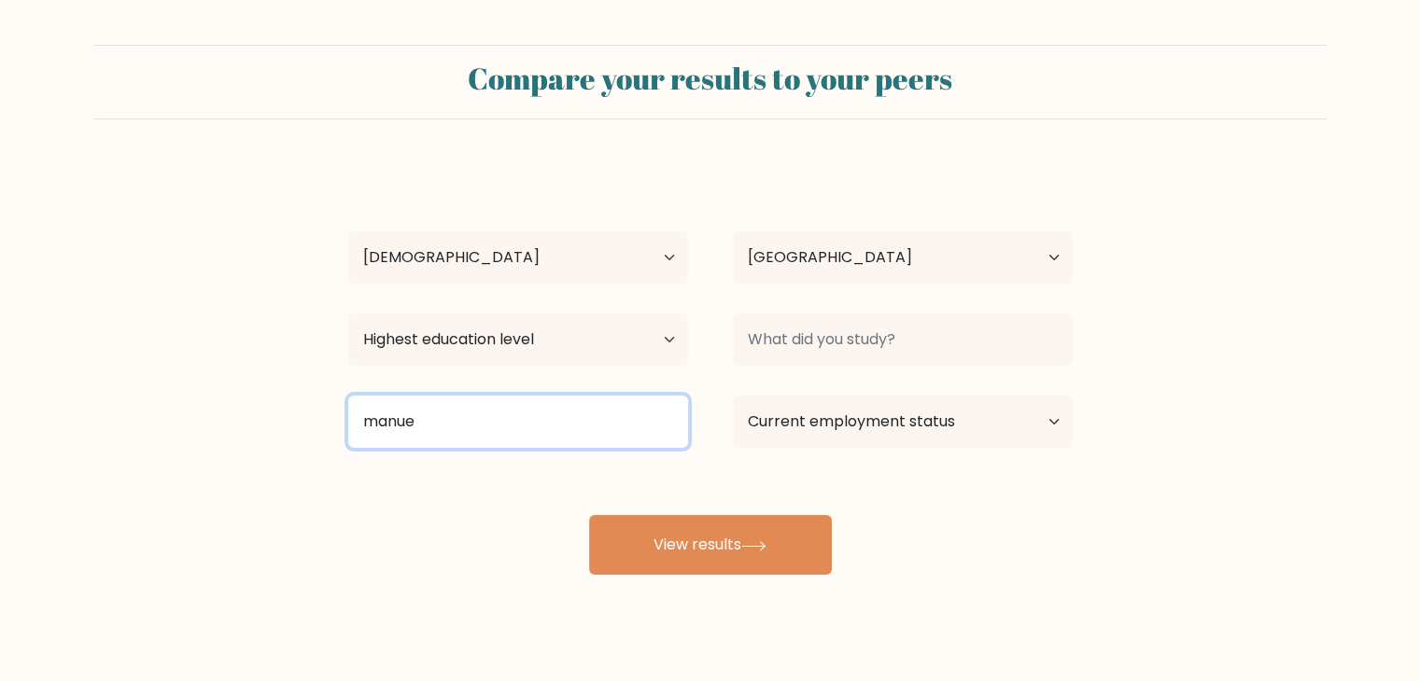
click at [449, 433] on input "manue" at bounding box center [518, 422] width 340 height 52
type input "l"
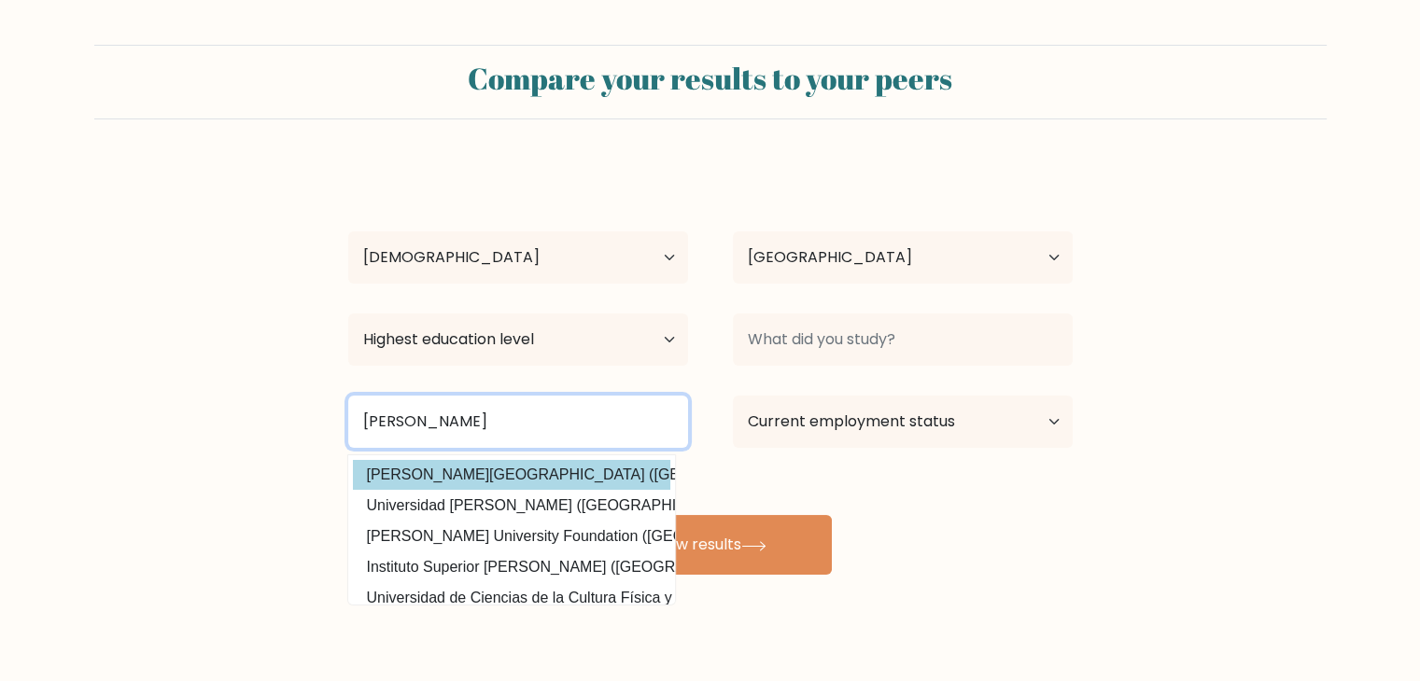
type input "manuel"
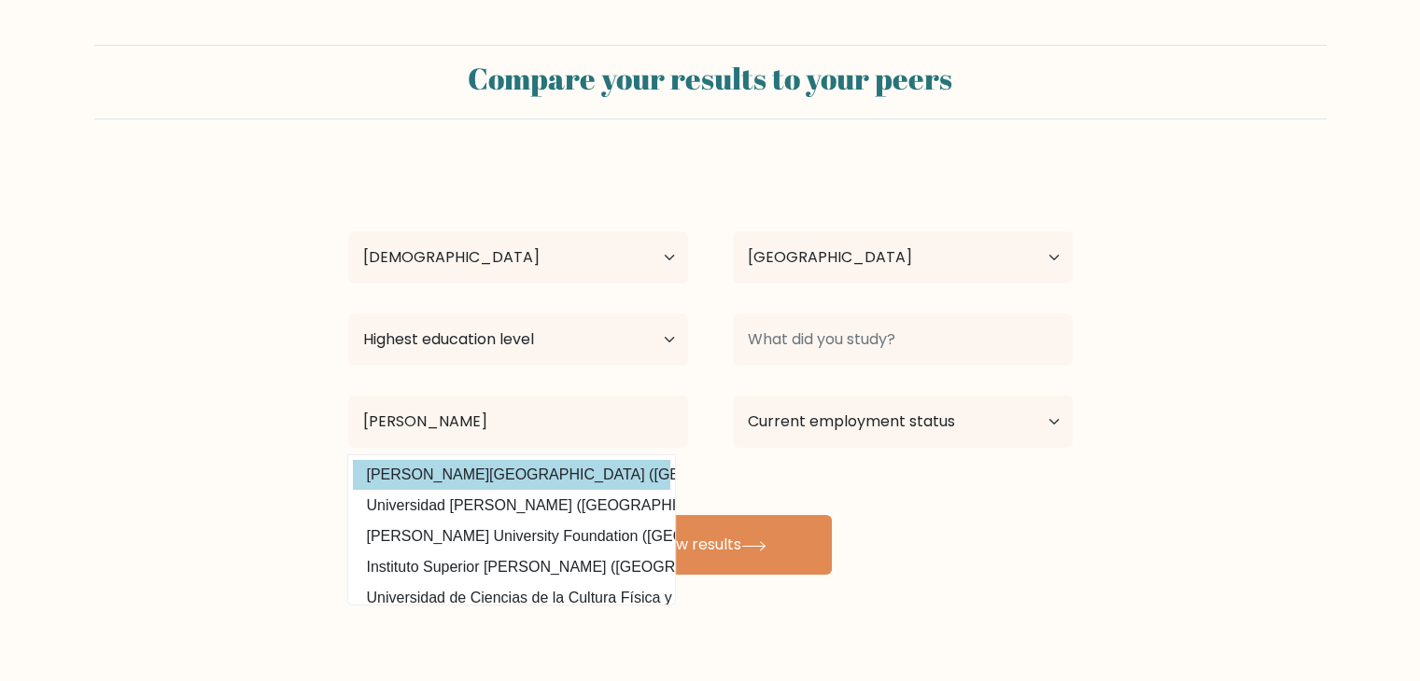
click at [623, 475] on div "Leo Manalo Age Under 18 years old 18-24 years old 25-34 years old 35-44 years o…" at bounding box center [710, 369] width 747 height 411
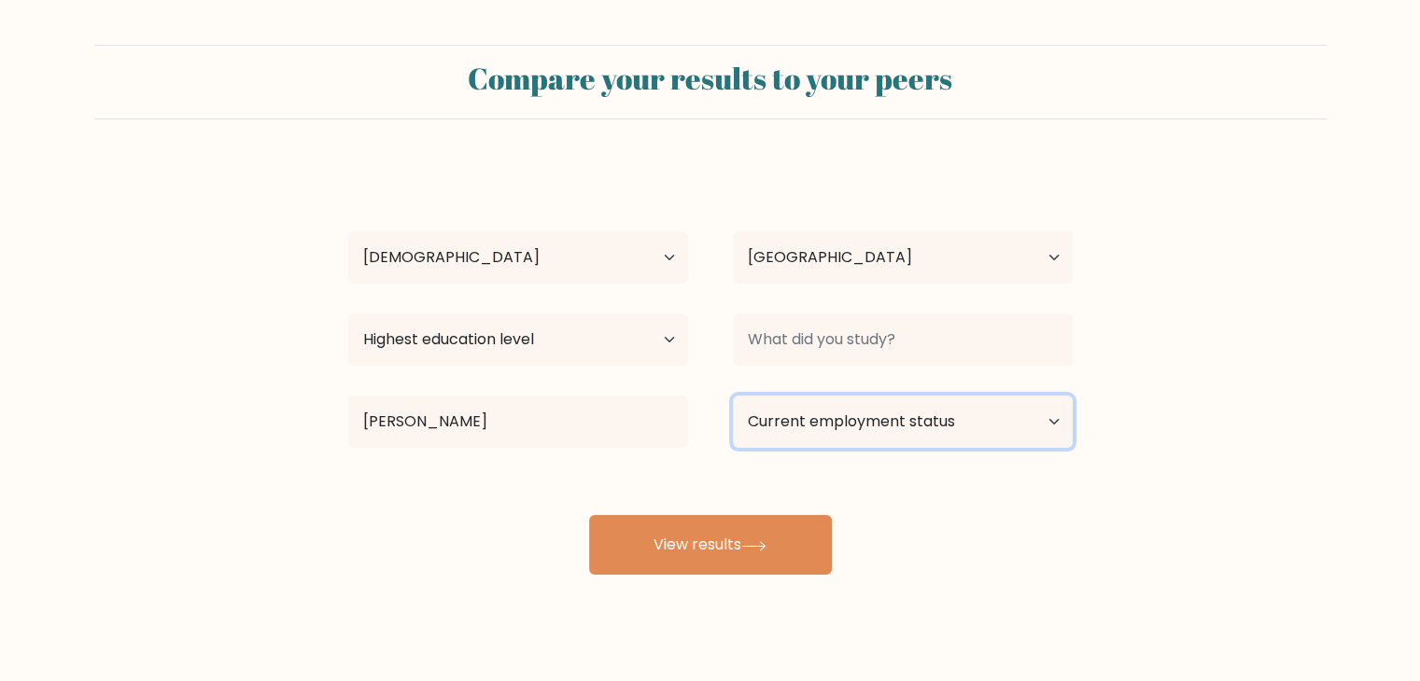
click at [793, 441] on select "Current employment status Employed Student Retired Other / prefer not to answer" at bounding box center [903, 422] width 340 height 52
select select "employed"
click at [733, 396] on select "Current employment status Employed Student Retired Other / prefer not to answer" at bounding box center [903, 422] width 340 height 52
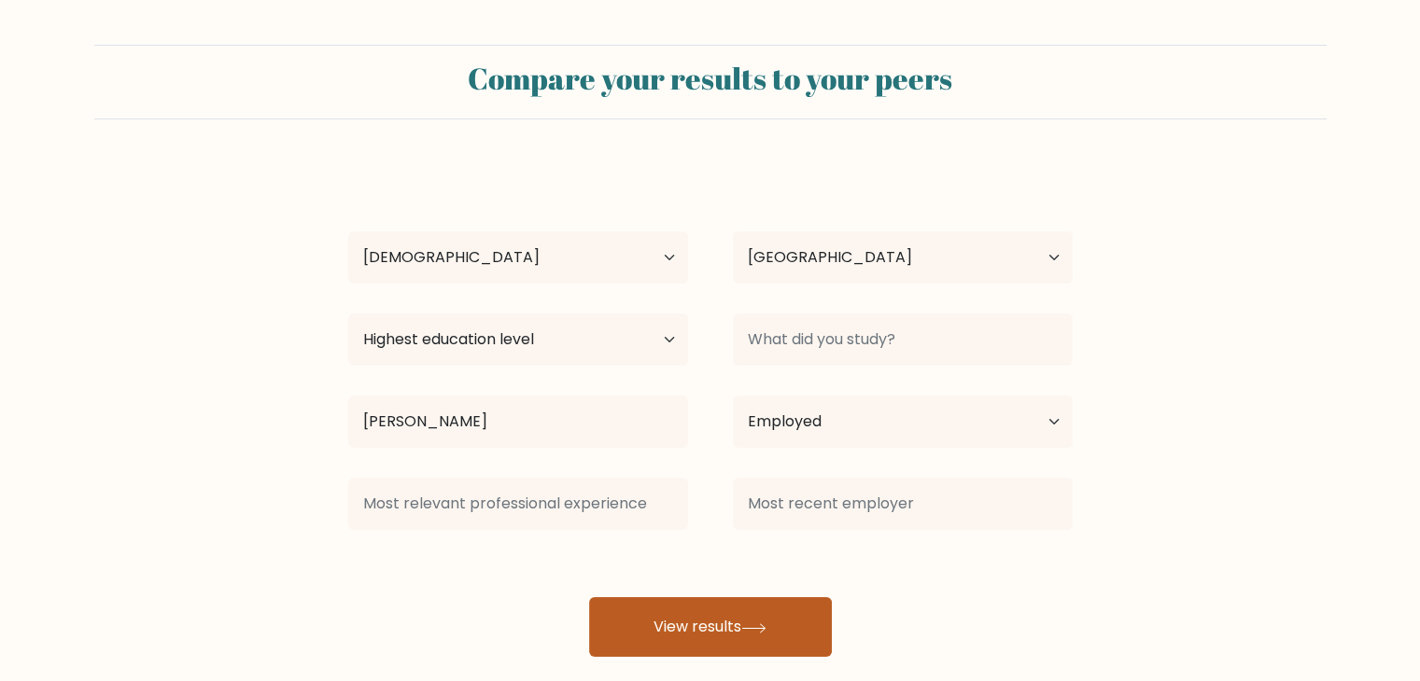
drag, startPoint x: 693, startPoint y: 657, endPoint x: 692, endPoint y: 641, distance: 15.9
click at [692, 641] on div "Compare your results to your peers Leo Manalo Age Under 18 years old 18-24 year…" at bounding box center [710, 353] width 1420 height 707
click at [692, 641] on button "View results" at bounding box center [710, 627] width 243 height 60
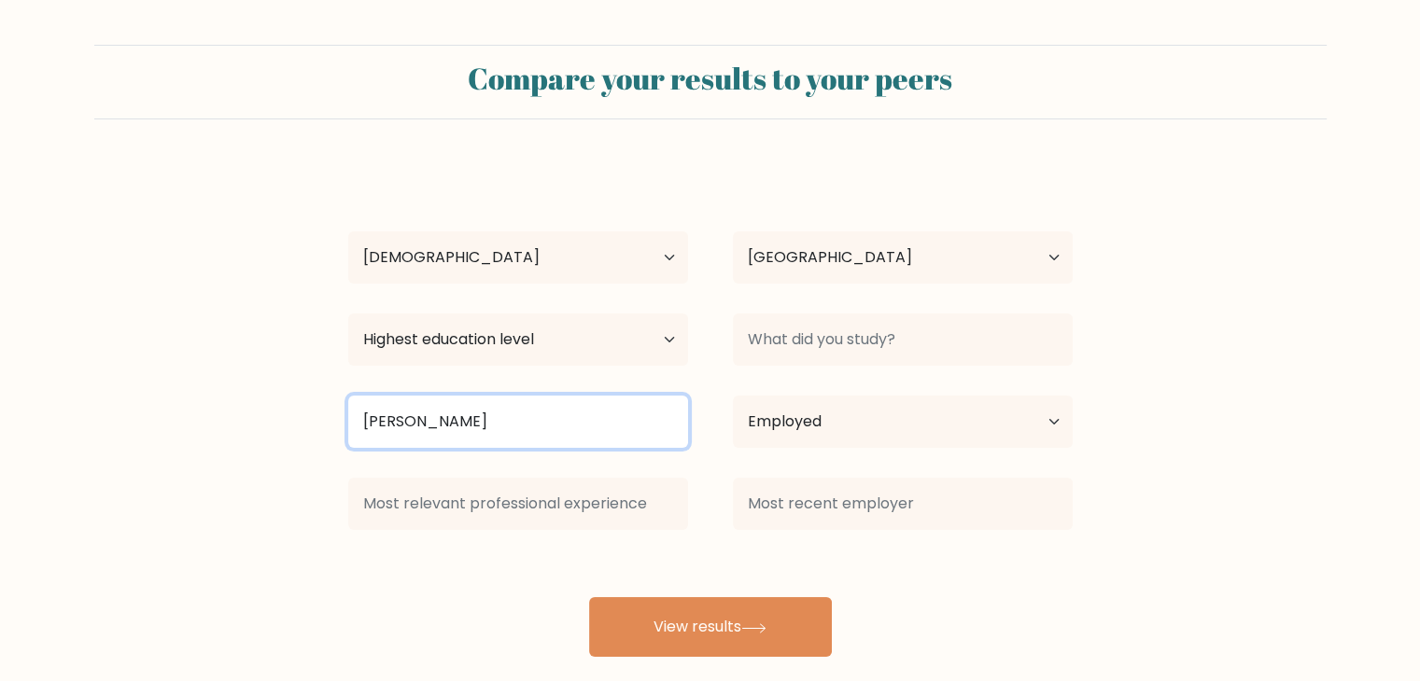
click at [437, 430] on input "manuel" at bounding box center [518, 422] width 340 height 52
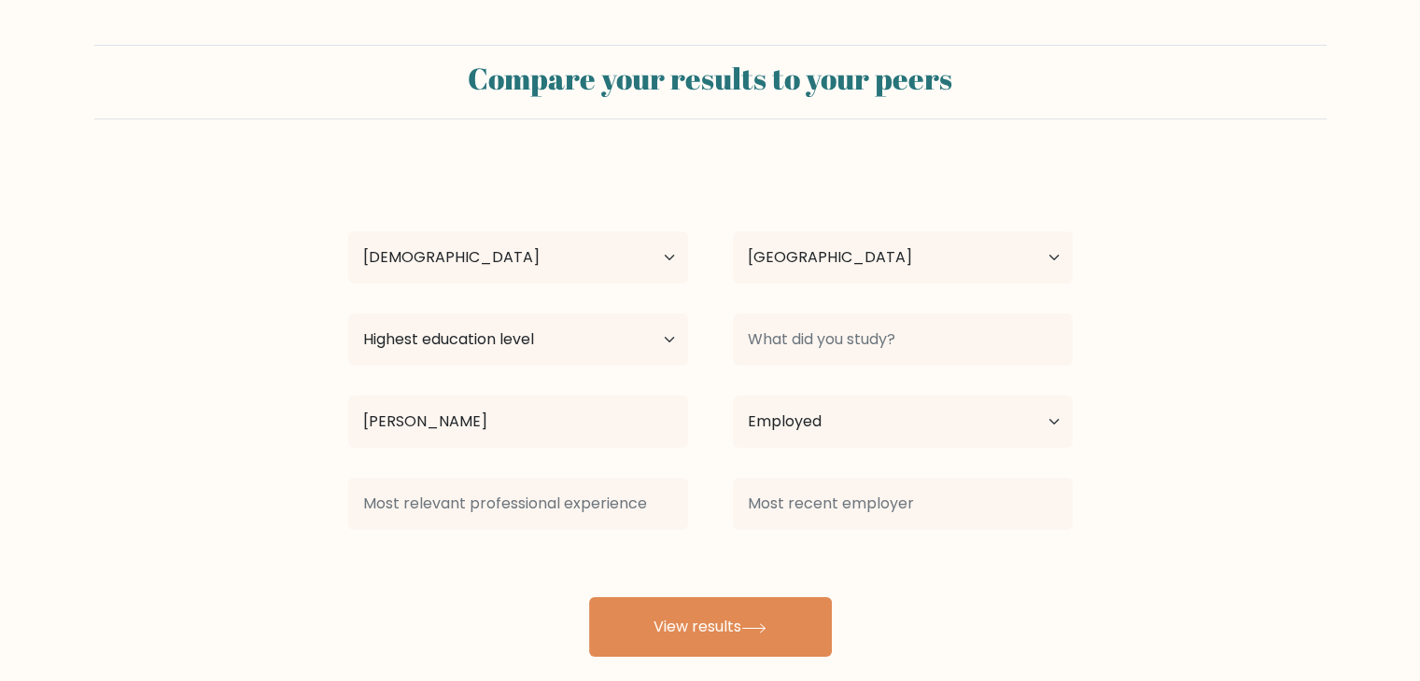
click at [478, 480] on div "Leo Manalo Age Under 18 years old 18-24 years old 25-34 years old 35-44 years o…" at bounding box center [710, 410] width 747 height 493
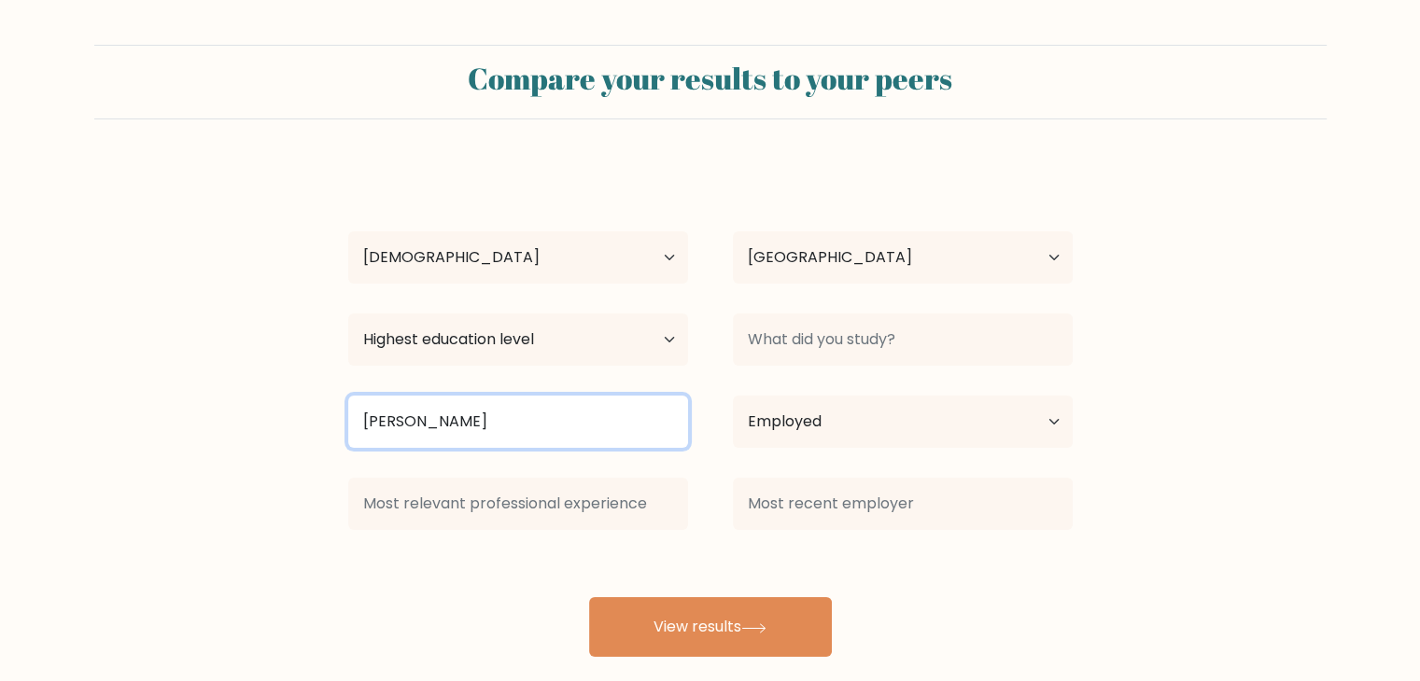
click at [538, 406] on input "manuel" at bounding box center [518, 422] width 340 height 52
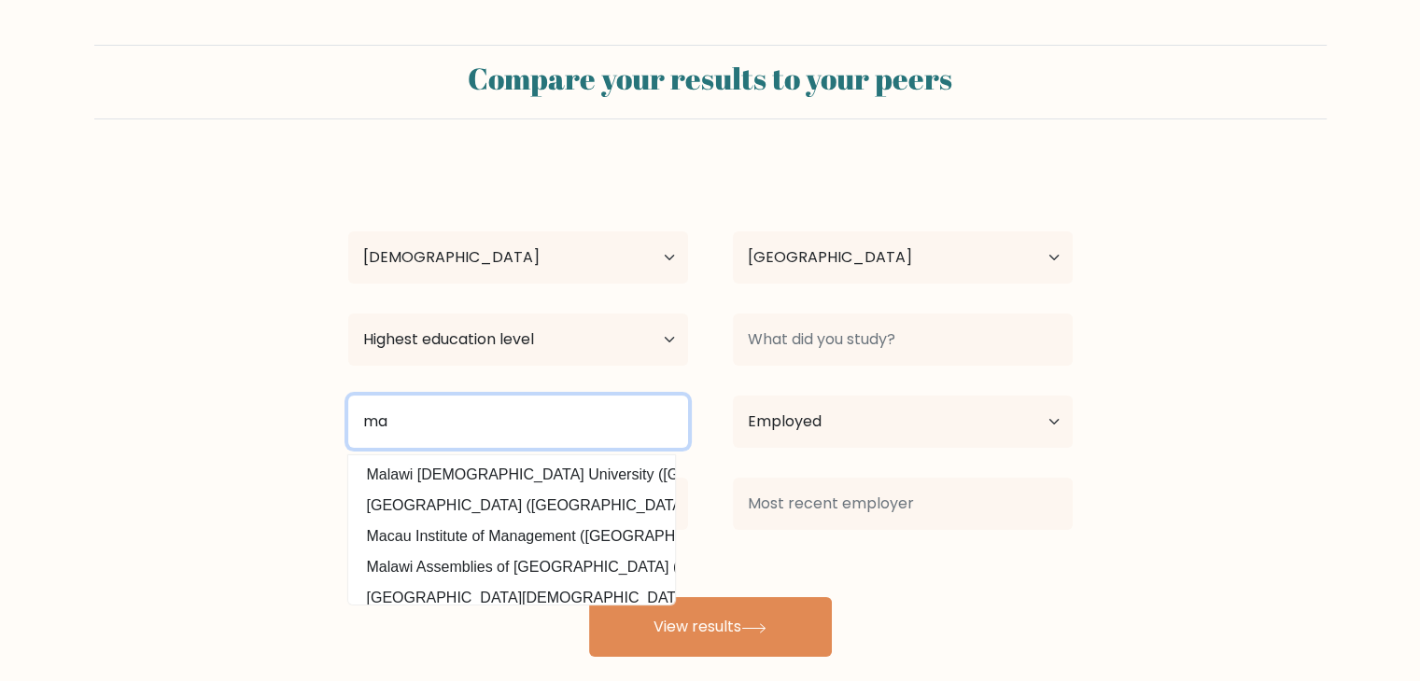
type input "m"
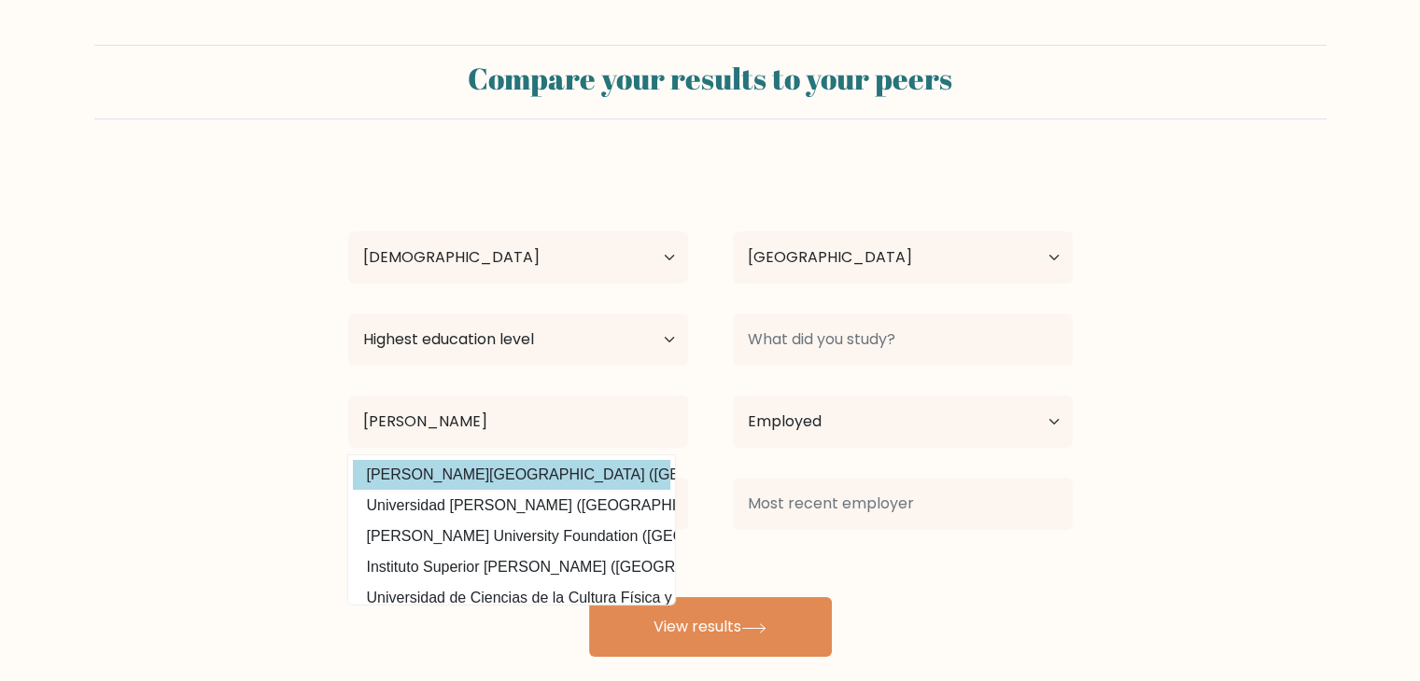
click at [612, 479] on div "Leo Manalo Age Under 18 years old 18-24 years old 25-34 years old 35-44 years o…" at bounding box center [710, 410] width 747 height 493
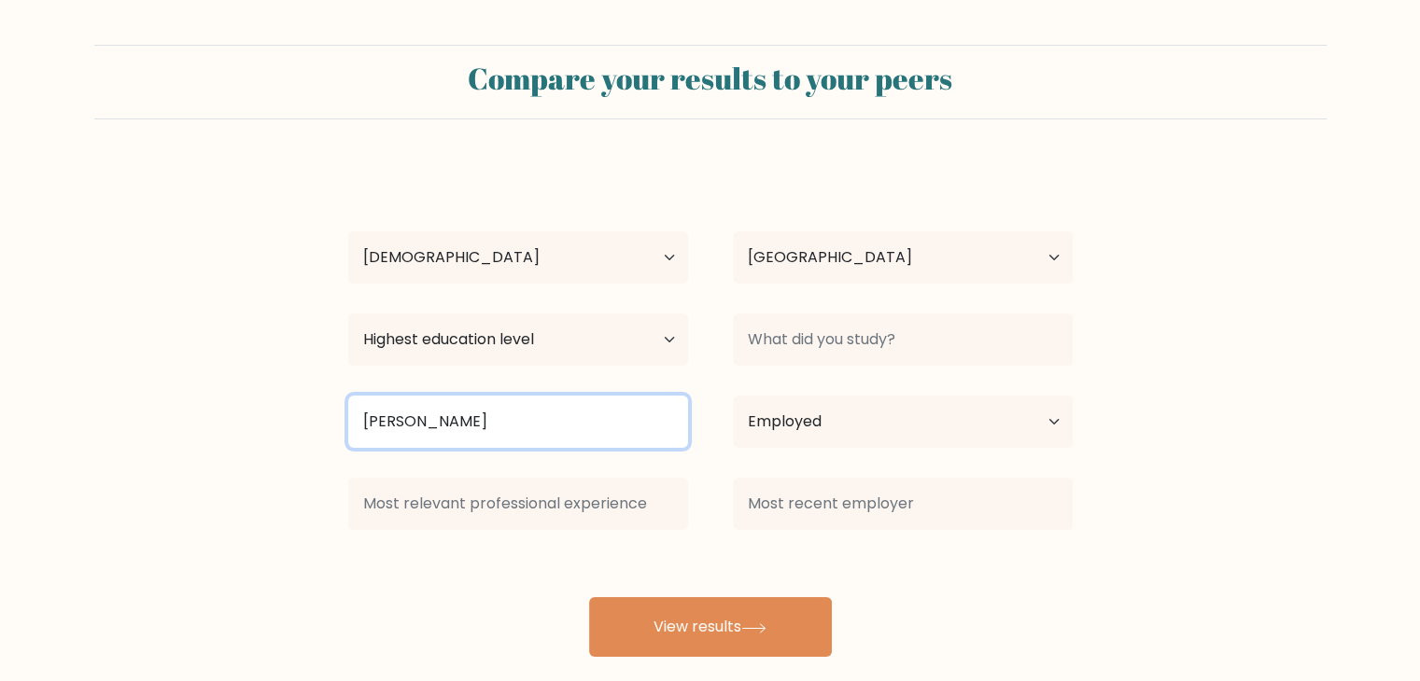
click at [433, 409] on input "Manuel L" at bounding box center [518, 422] width 340 height 52
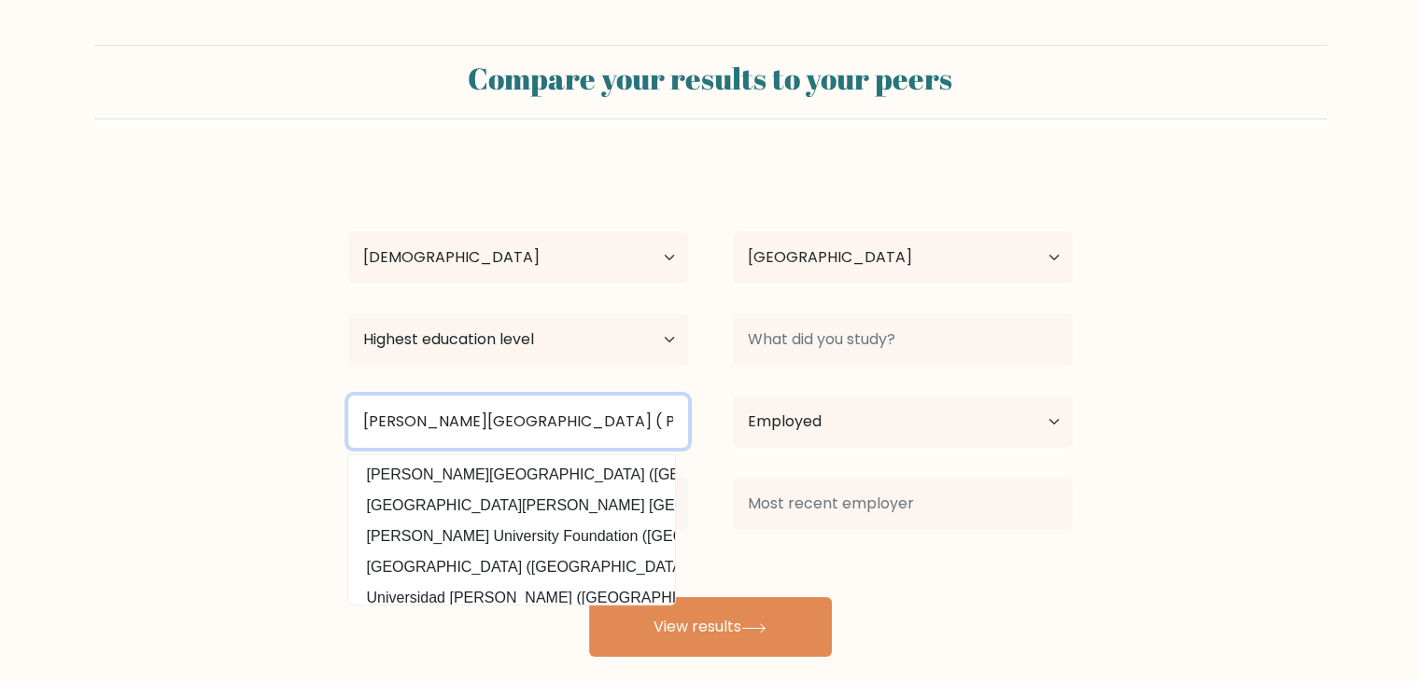
click at [620, 429] on input "Manuel L Quezon University ( PHilippines)" at bounding box center [518, 422] width 340 height 52
drag, startPoint x: 620, startPoint y: 429, endPoint x: 568, endPoint y: 318, distance: 122.4
drag, startPoint x: 568, startPoint y: 318, endPoint x: 555, endPoint y: 411, distance: 93.3
click at [555, 411] on input "Manuel L Quezon University ( PHilippines)" at bounding box center [518, 422] width 340 height 52
click at [595, 420] on input "Manuel L Quezon University ( PHilippines)" at bounding box center [518, 422] width 340 height 52
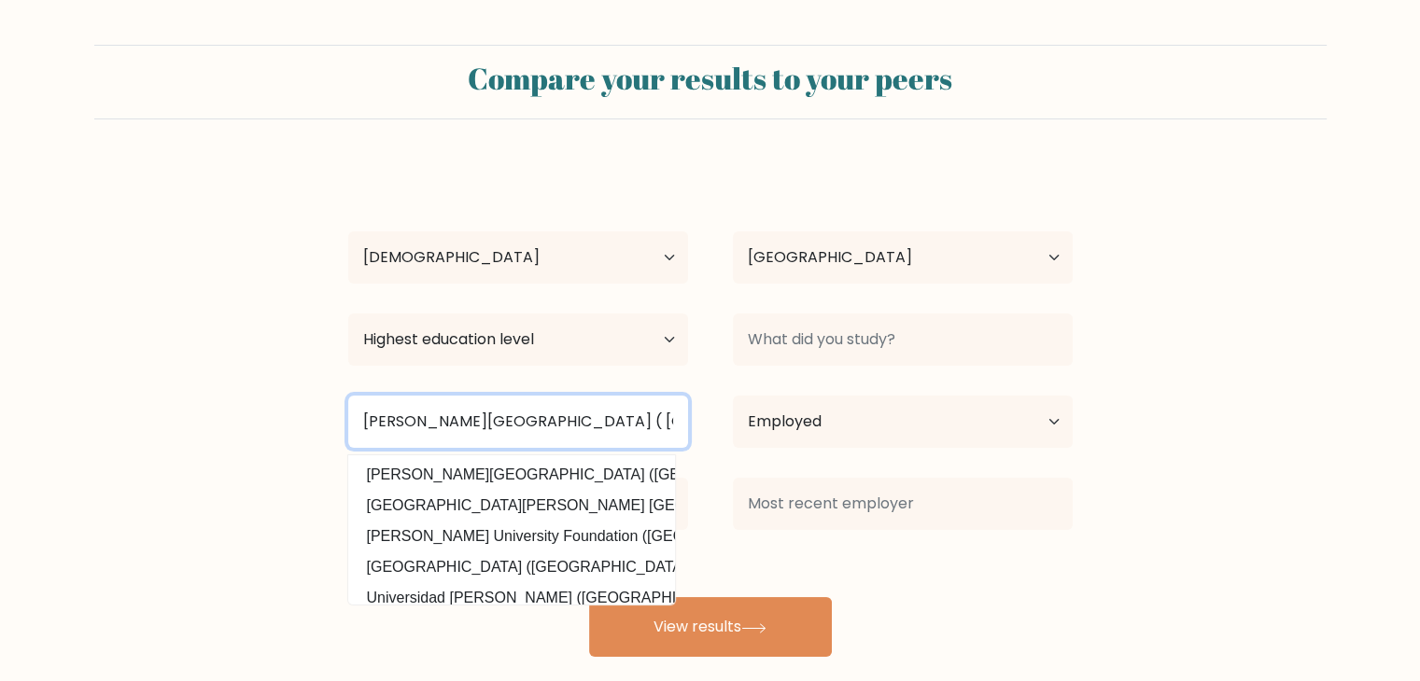
type input "Manuel L Quezon University ( Philippines)"
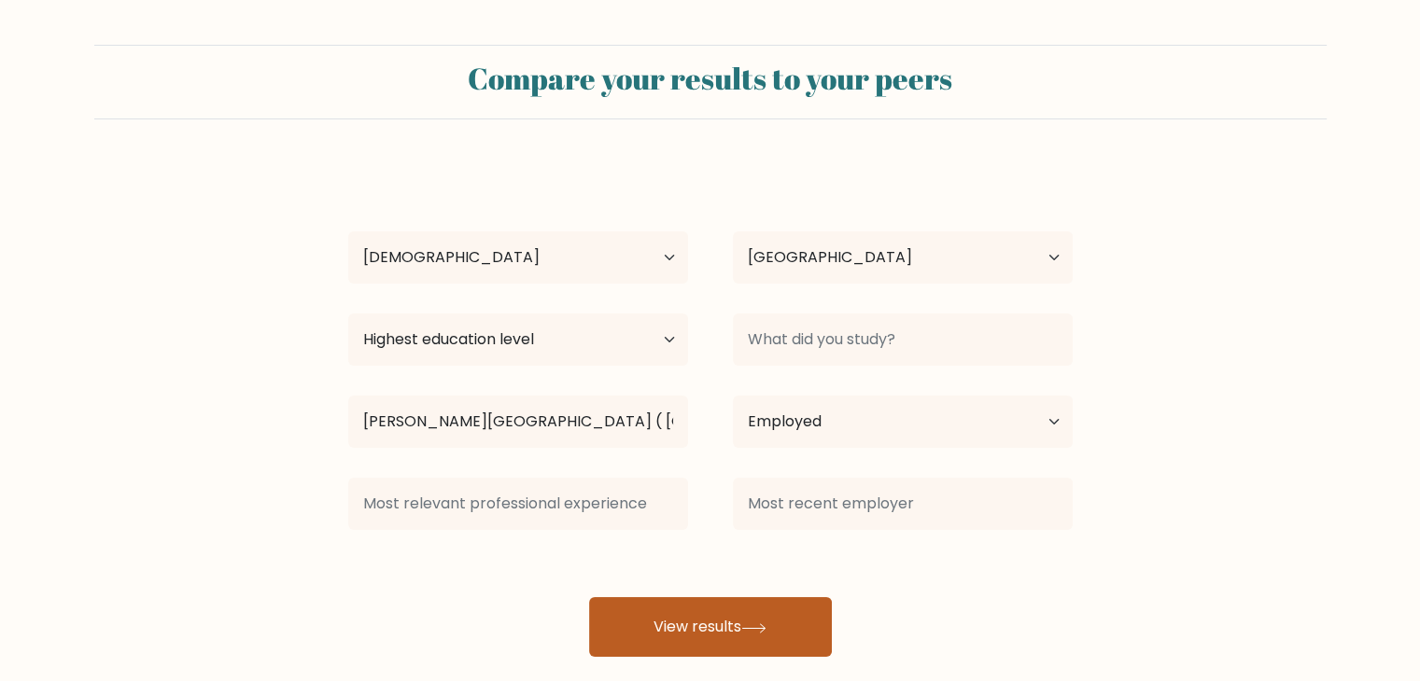
drag, startPoint x: 738, startPoint y: 570, endPoint x: 722, endPoint y: 630, distance: 61.8
click at [722, 630] on div "Leo Manalo Age Under 18 years old 18-24 years old 25-34 years old 35-44 years o…" at bounding box center [710, 410] width 747 height 493
click at [722, 630] on button "View results" at bounding box center [710, 627] width 243 height 60
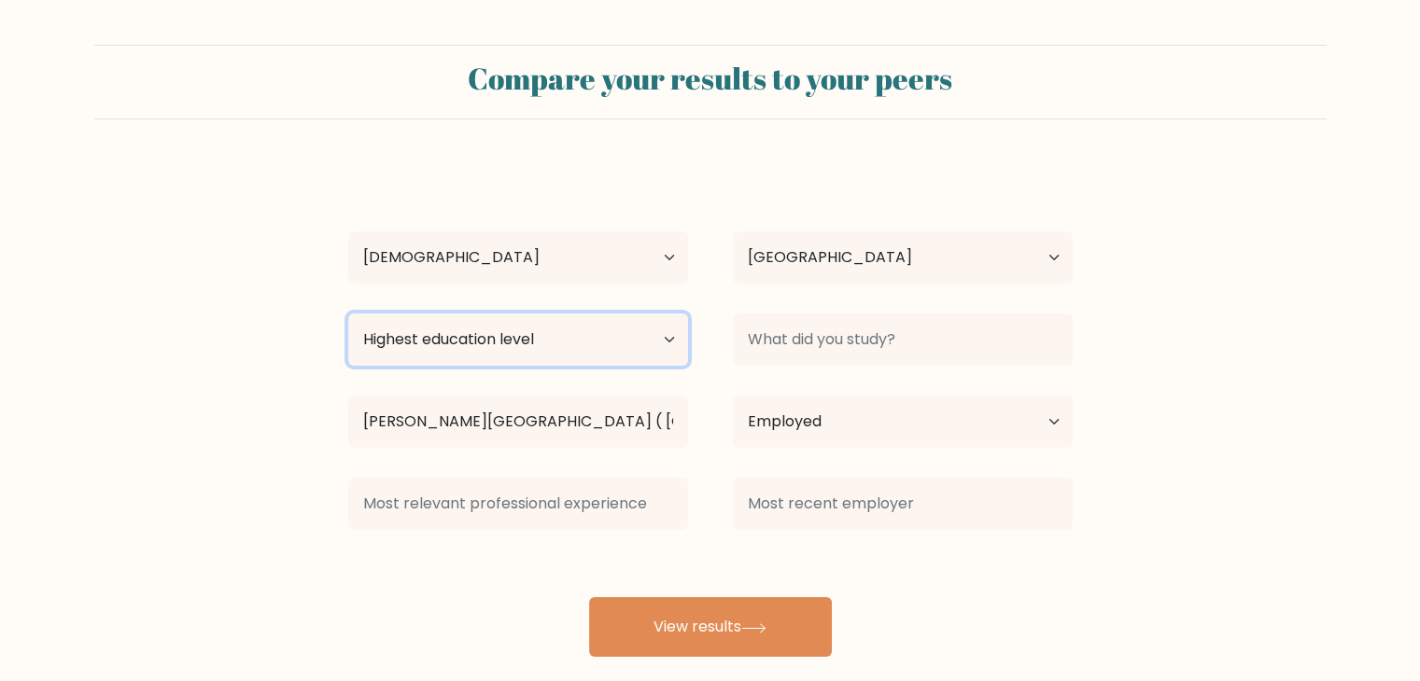
drag, startPoint x: 493, startPoint y: 356, endPoint x: 460, endPoint y: 442, distance: 92.7
click at [460, 442] on div "Leo Manalo Age Under 18 years old 18-24 years old 25-34 years old 35-44 years o…" at bounding box center [710, 410] width 747 height 493
select select "bachelors_degree"
click at [348, 314] on select "Highest education level No schooling Primary Lower Secondary Upper Secondary Oc…" at bounding box center [518, 340] width 340 height 52
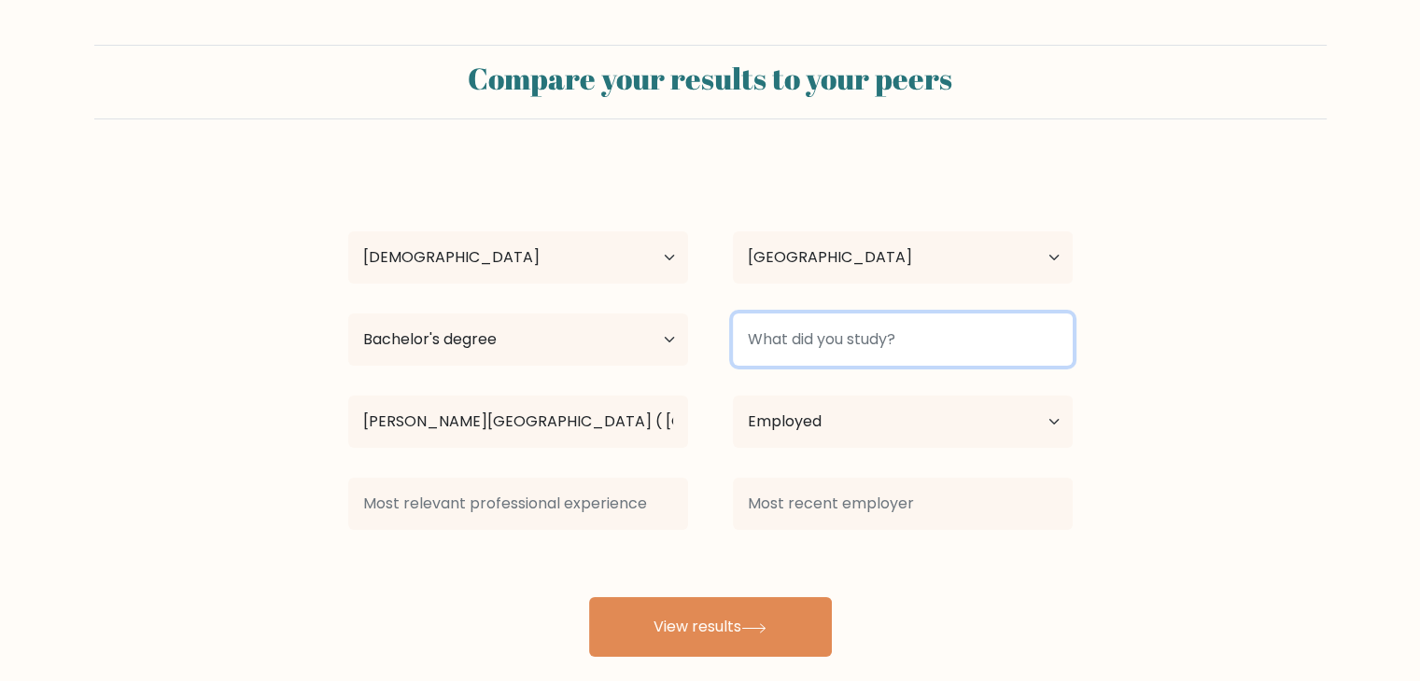
click at [789, 363] on input at bounding box center [903, 340] width 340 height 52
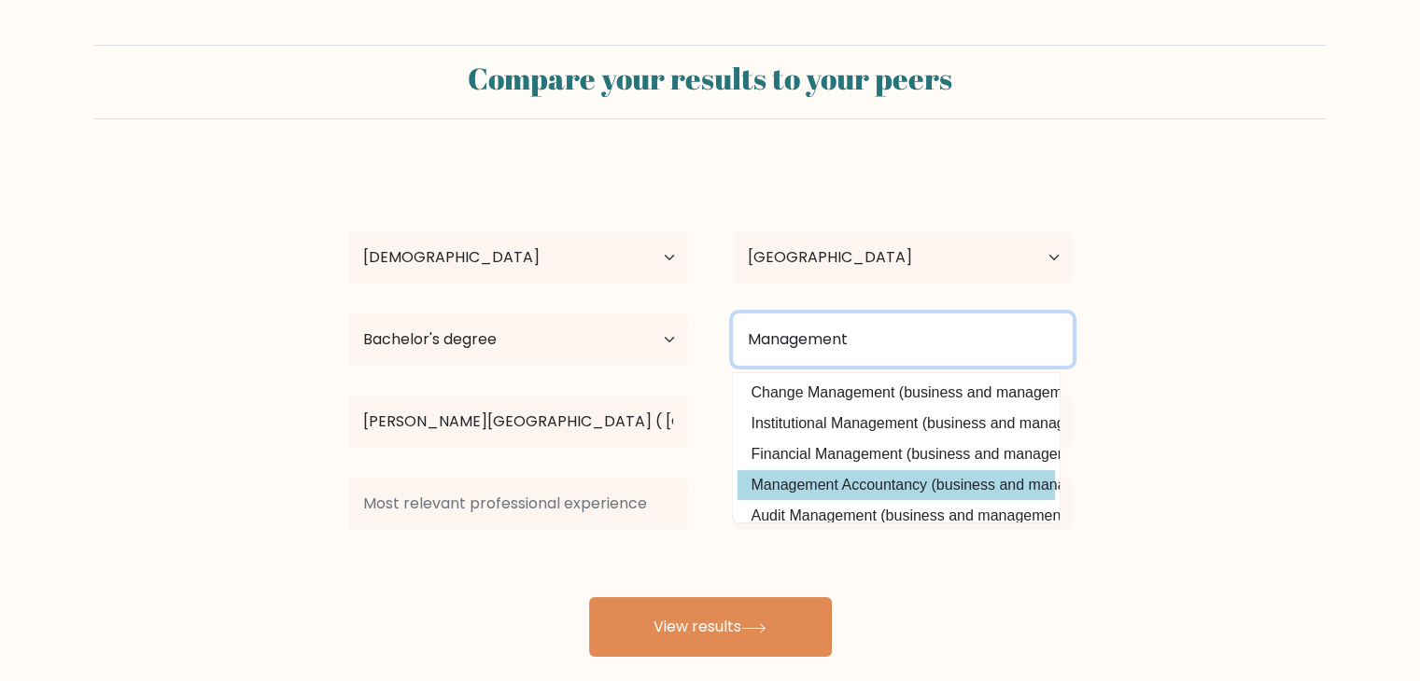
type input "Management"
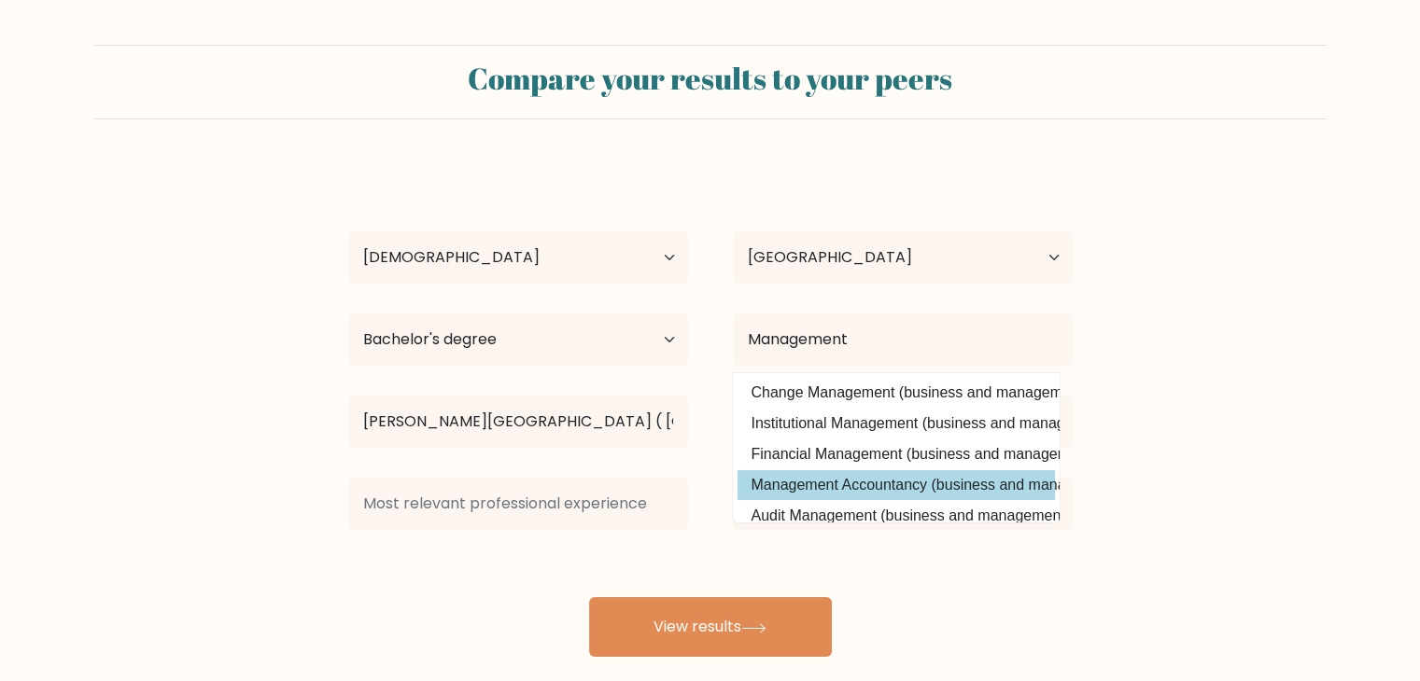
click at [814, 492] on div "Leo Manalo Age Under 18 years old 18-24 years old 25-34 years old 35-44 years o…" at bounding box center [710, 410] width 747 height 493
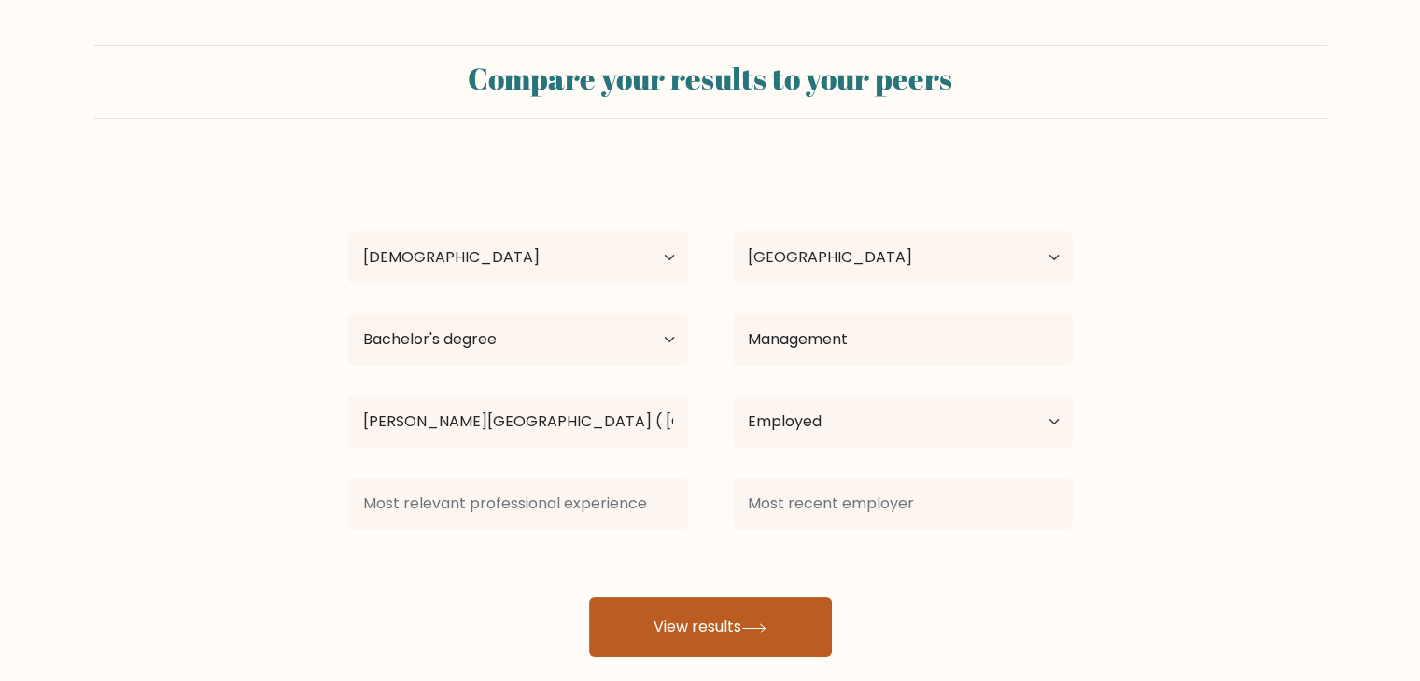
click at [773, 611] on button "View results" at bounding box center [710, 627] width 243 height 60
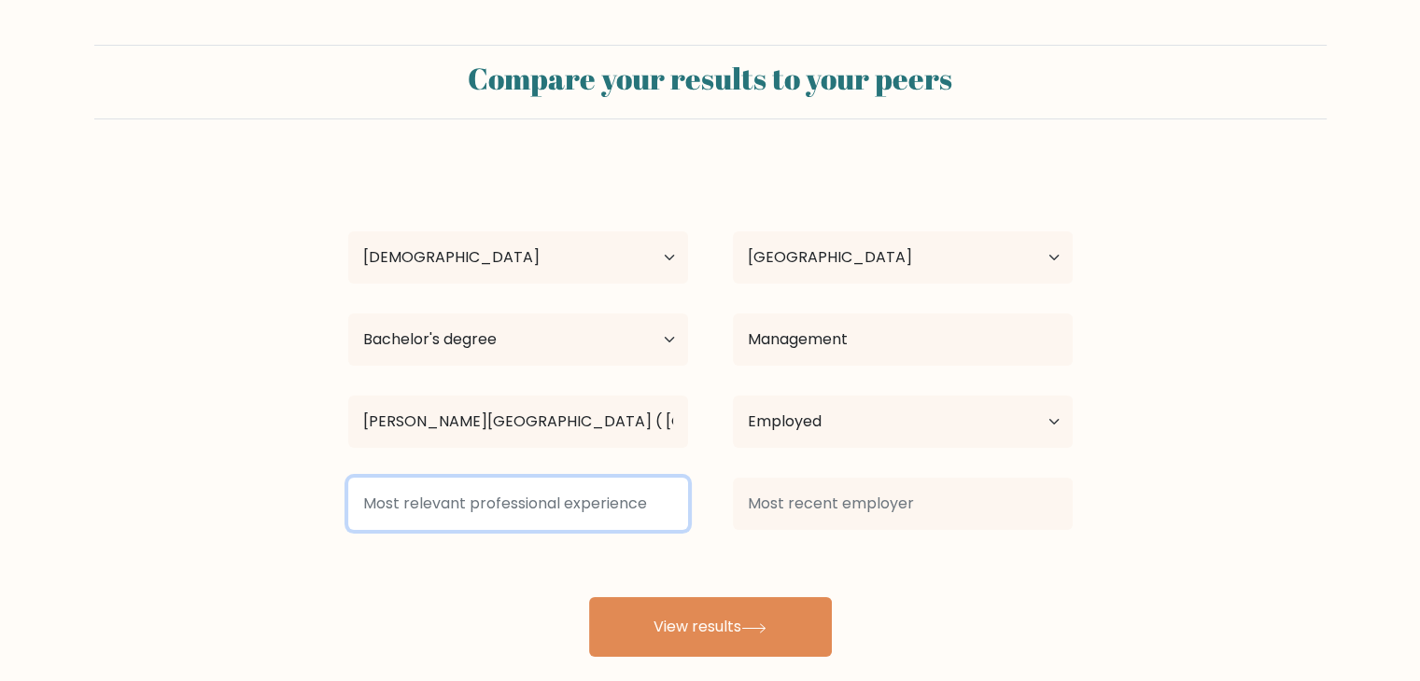
click at [555, 523] on input at bounding box center [518, 504] width 340 height 52
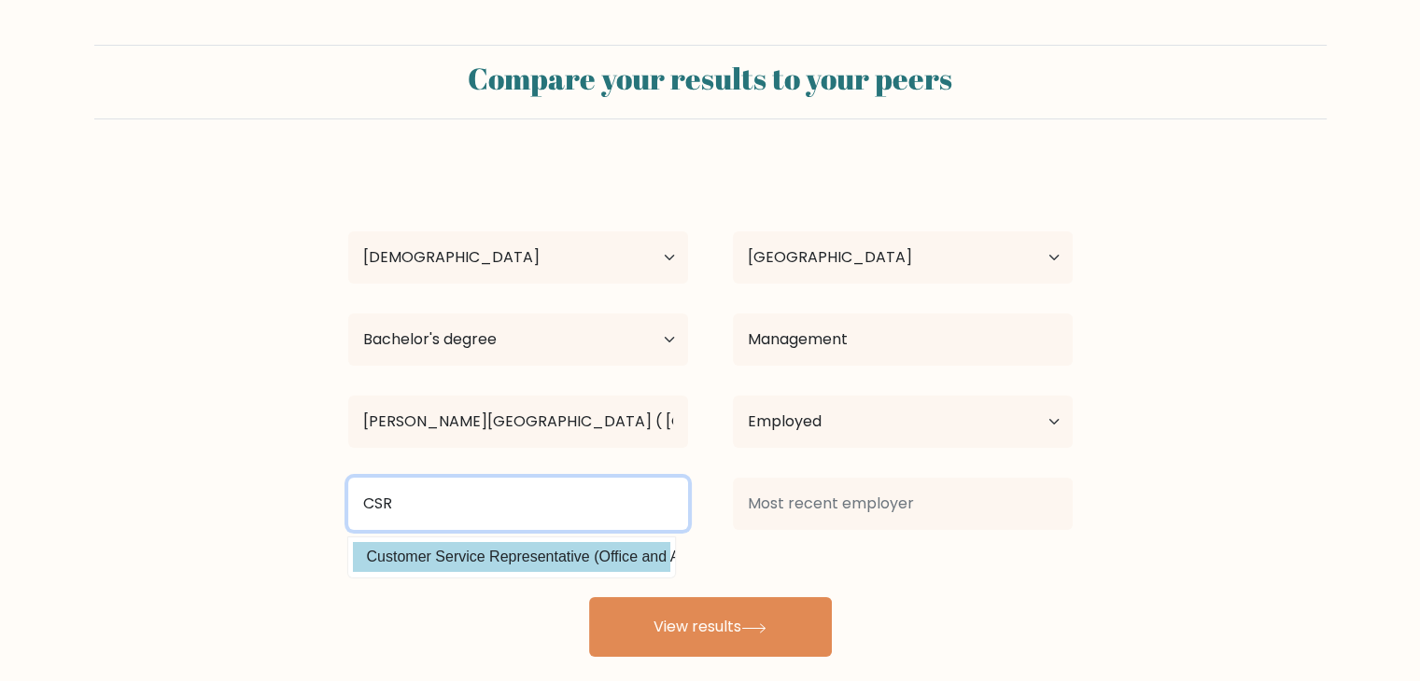
type input "CSR"
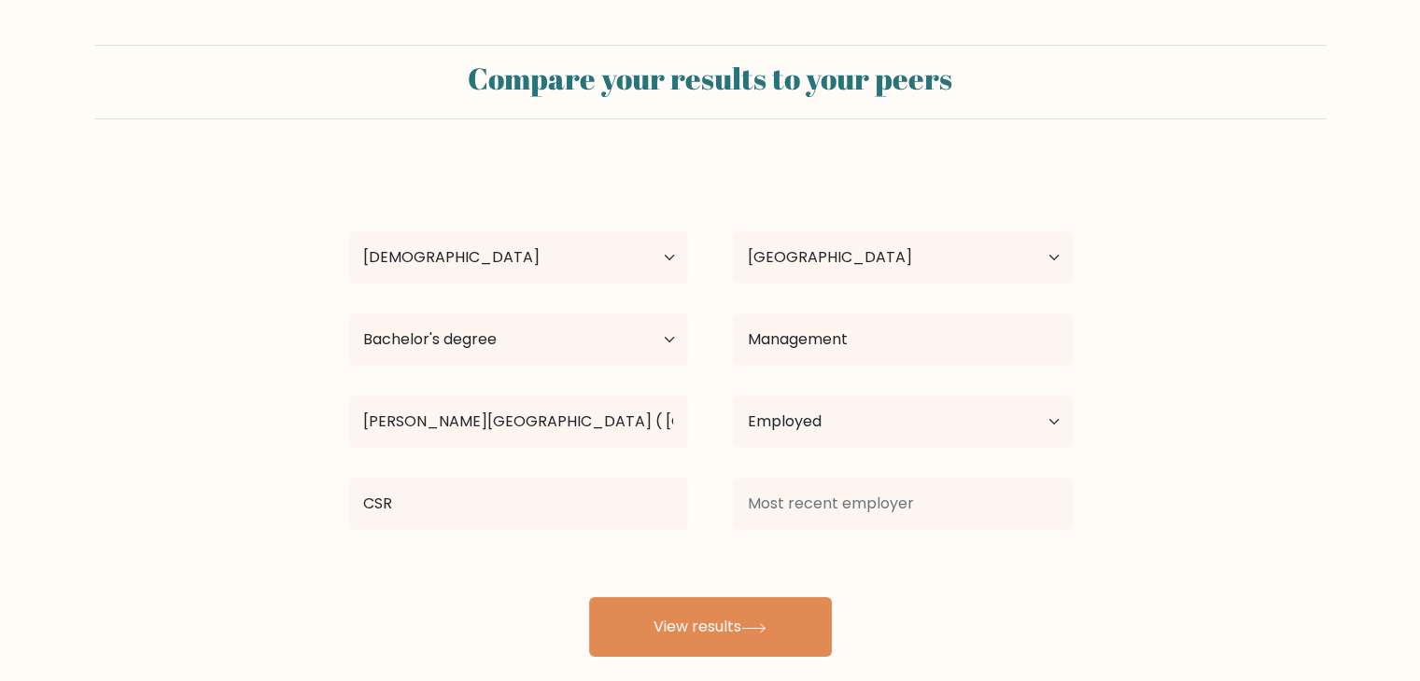
click at [488, 552] on div "Leo Manalo Age Under 18 years old 18-24 years old 25-34 years old 35-44 years o…" at bounding box center [710, 410] width 747 height 493
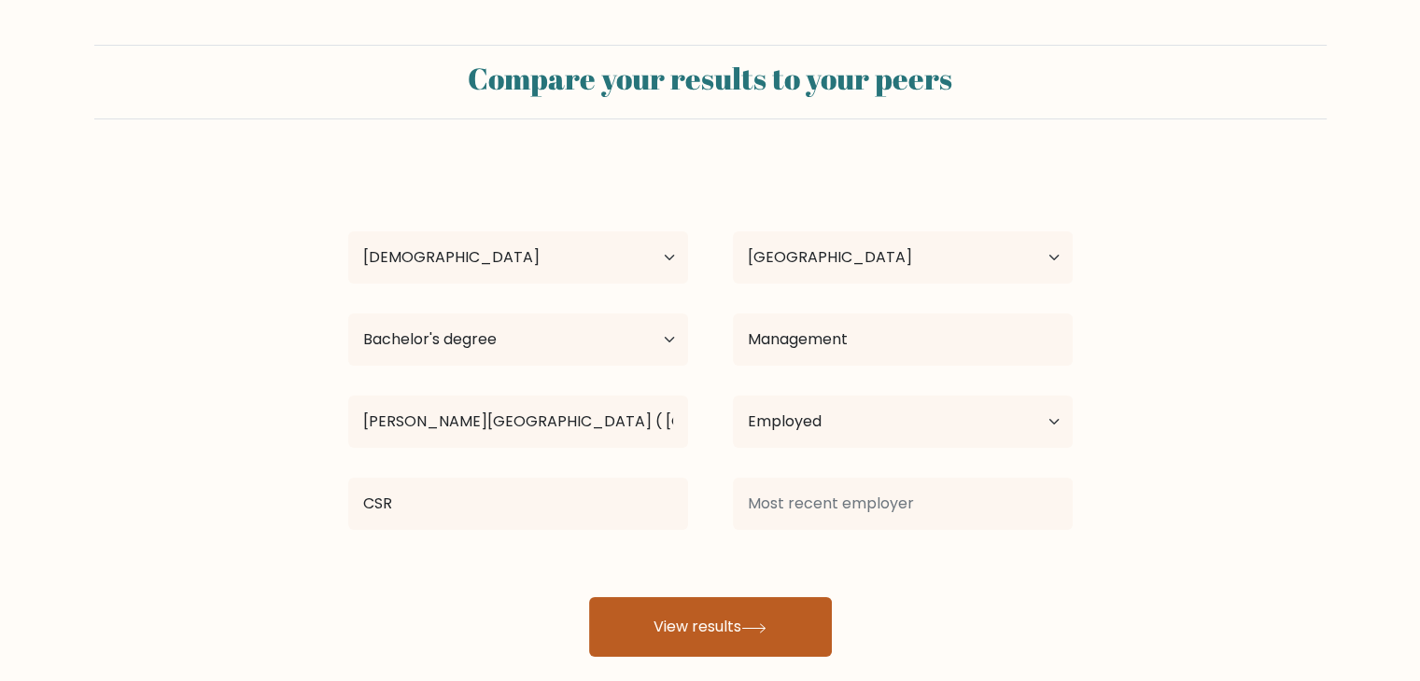
click at [671, 609] on button "View results" at bounding box center [710, 627] width 243 height 60
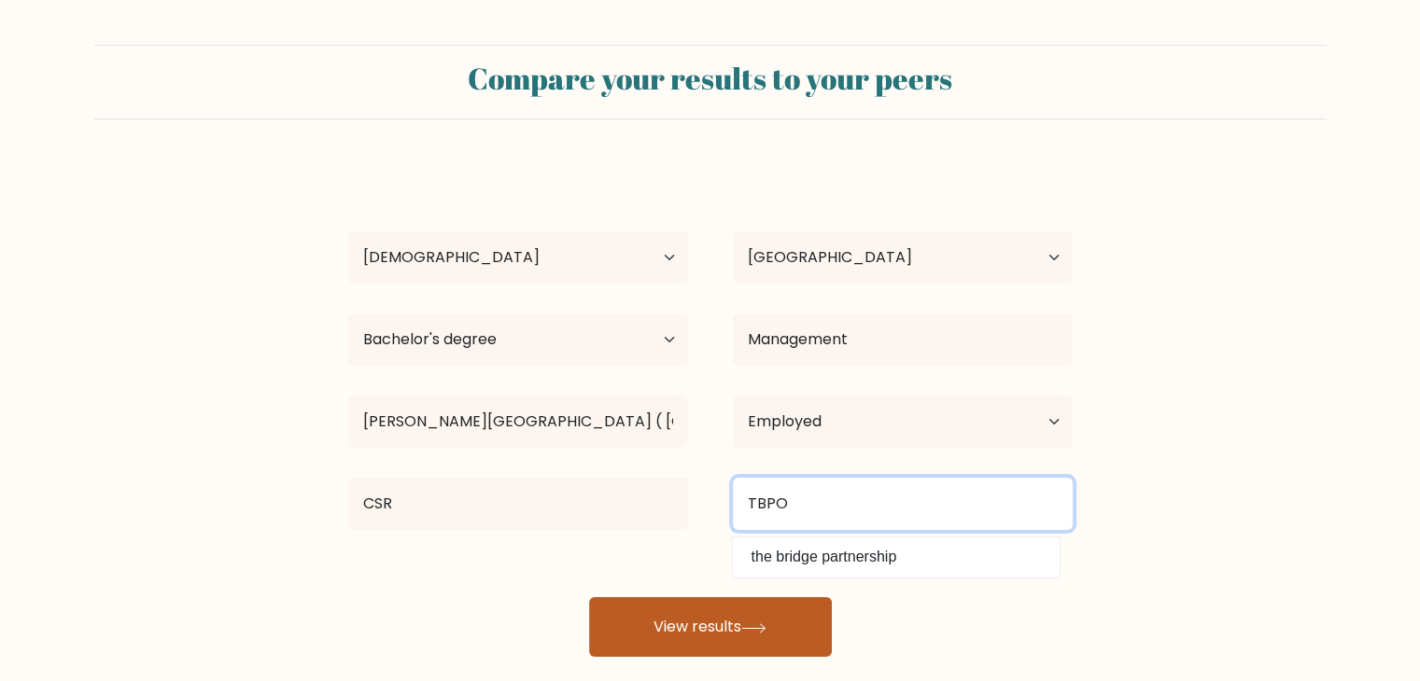
type input "TBPO"
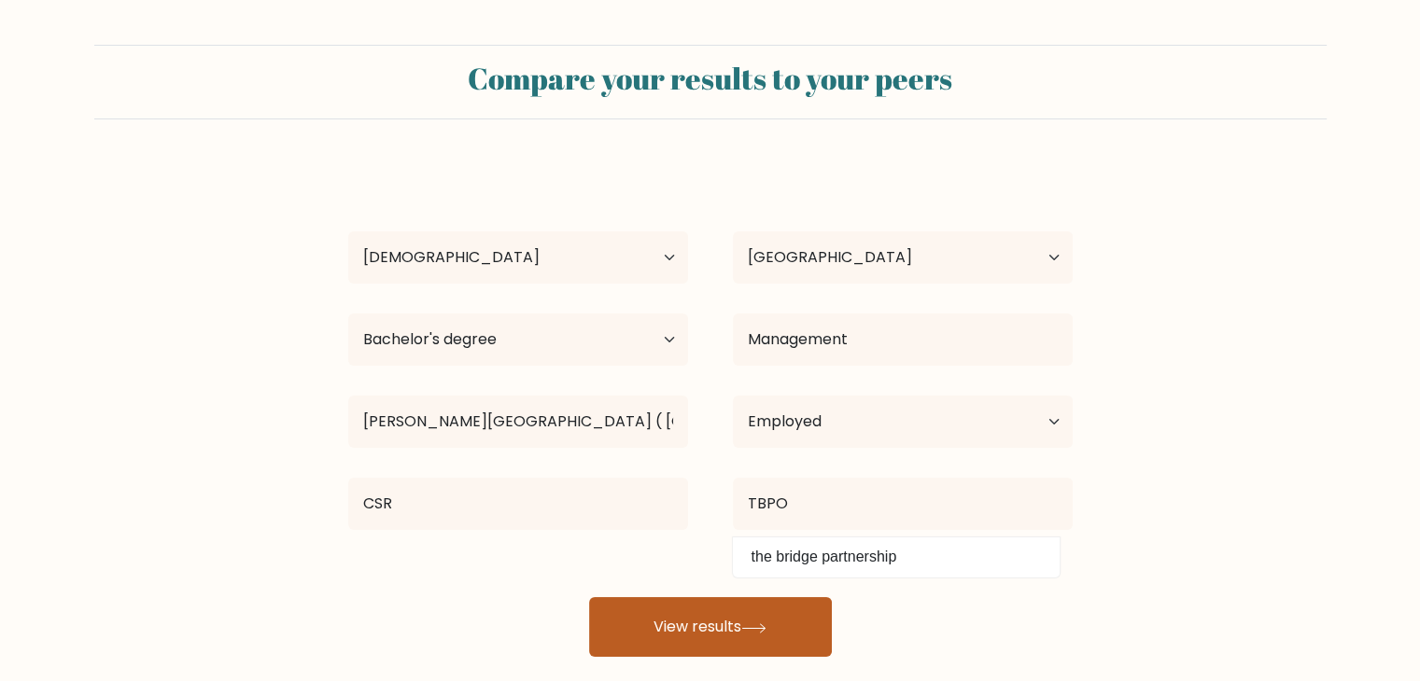
click at [764, 629] on icon at bounding box center [753, 627] width 22 height 8
